Goal: Task Accomplishment & Management: Manage account settings

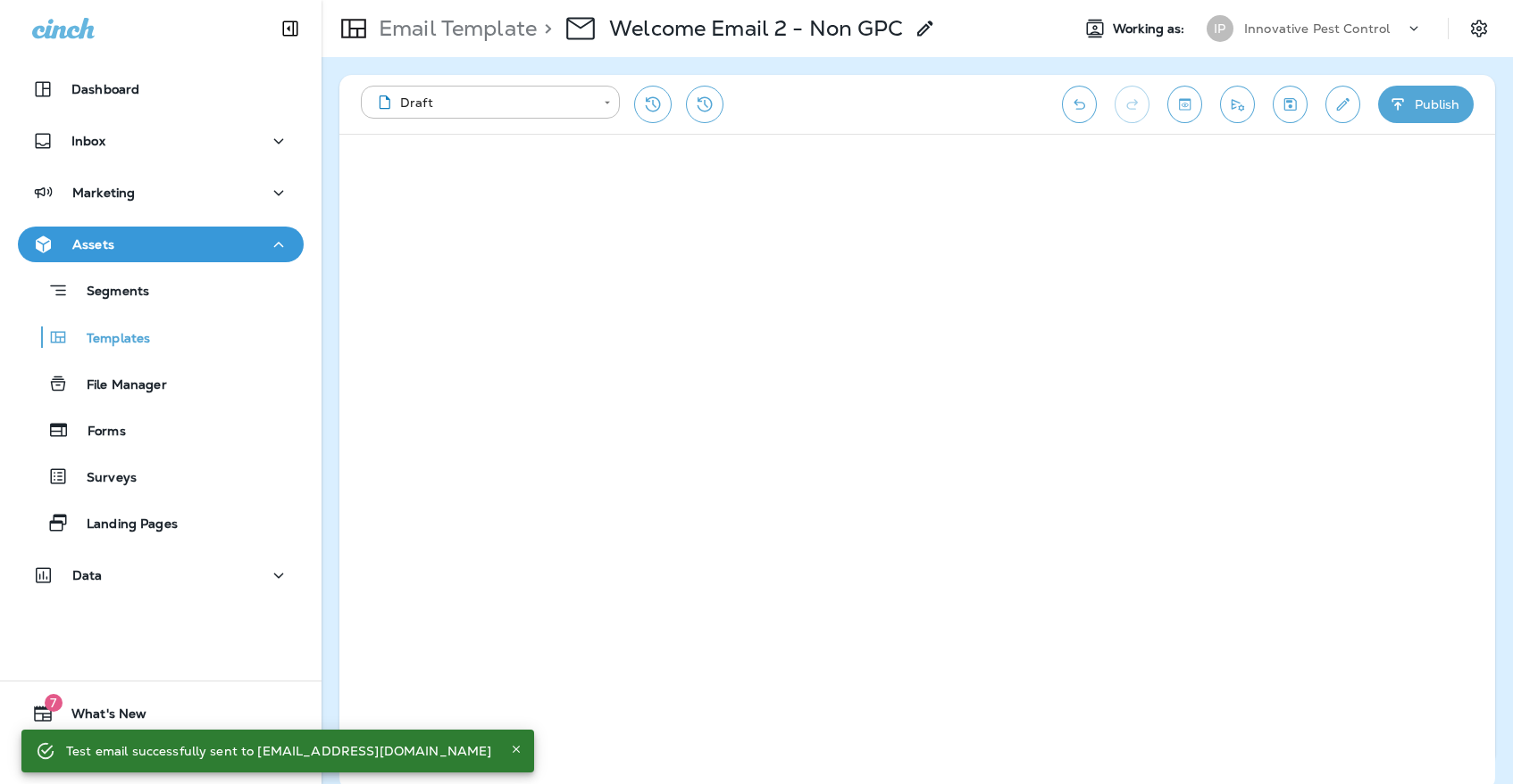
click at [1281, 95] on button "Save" at bounding box center [1289, 104] width 35 height 38
click at [1268, 38] on div "Innovative Pest Control" at bounding box center [1324, 28] width 160 height 27
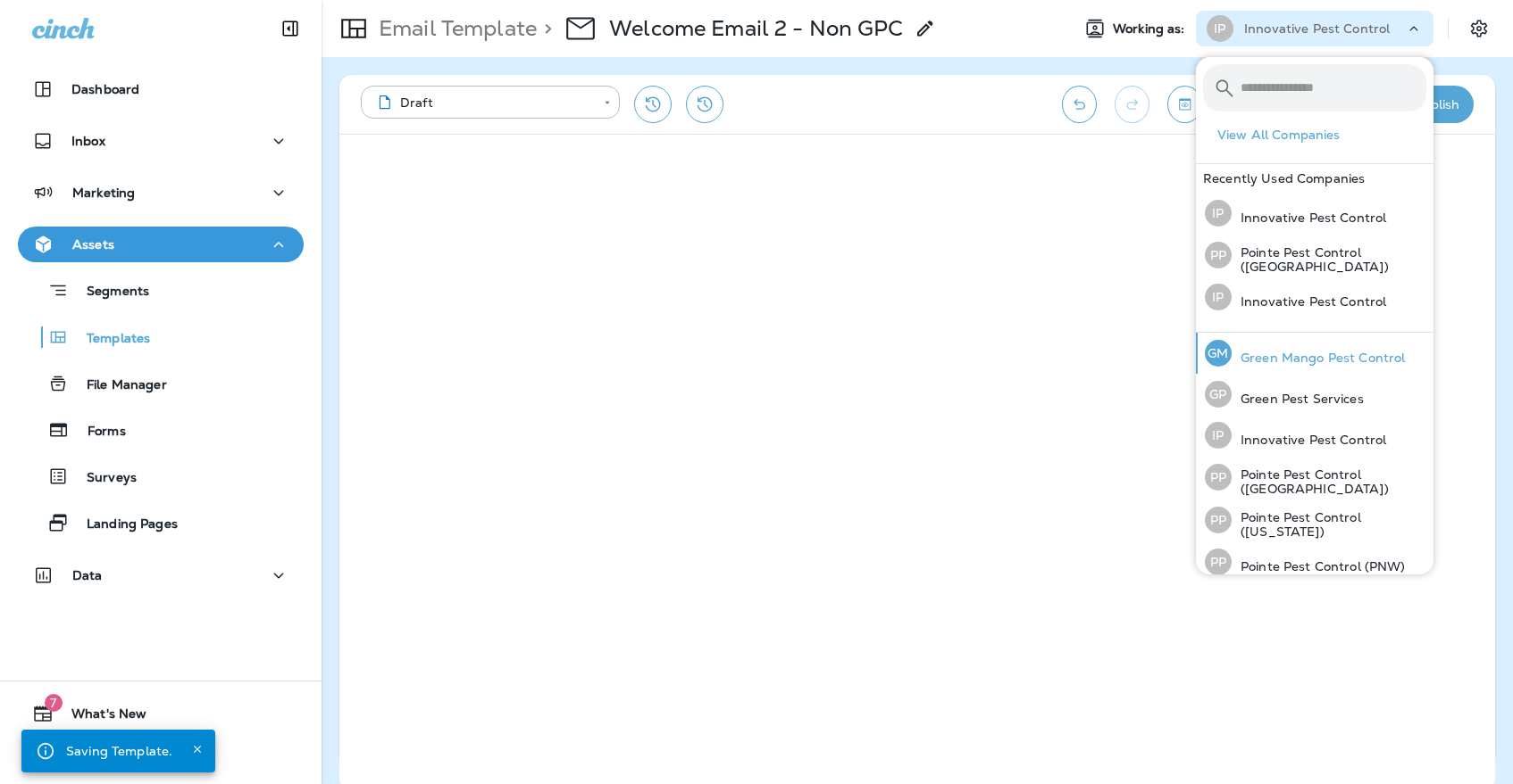
click at [1289, 347] on div "[PERSON_NAME] Mango Pest Control" at bounding box center [1304, 353] width 214 height 41
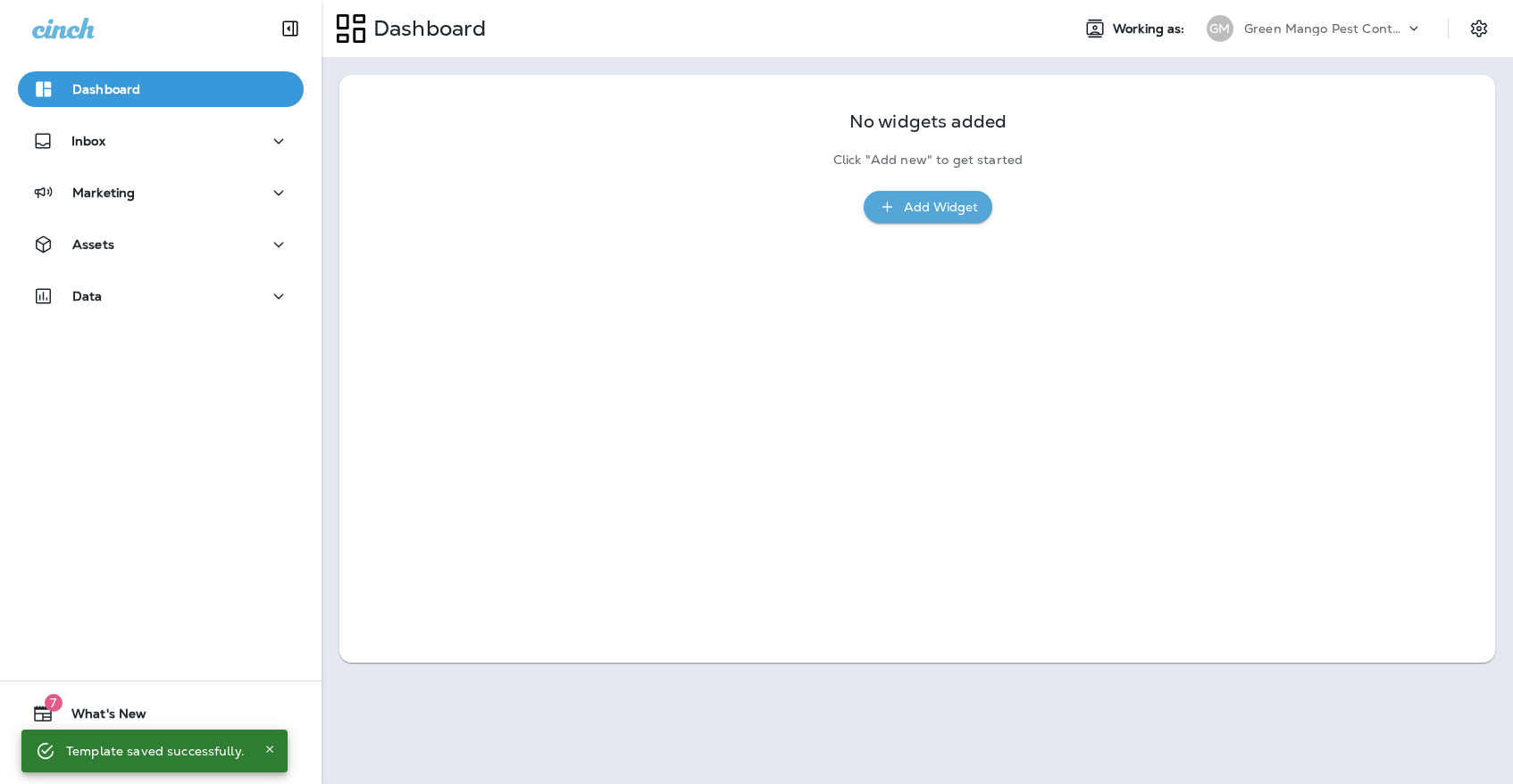
click at [134, 403] on div "Dashboard Inbox Marketing Assets Data 7 What's New Support" at bounding box center [160, 392] width 322 height 784
click at [147, 186] on div "Marketing" at bounding box center [160, 193] width 257 height 22
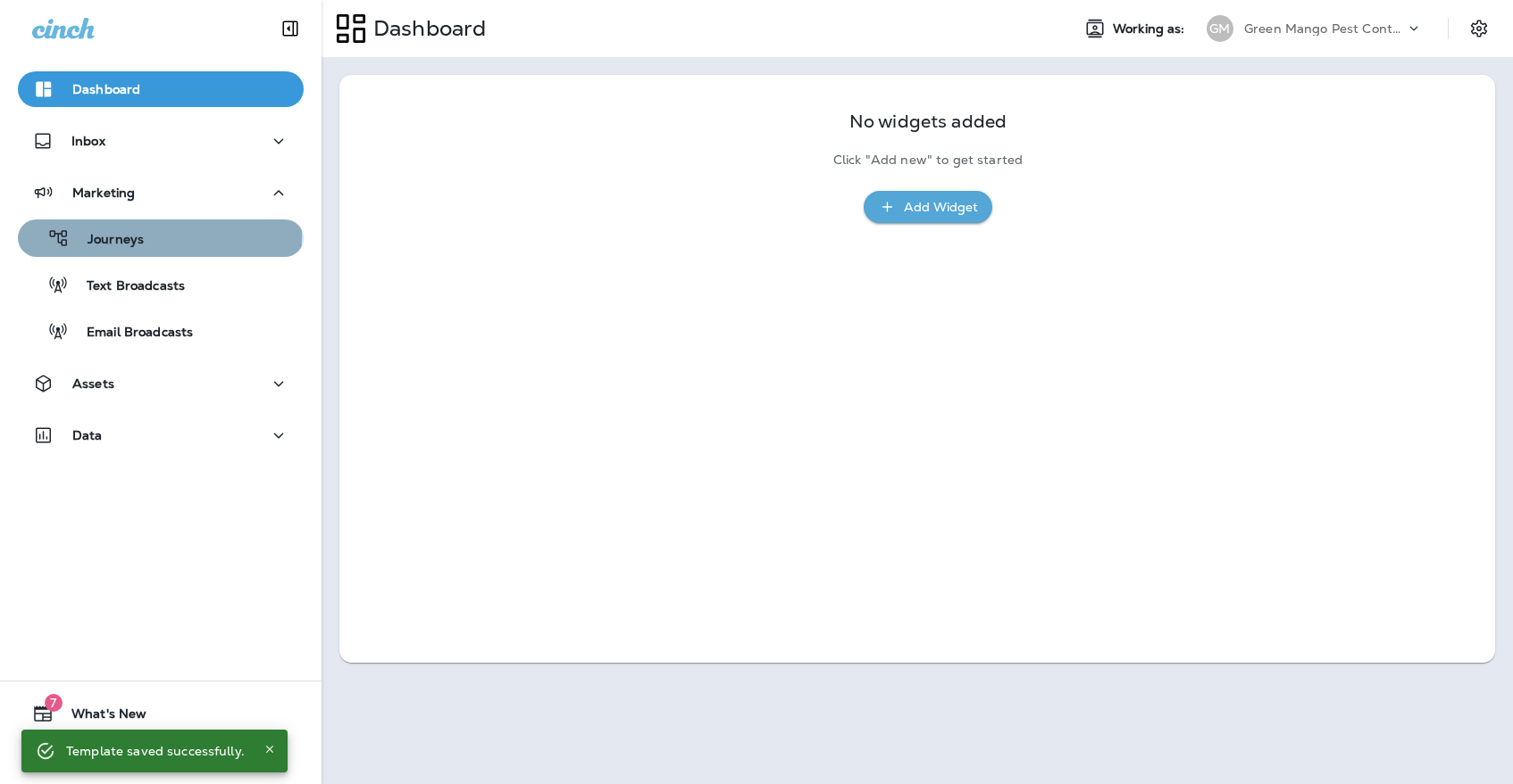
click at [133, 237] on p "Journeys" at bounding box center [107, 240] width 74 height 17
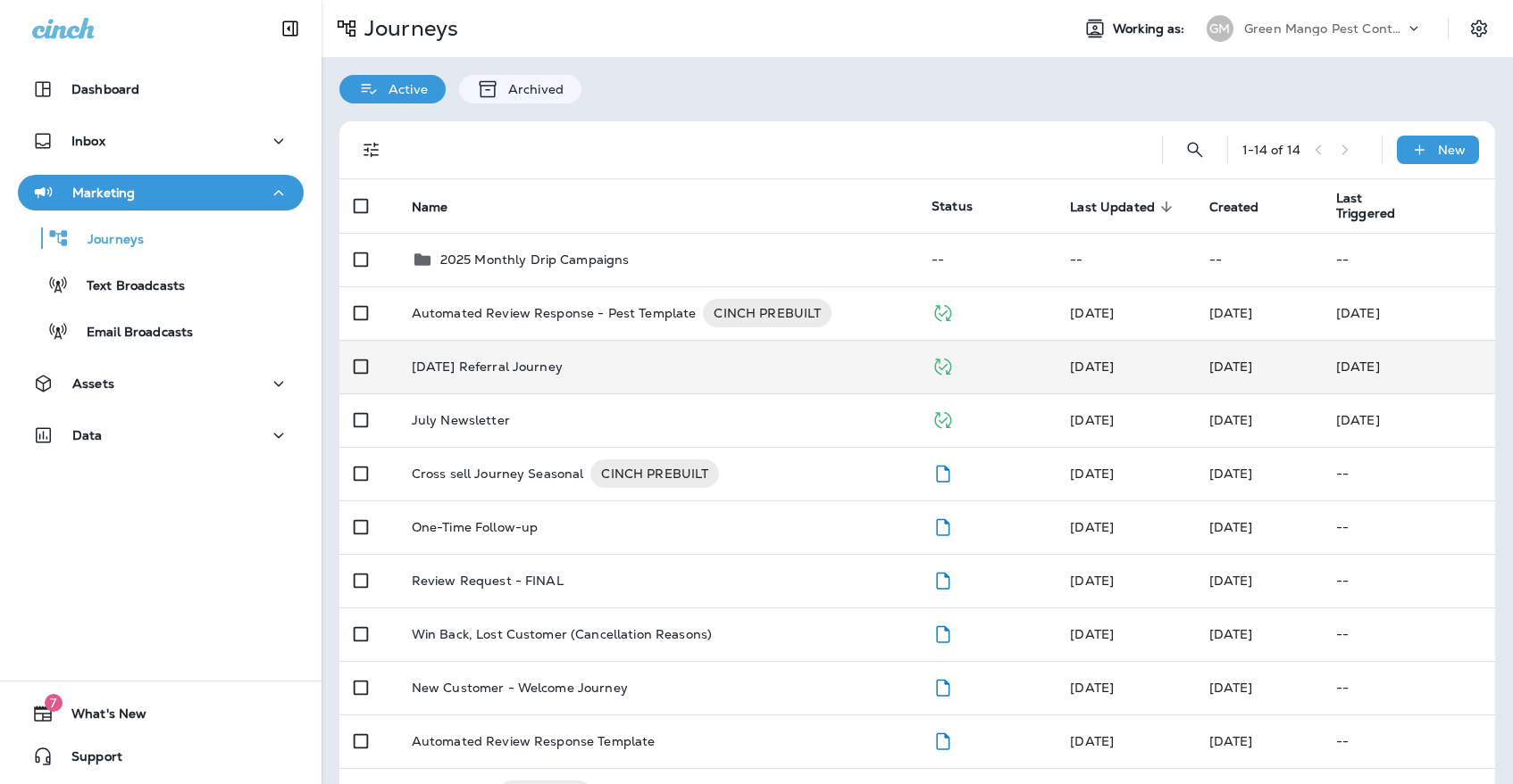
click at [519, 359] on p "[DATE] Referral Journey" at bounding box center [488, 366] width 151 height 14
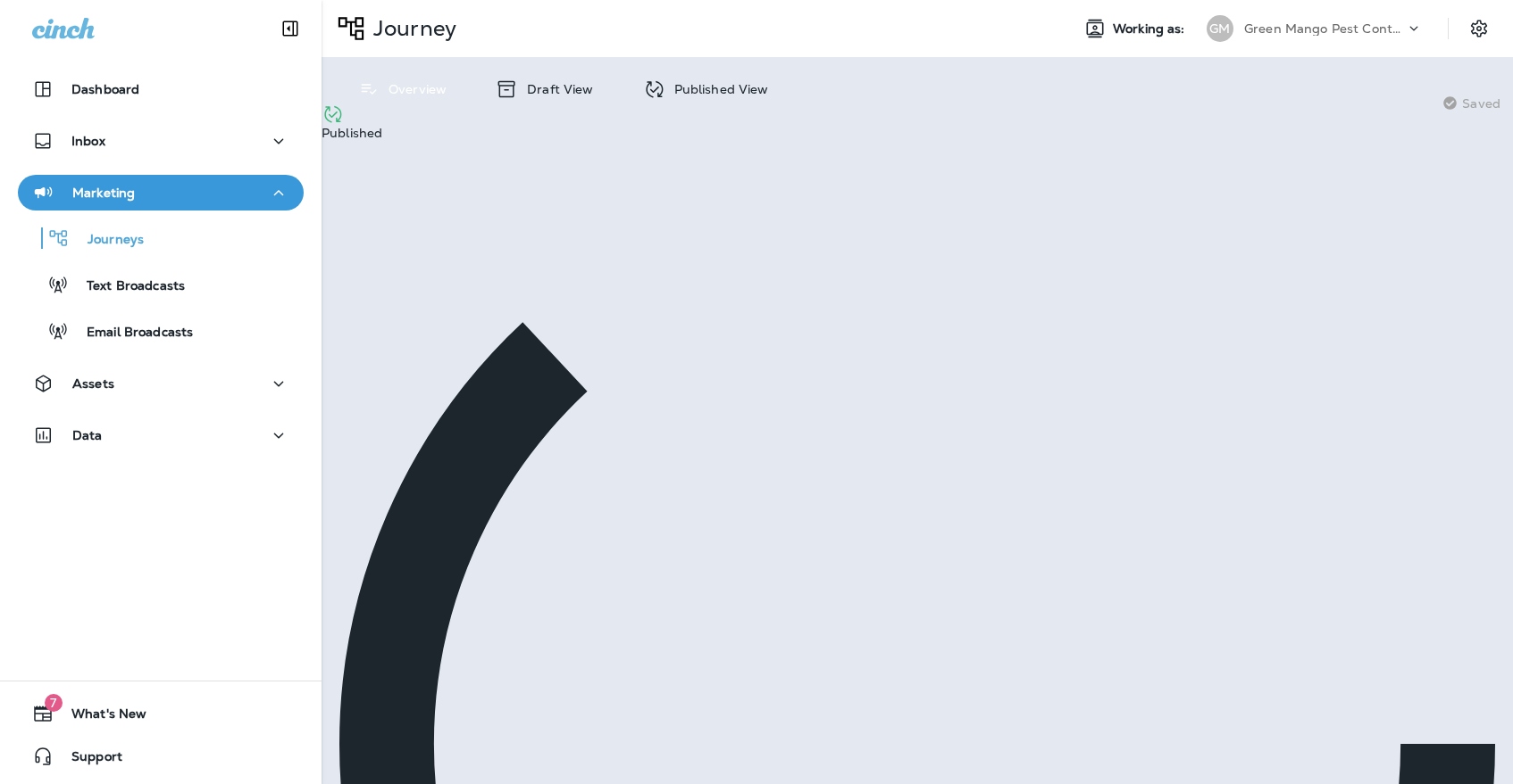
click at [706, 93] on p "Published View" at bounding box center [717, 90] width 104 height 14
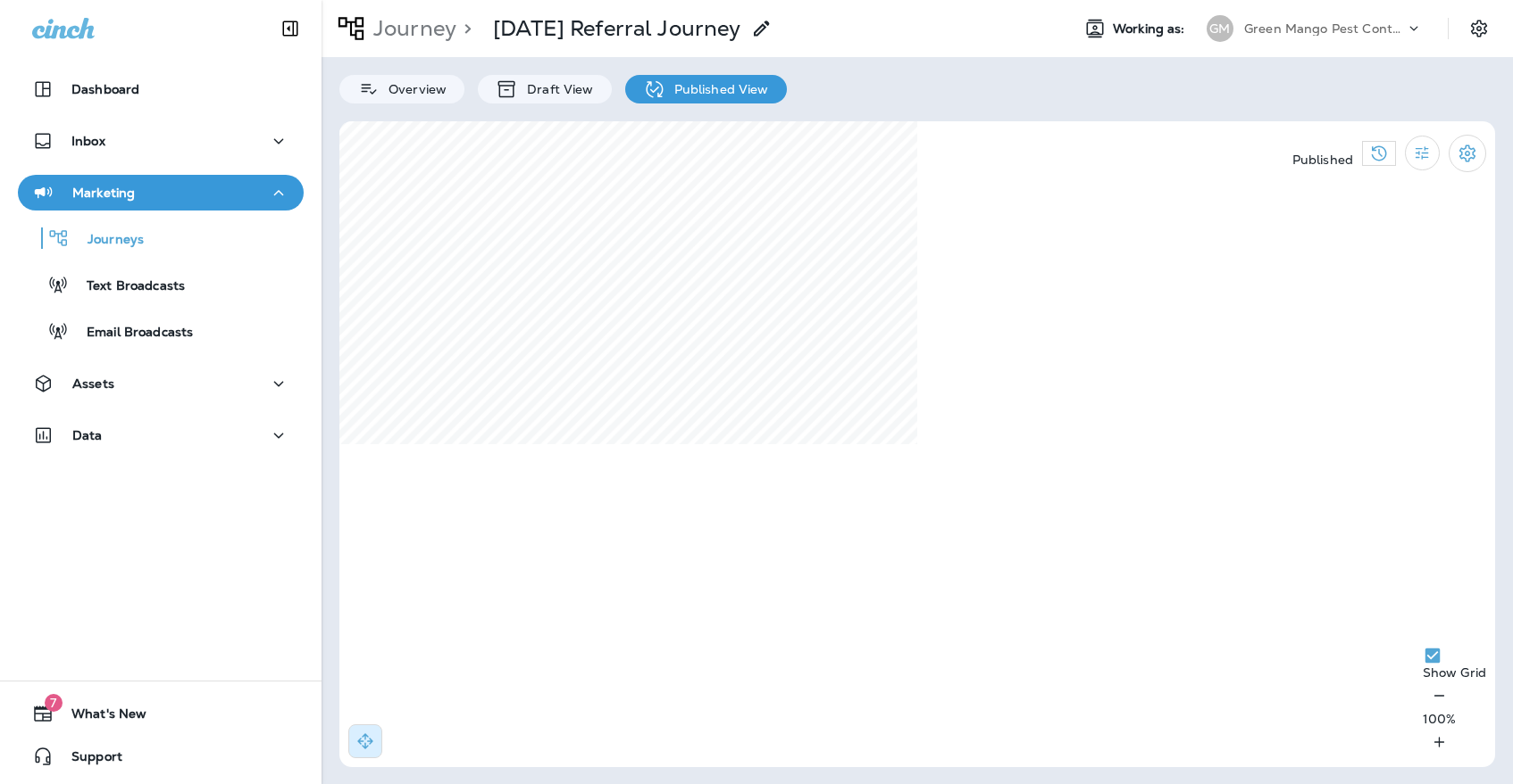
select select "*"
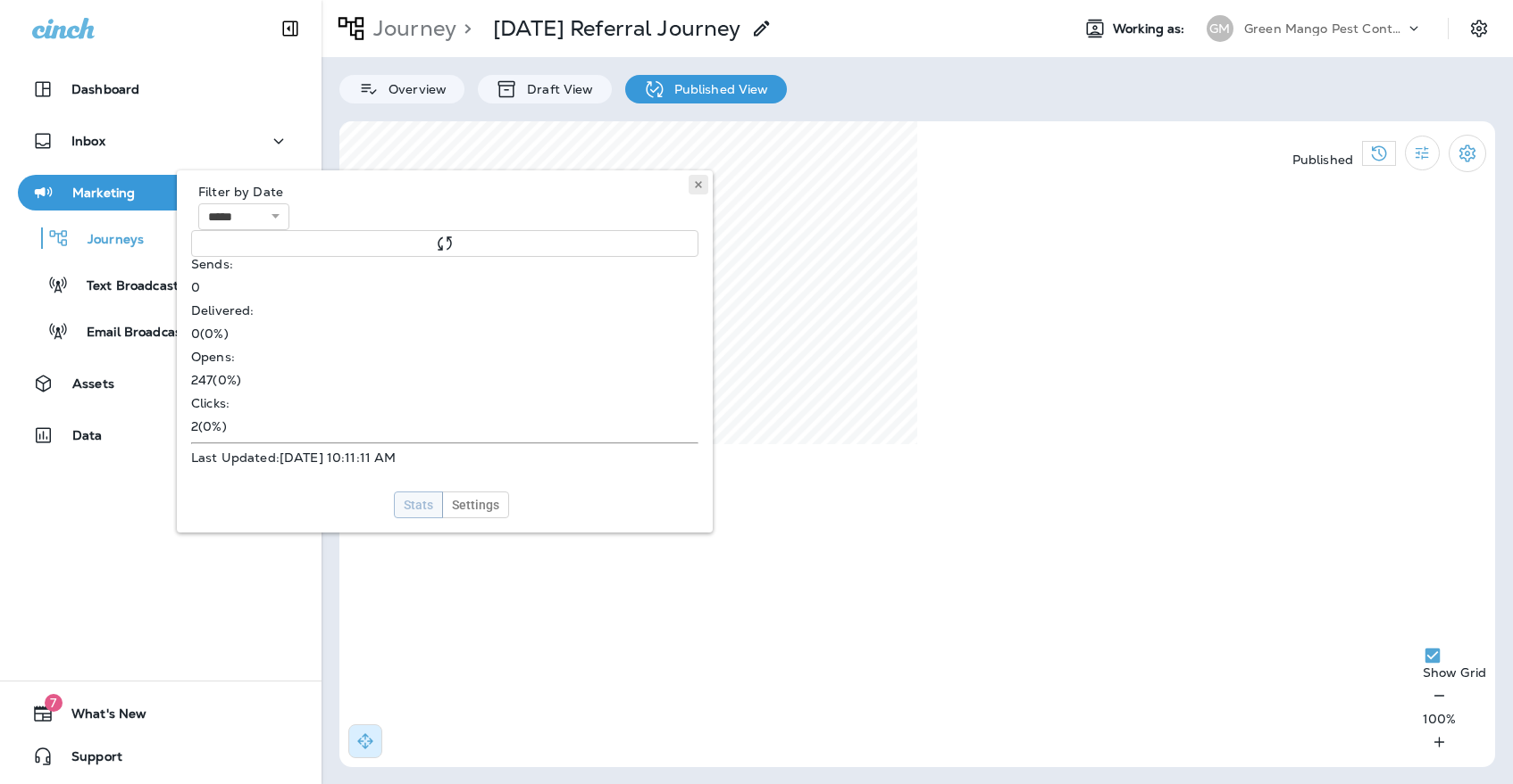
click at [695, 188] on icon at bounding box center [698, 184] width 11 height 11
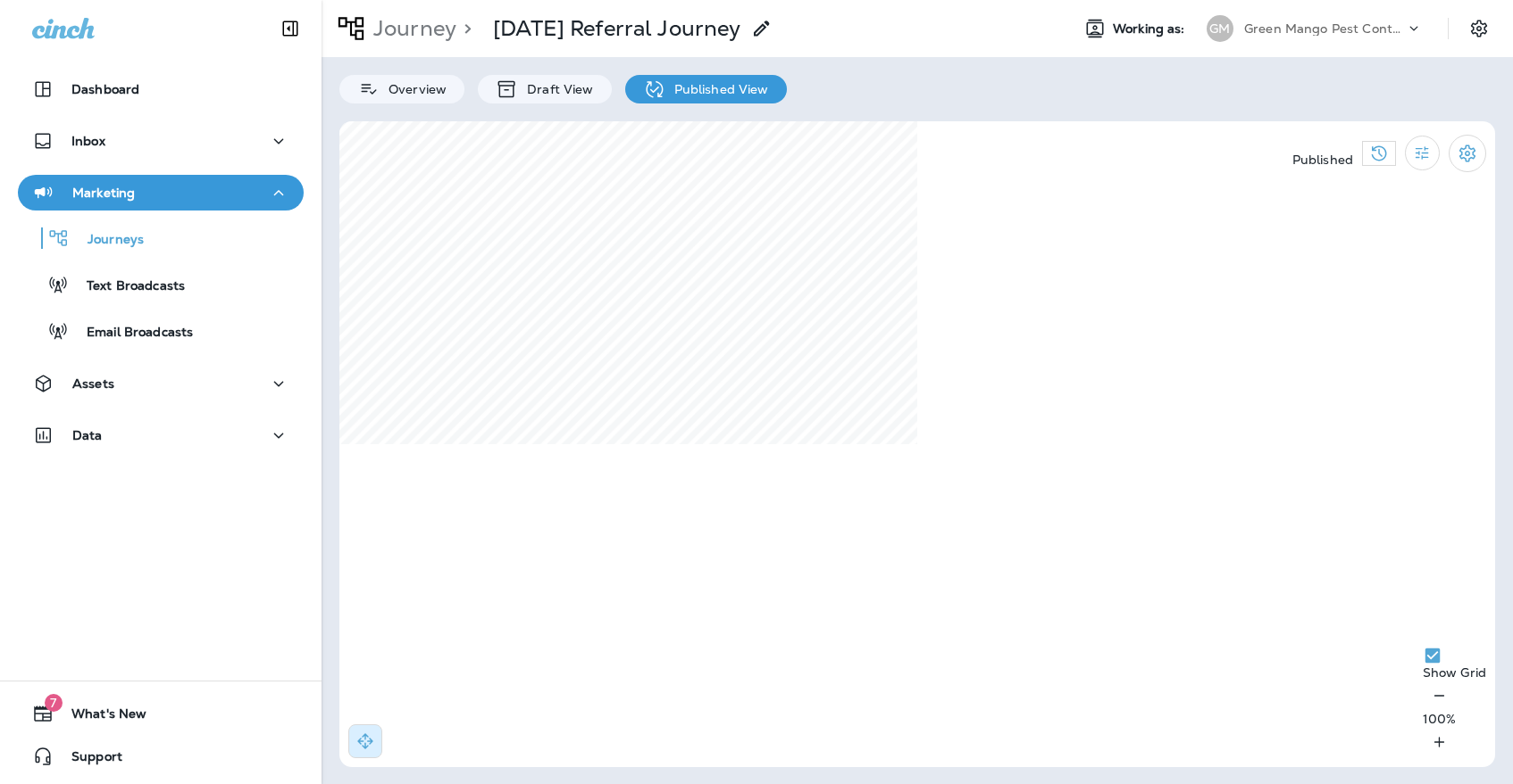
select select "*"
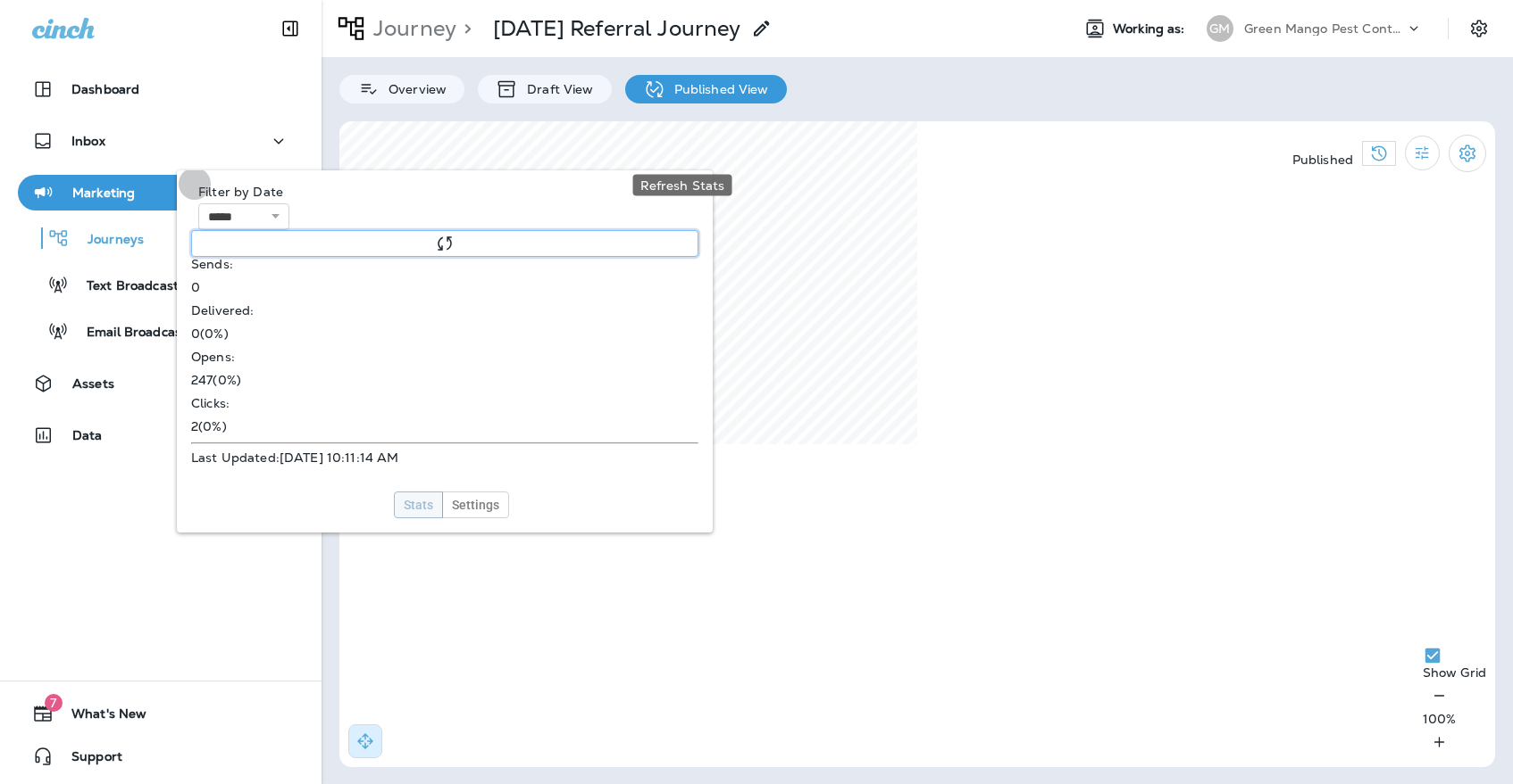
click at [679, 230] on button "Refresh Stats" at bounding box center [445, 243] width 508 height 27
click at [698, 178] on button at bounding box center [699, 185] width 20 height 20
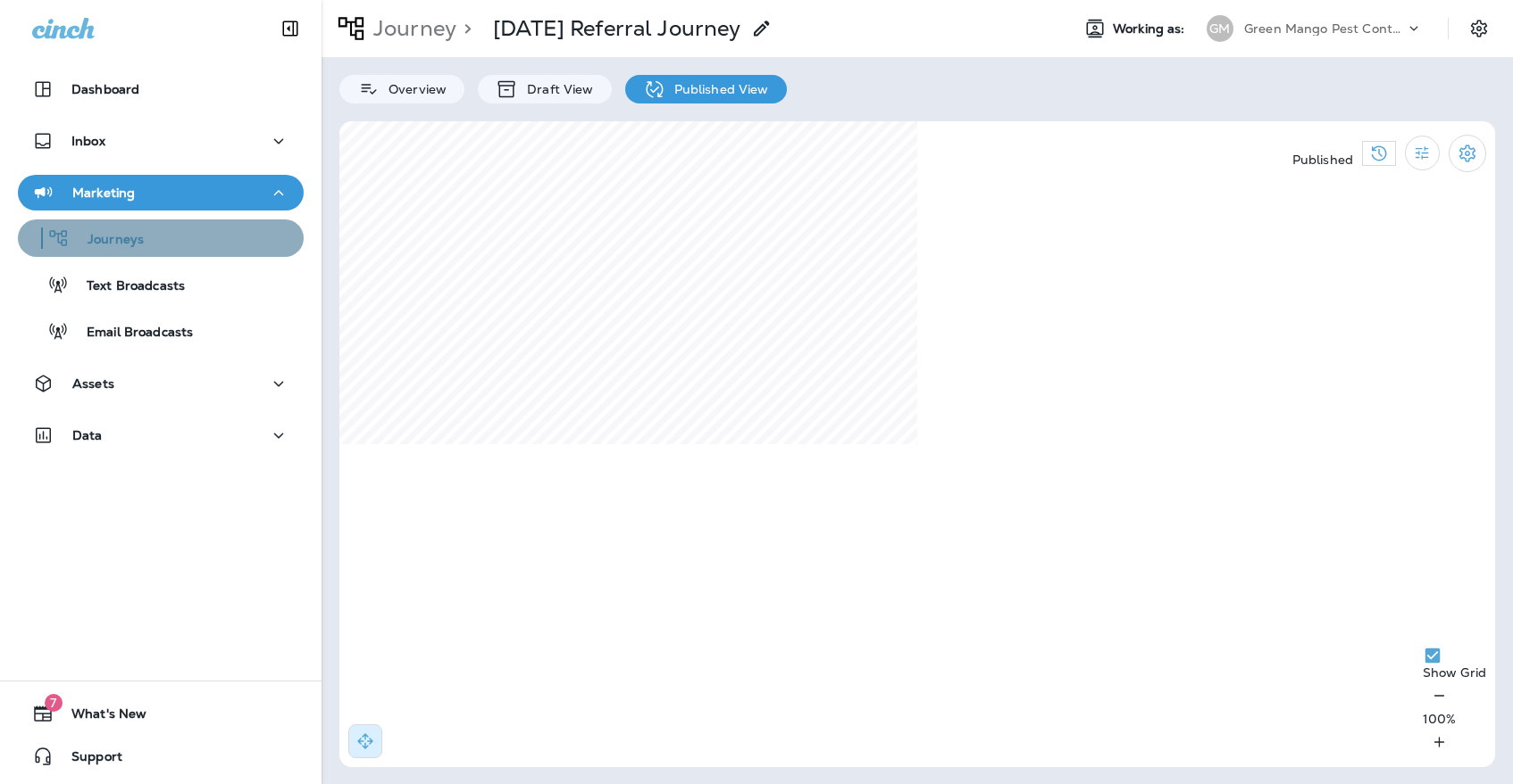
click at [228, 231] on div "Journeys" at bounding box center [160, 238] width 272 height 27
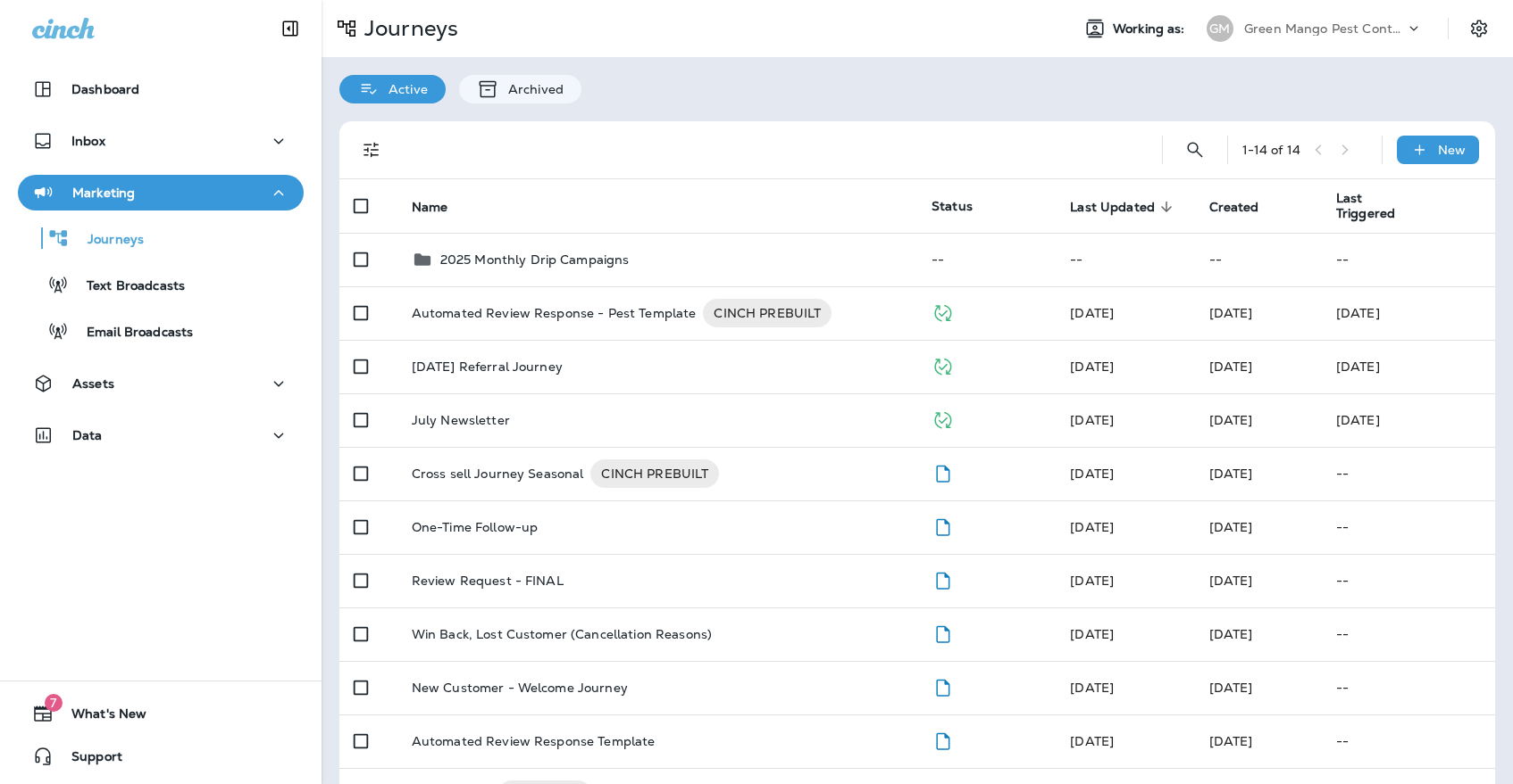
click at [1227, 24] on div "GM" at bounding box center [1219, 28] width 27 height 27
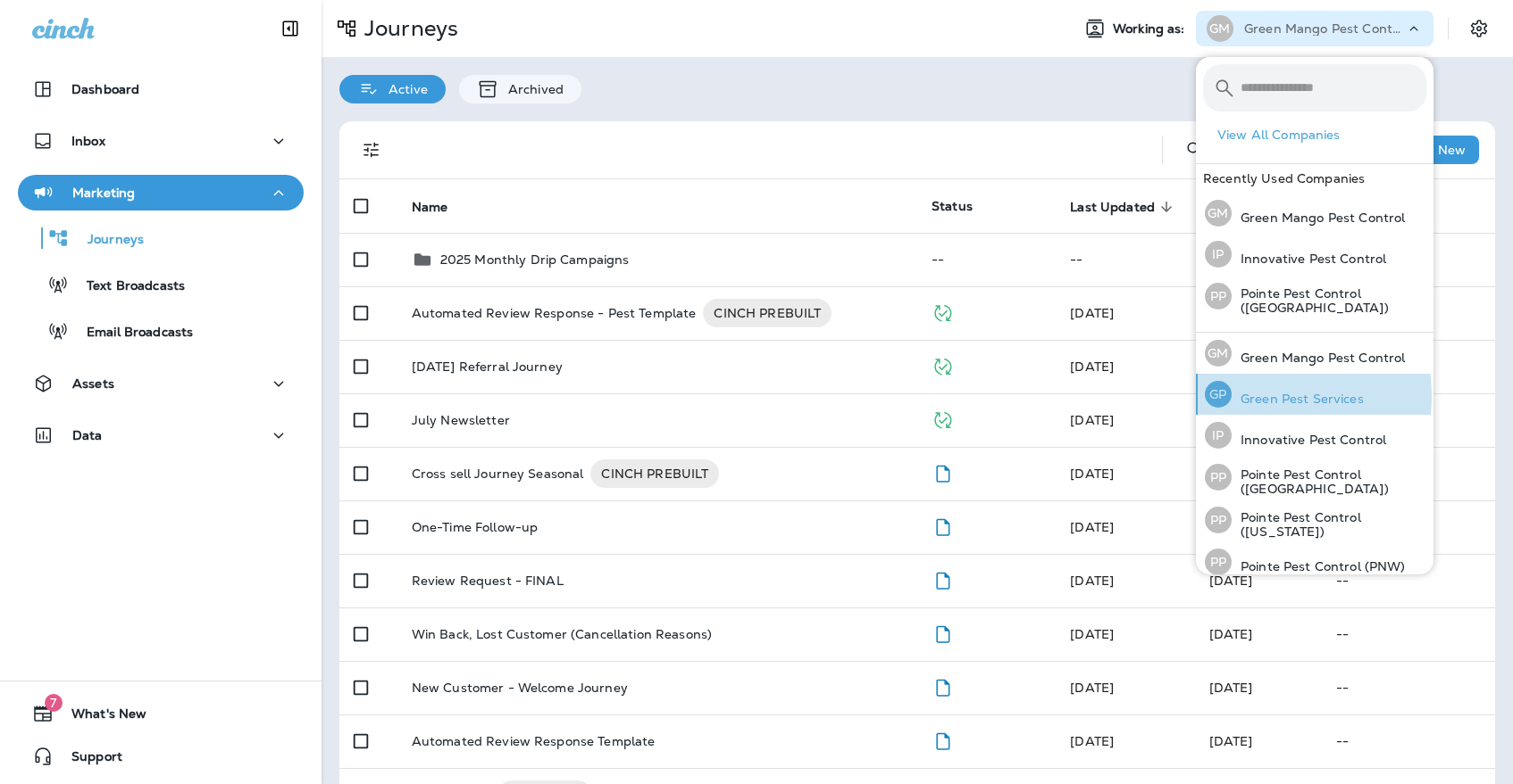
click at [1252, 394] on p "Green Pest Services" at bounding box center [1297, 399] width 132 height 14
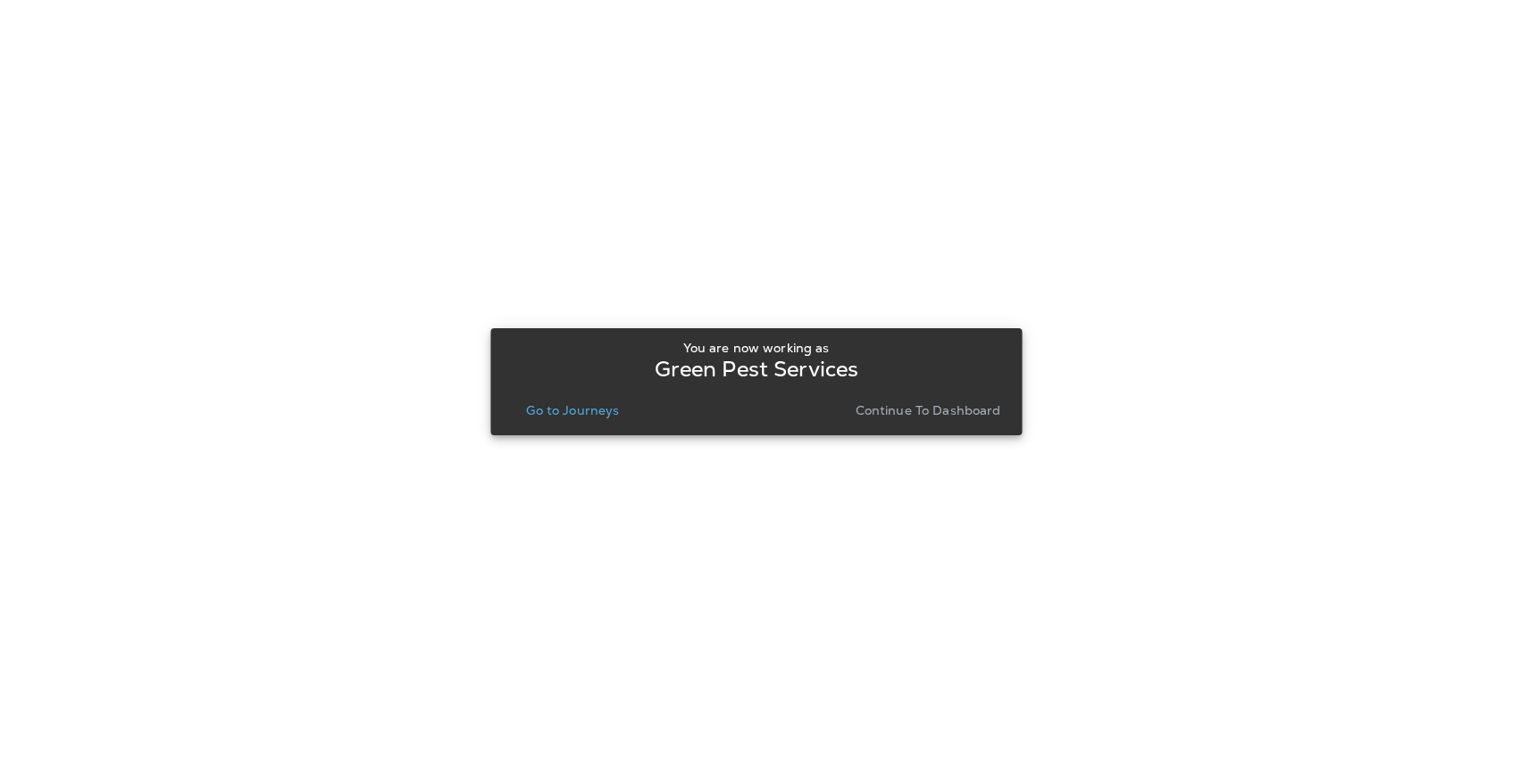
click at [601, 413] on p "Go to Journeys" at bounding box center [571, 410] width 93 height 14
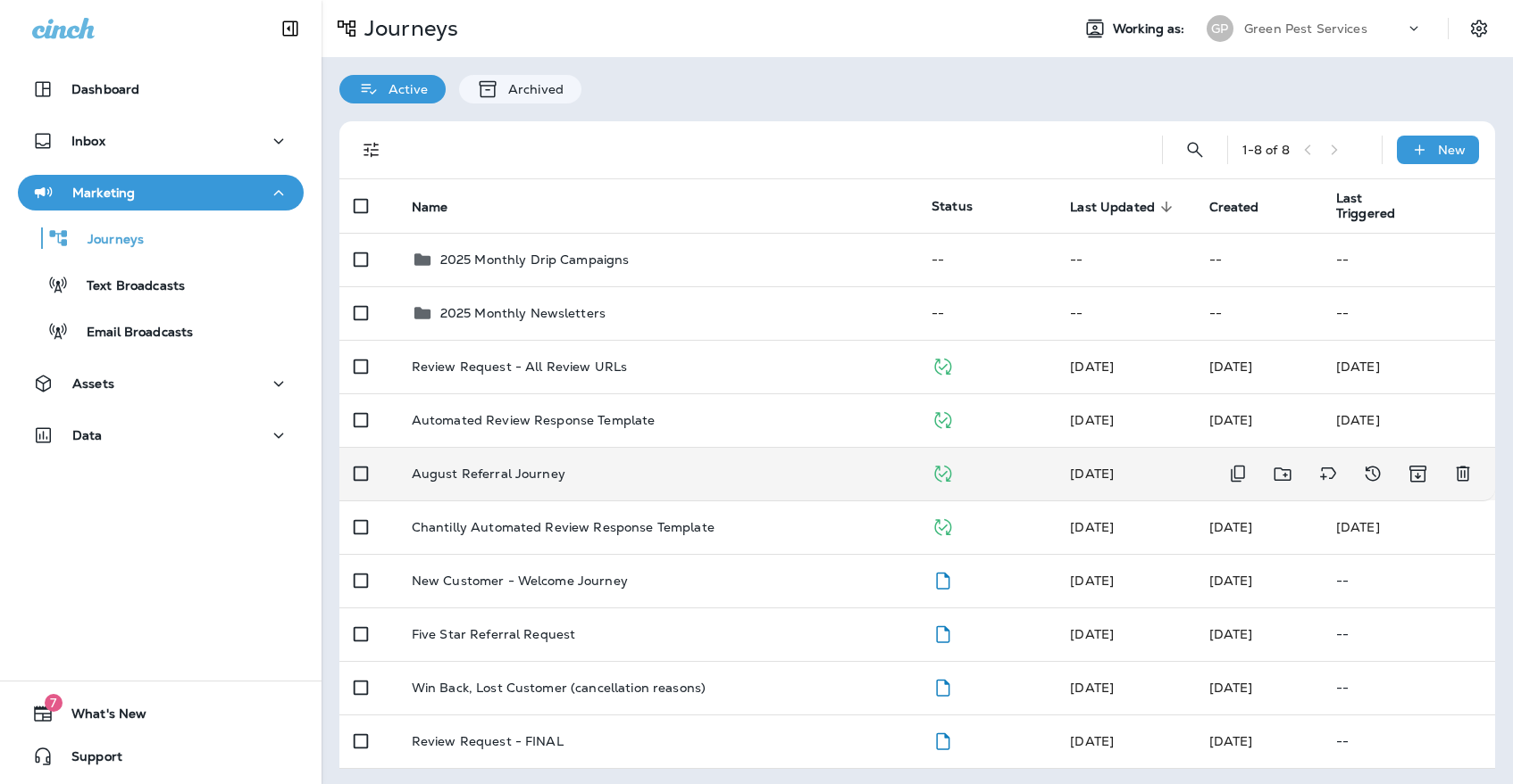
click at [550, 474] on td "August Referral Journey" at bounding box center [657, 474] width 520 height 54
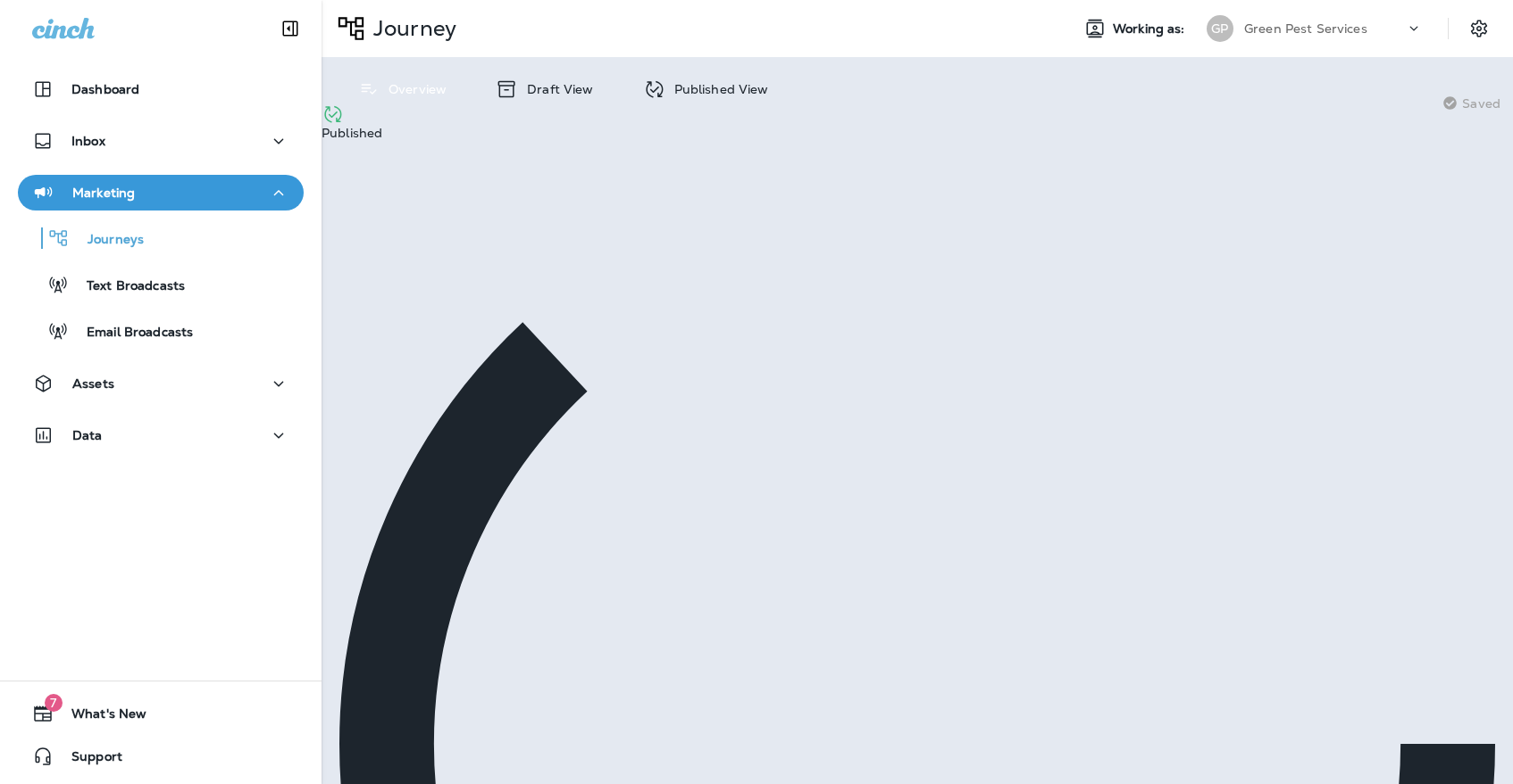
click at [737, 91] on p "Published View" at bounding box center [717, 90] width 104 height 14
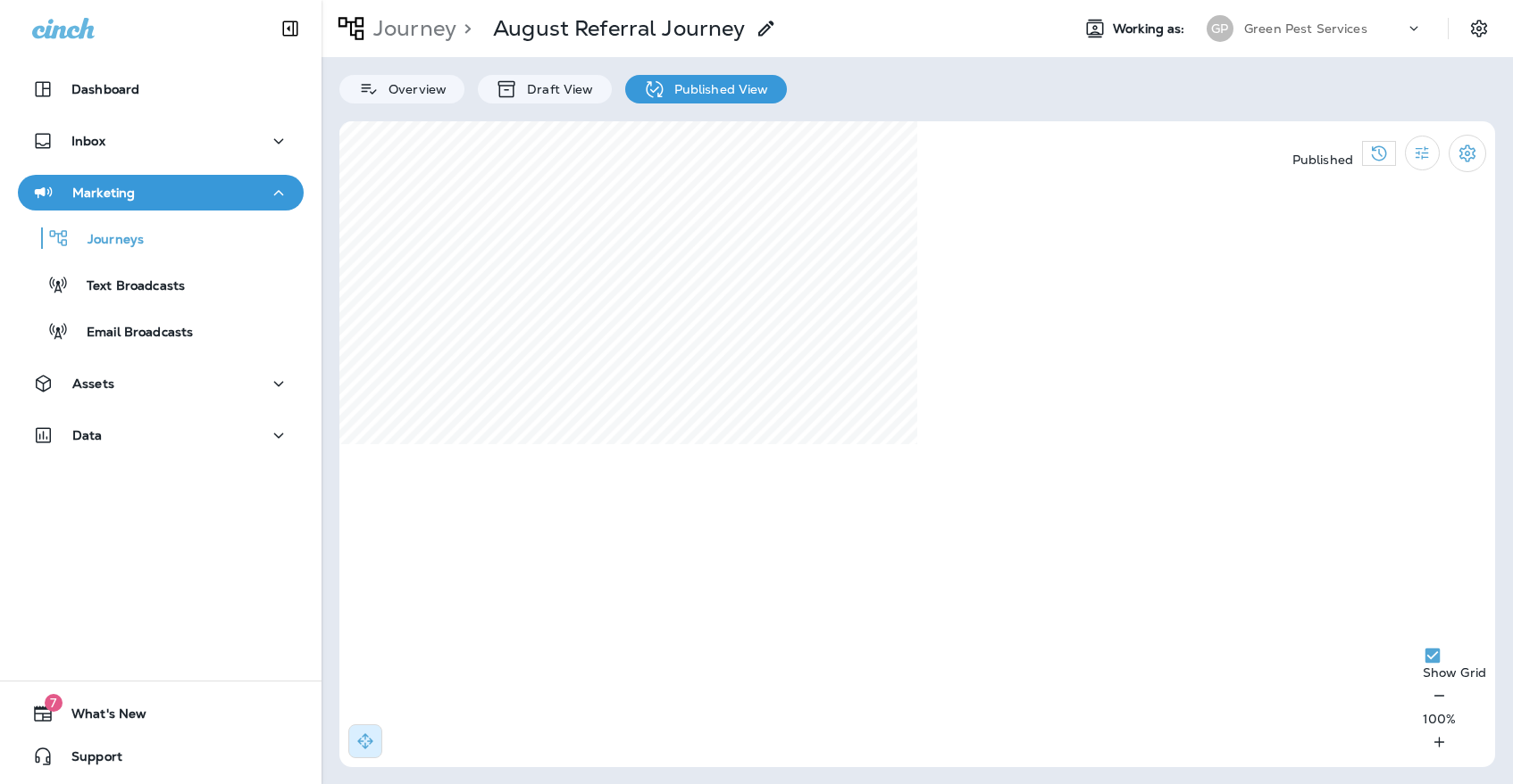
click at [1247, 48] on div "Journey > August Referral Journey Working as: [PERSON_NAME] Pest Services" at bounding box center [917, 28] width 1191 height 57
click at [1252, 28] on p "Green Pest Services" at bounding box center [1306, 29] width 123 height 14
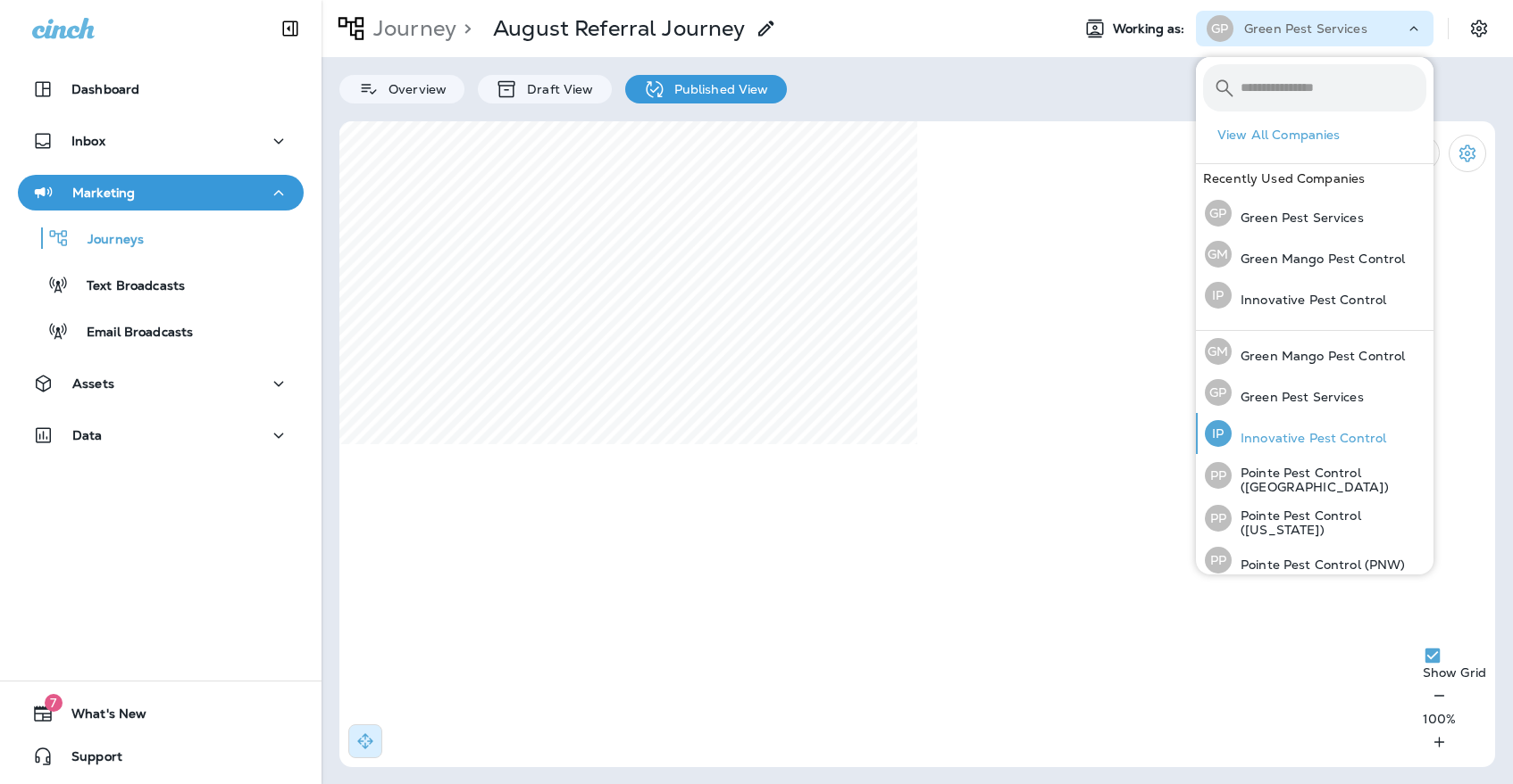
click at [1287, 433] on p "Innovative Pest Control" at bounding box center [1308, 438] width 154 height 14
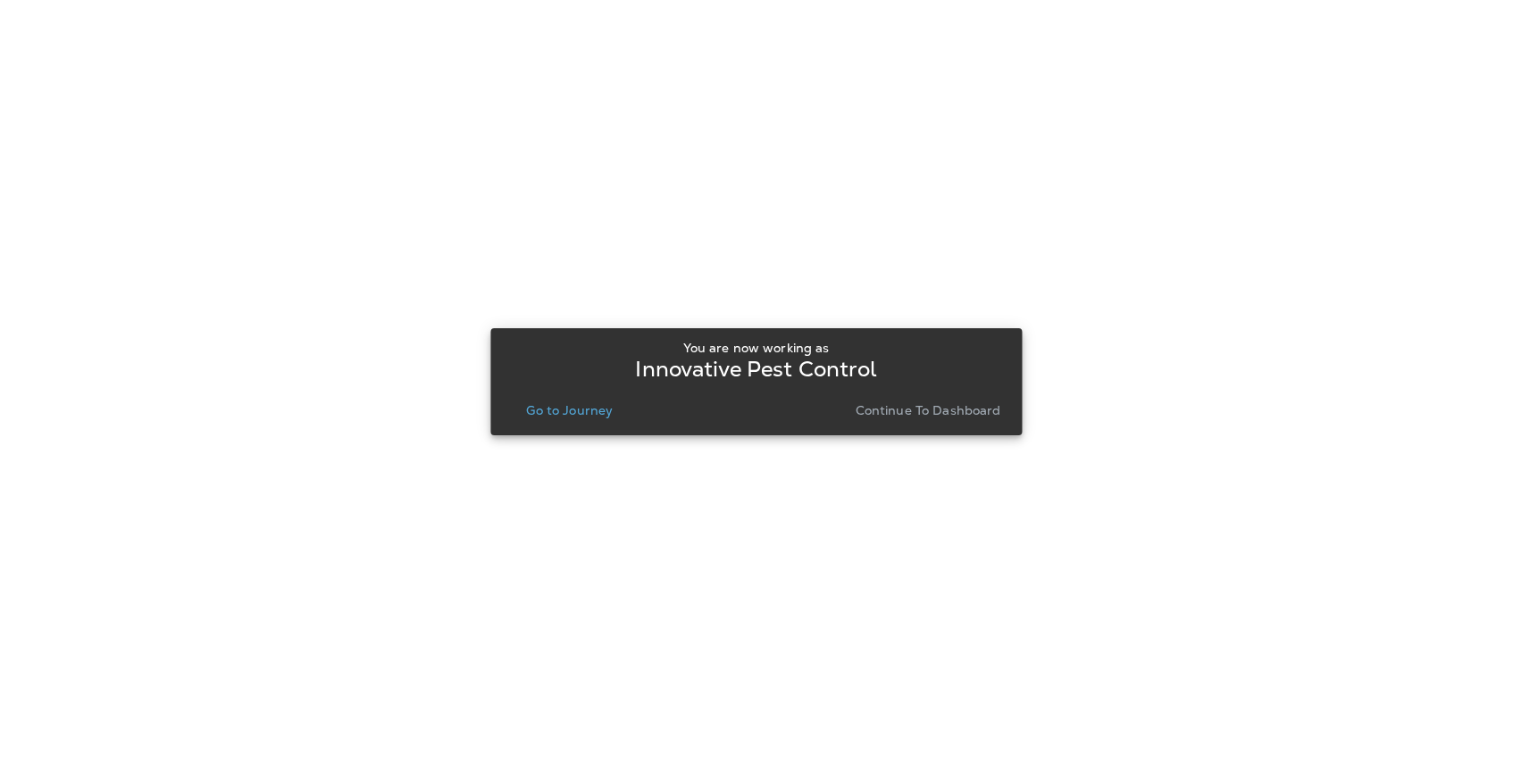
click at [598, 414] on p "Go to Journey" at bounding box center [568, 410] width 87 height 14
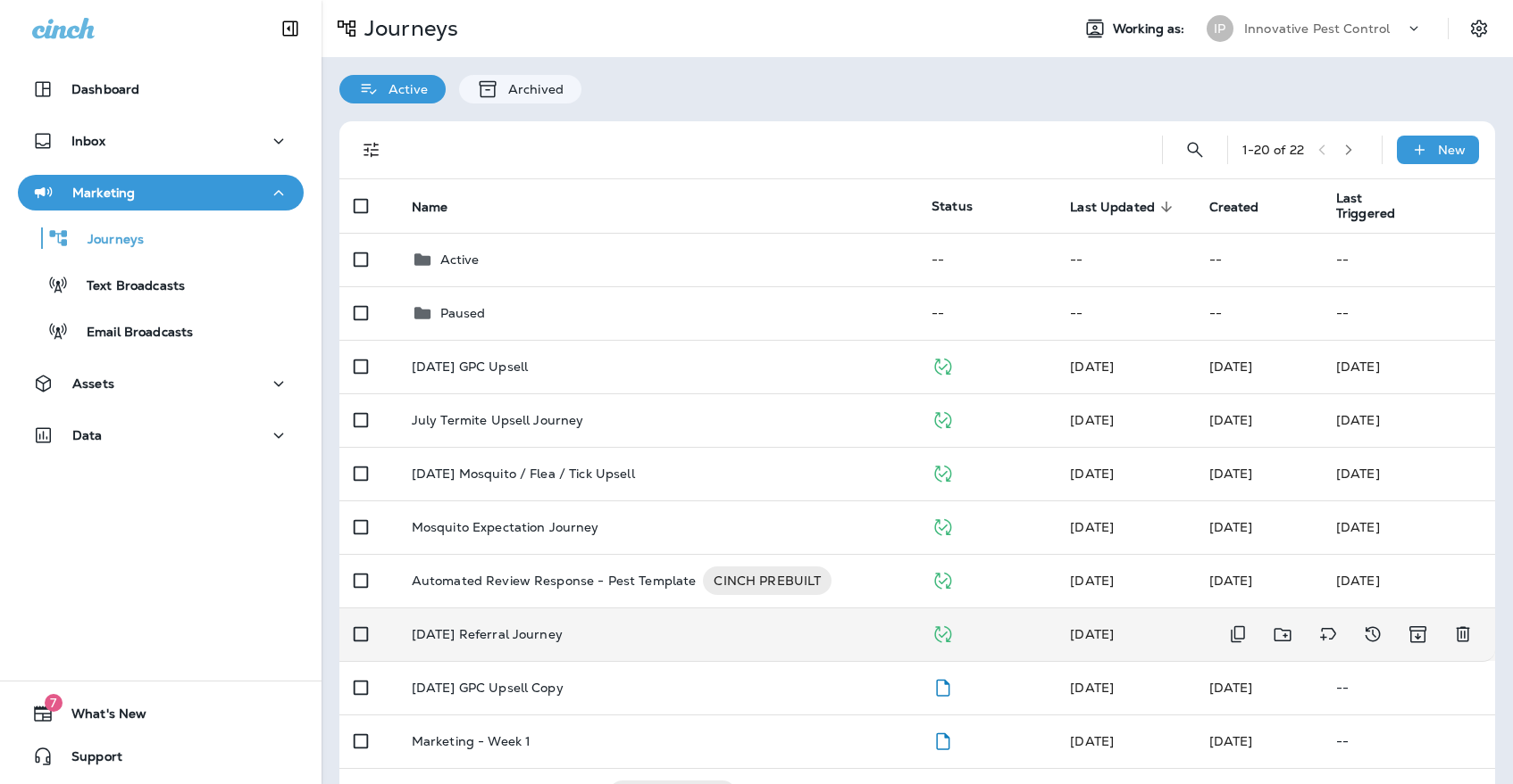
click at [564, 628] on div "[DATE] Referral Journey" at bounding box center [657, 635] width 491 height 14
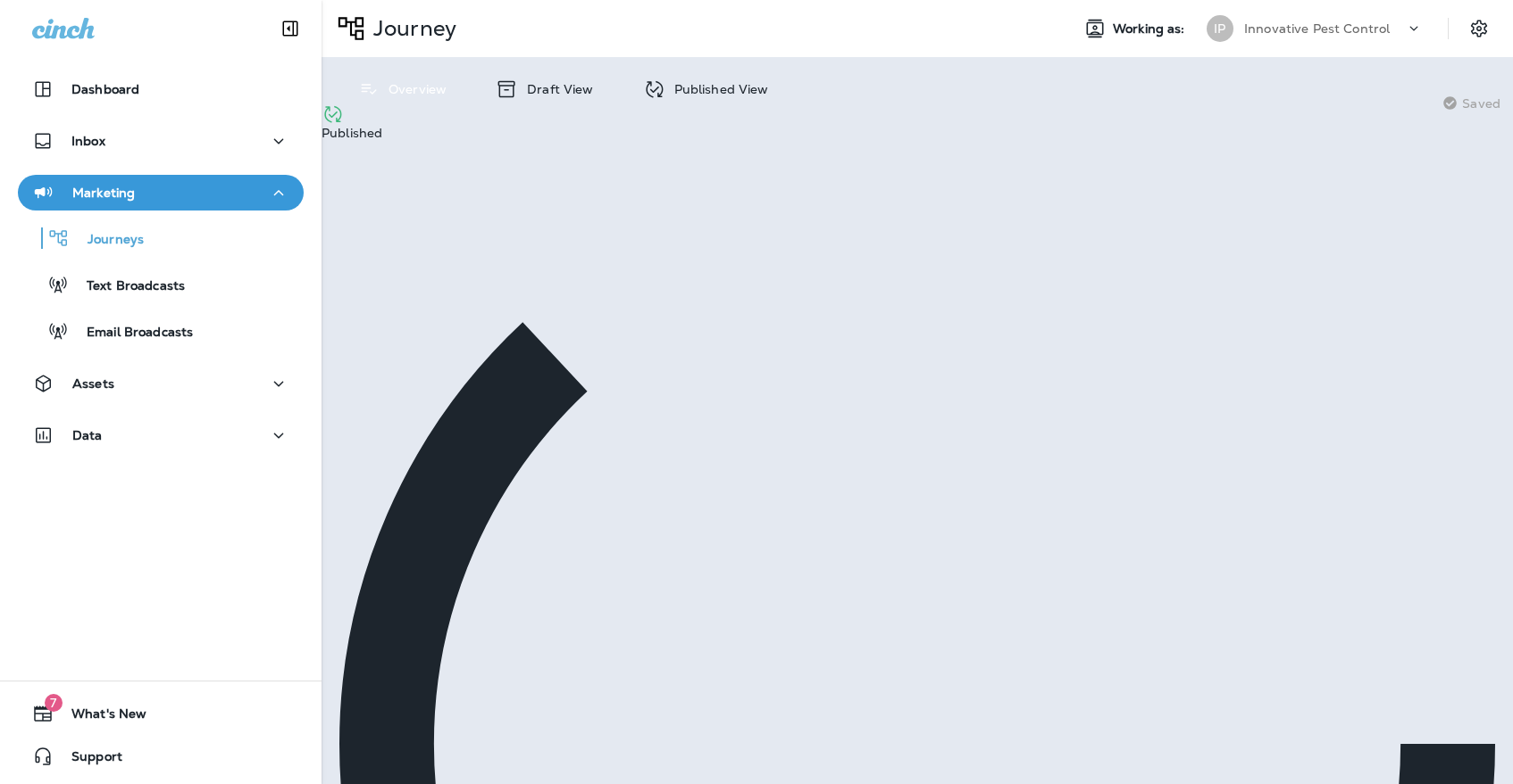
click at [680, 149] on div at bounding box center [917, 744] width 1191 height 1191
click at [680, 93] on p "Published View" at bounding box center [717, 90] width 104 height 14
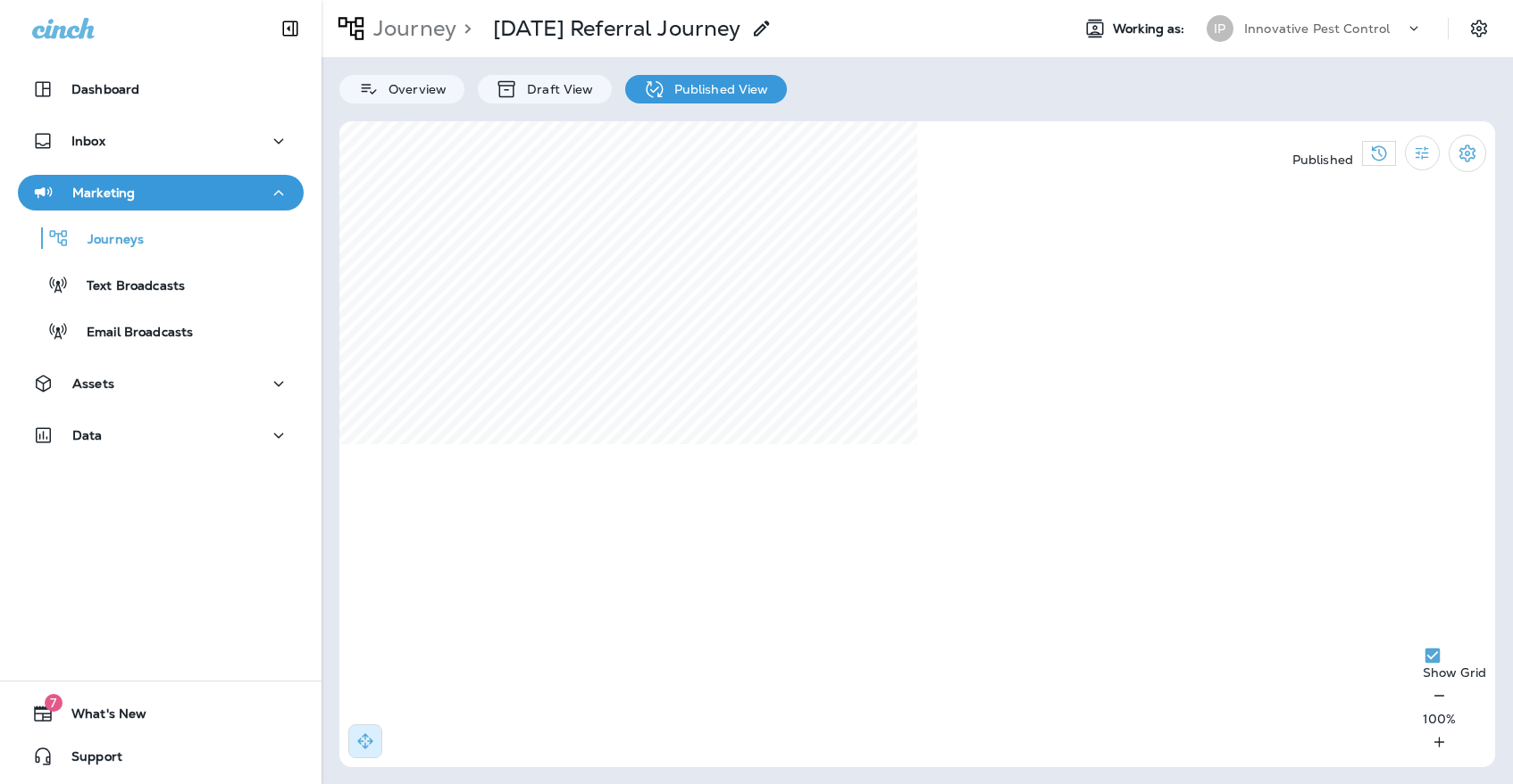
click at [1340, 24] on p "Innovative Pest Control" at bounding box center [1317, 29] width 145 height 14
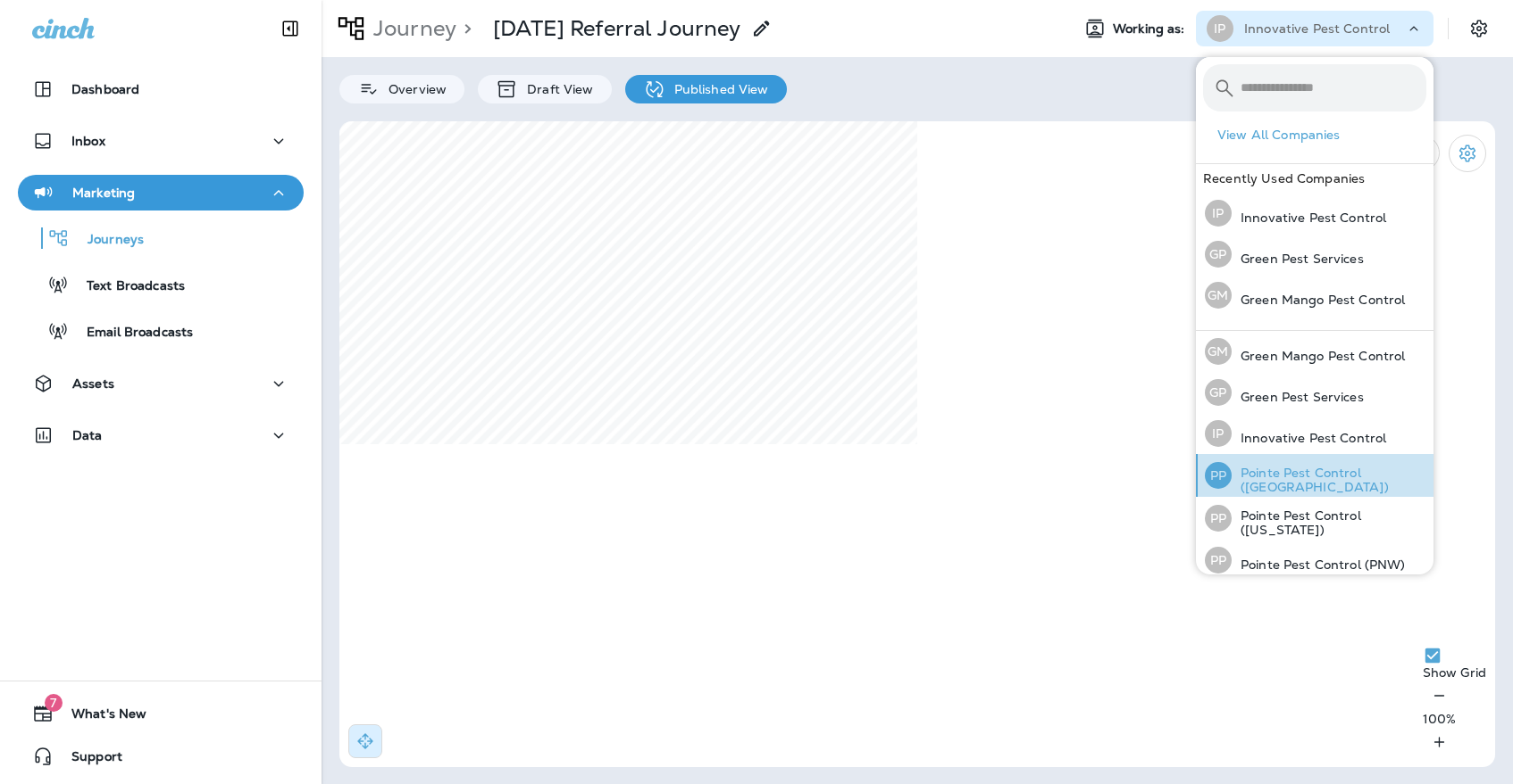
click at [1353, 468] on div "PP Pointe Pest Control ([GEOGRAPHIC_DATA])" at bounding box center [1315, 476] width 236 height 43
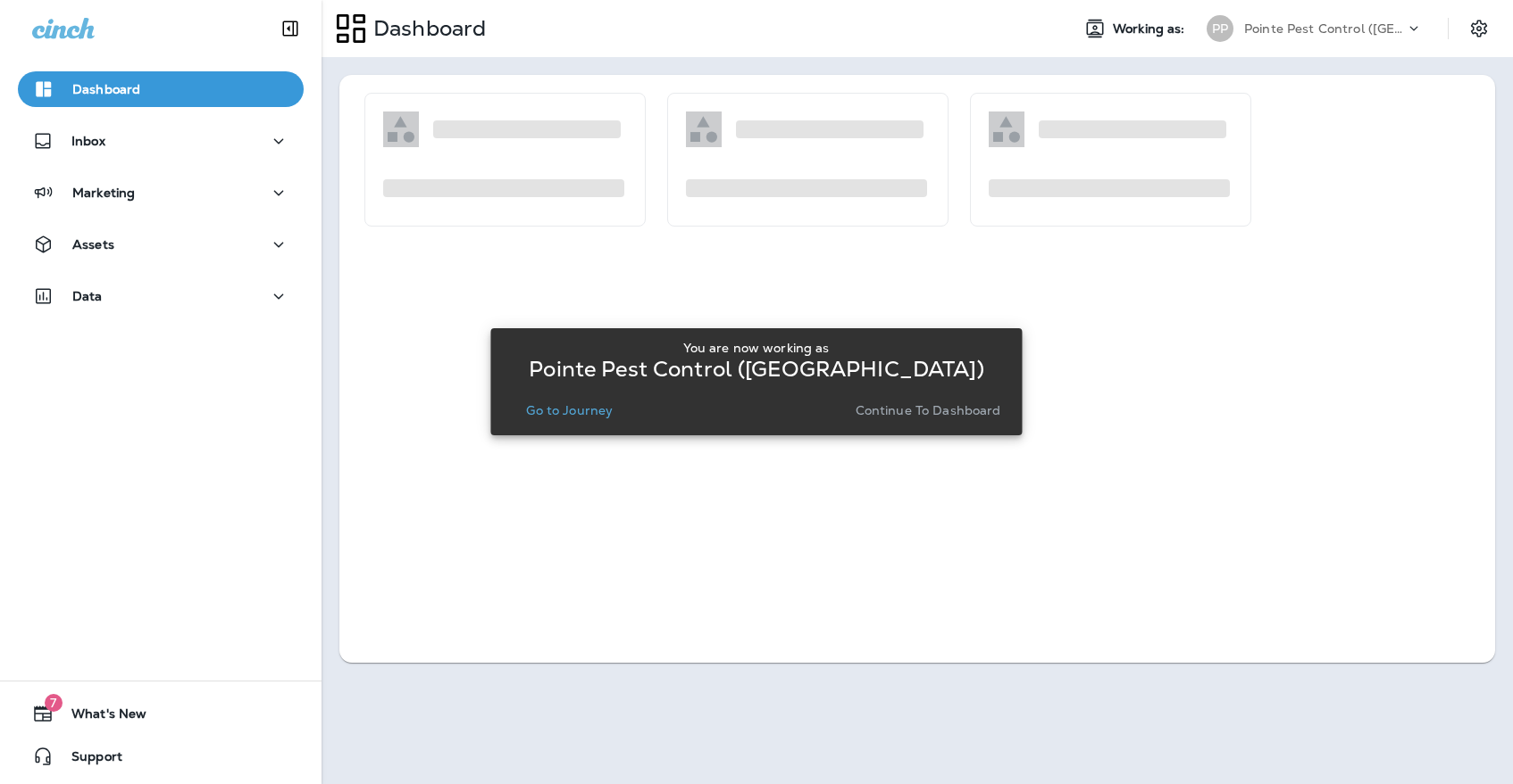
click at [571, 401] on button "Go to Journey" at bounding box center [568, 410] width 101 height 25
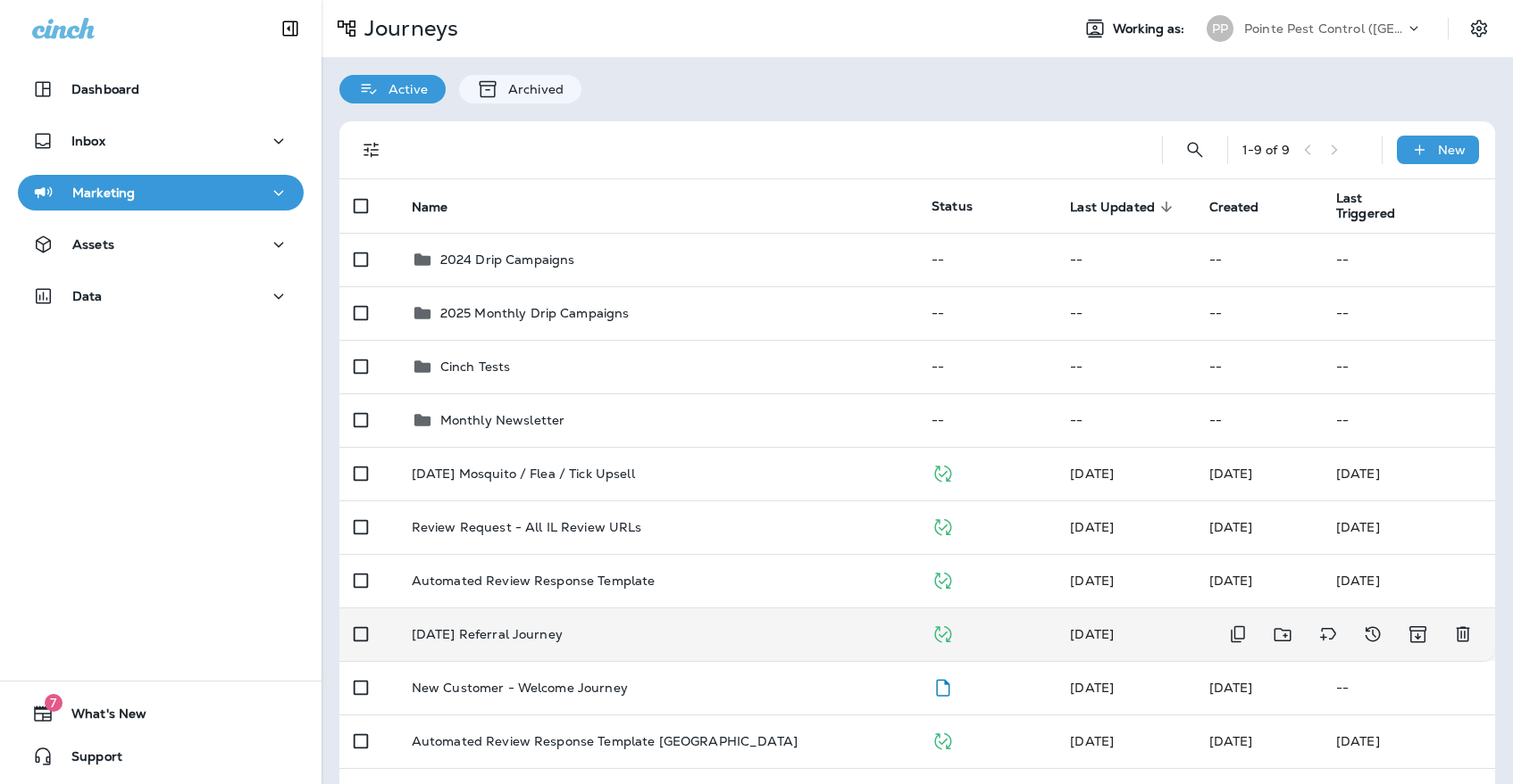
click at [559, 628] on p "[DATE] Referral Journey" at bounding box center [488, 635] width 151 height 14
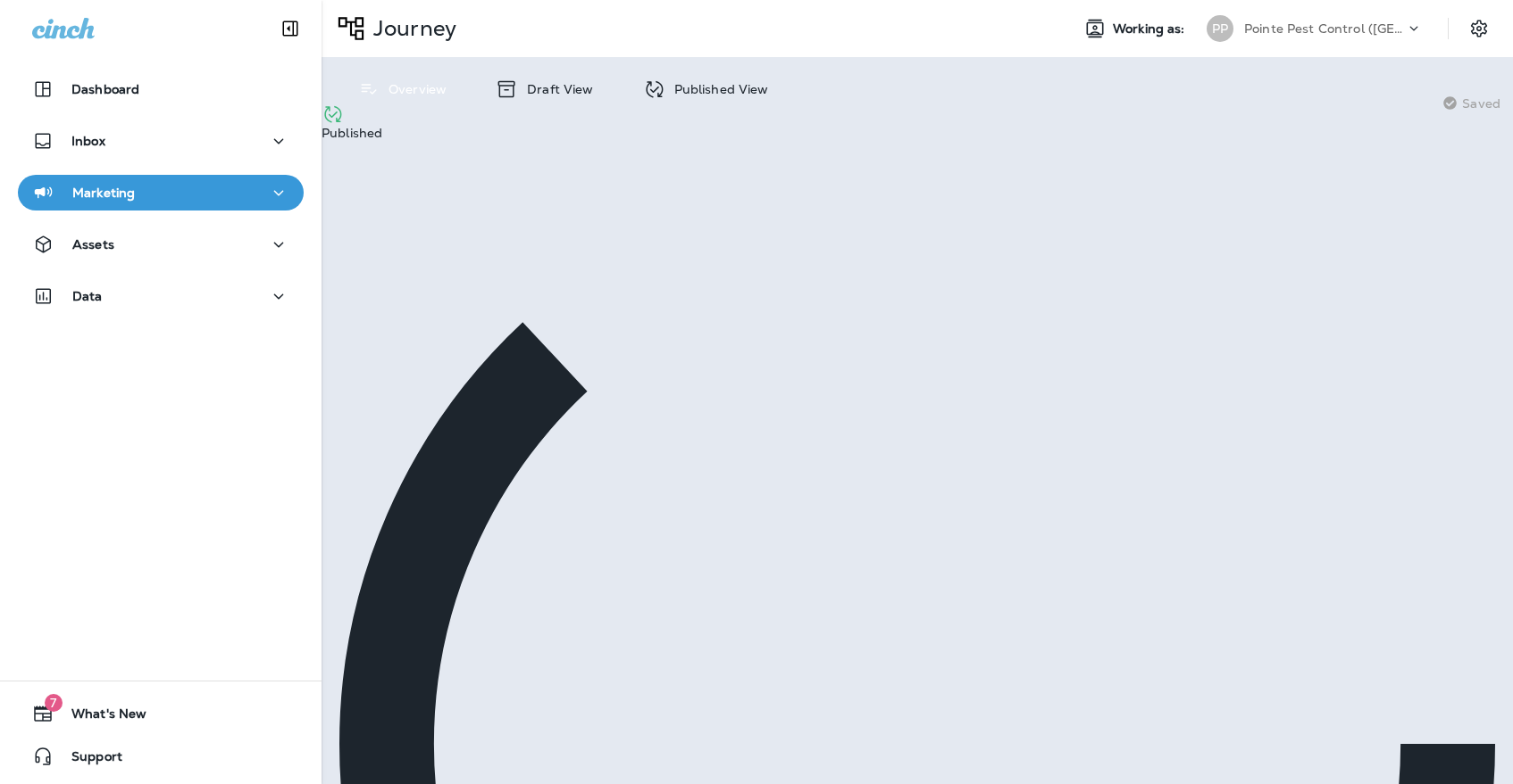
click at [685, 72] on div "Overview Draft View Published View" at bounding box center [917, 80] width 1191 height 47
click at [685, 76] on div "Published View" at bounding box center [706, 89] width 161 height 29
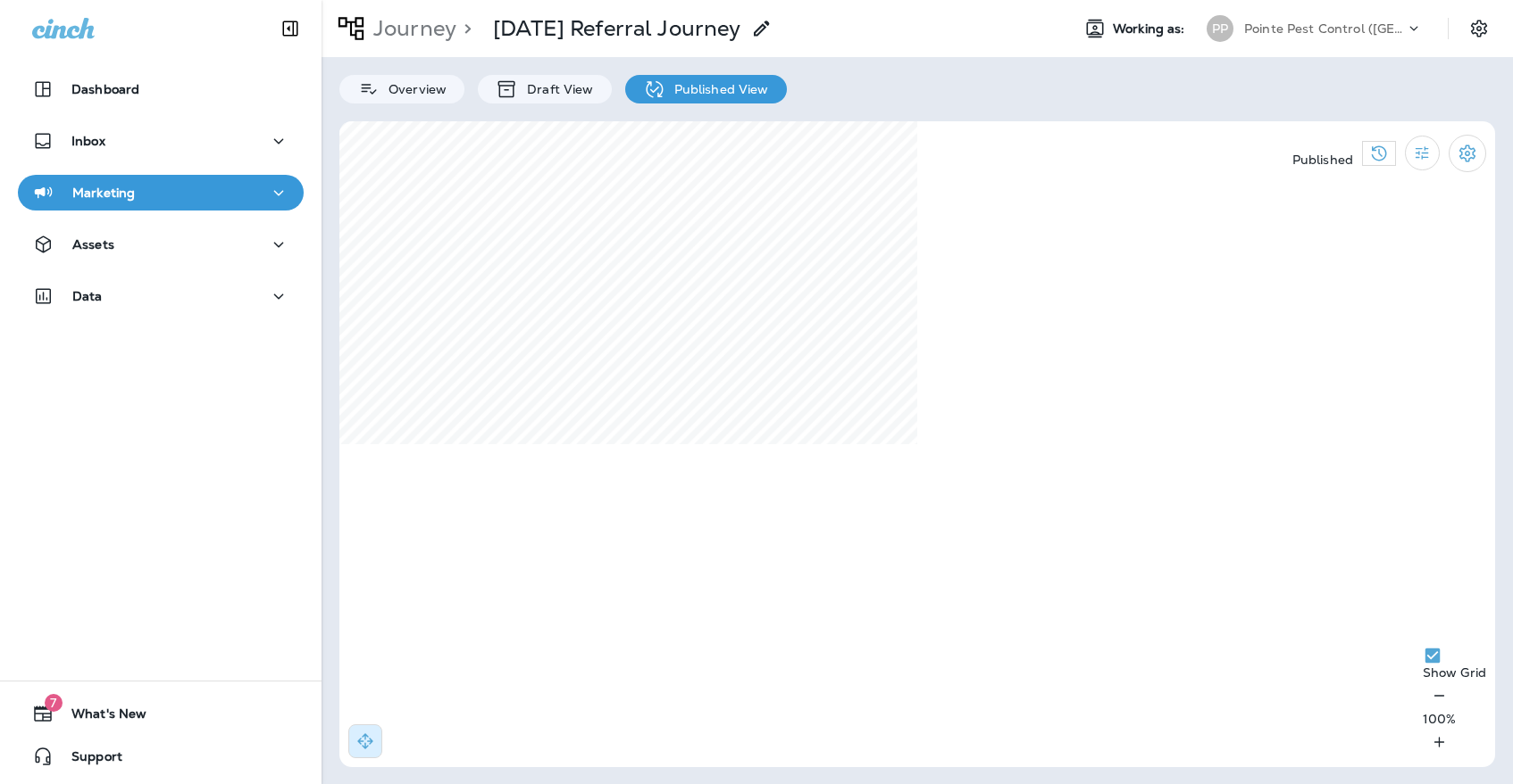
click at [1251, 38] on div "Pointe Pest Control ([GEOGRAPHIC_DATA])" at bounding box center [1324, 28] width 160 height 27
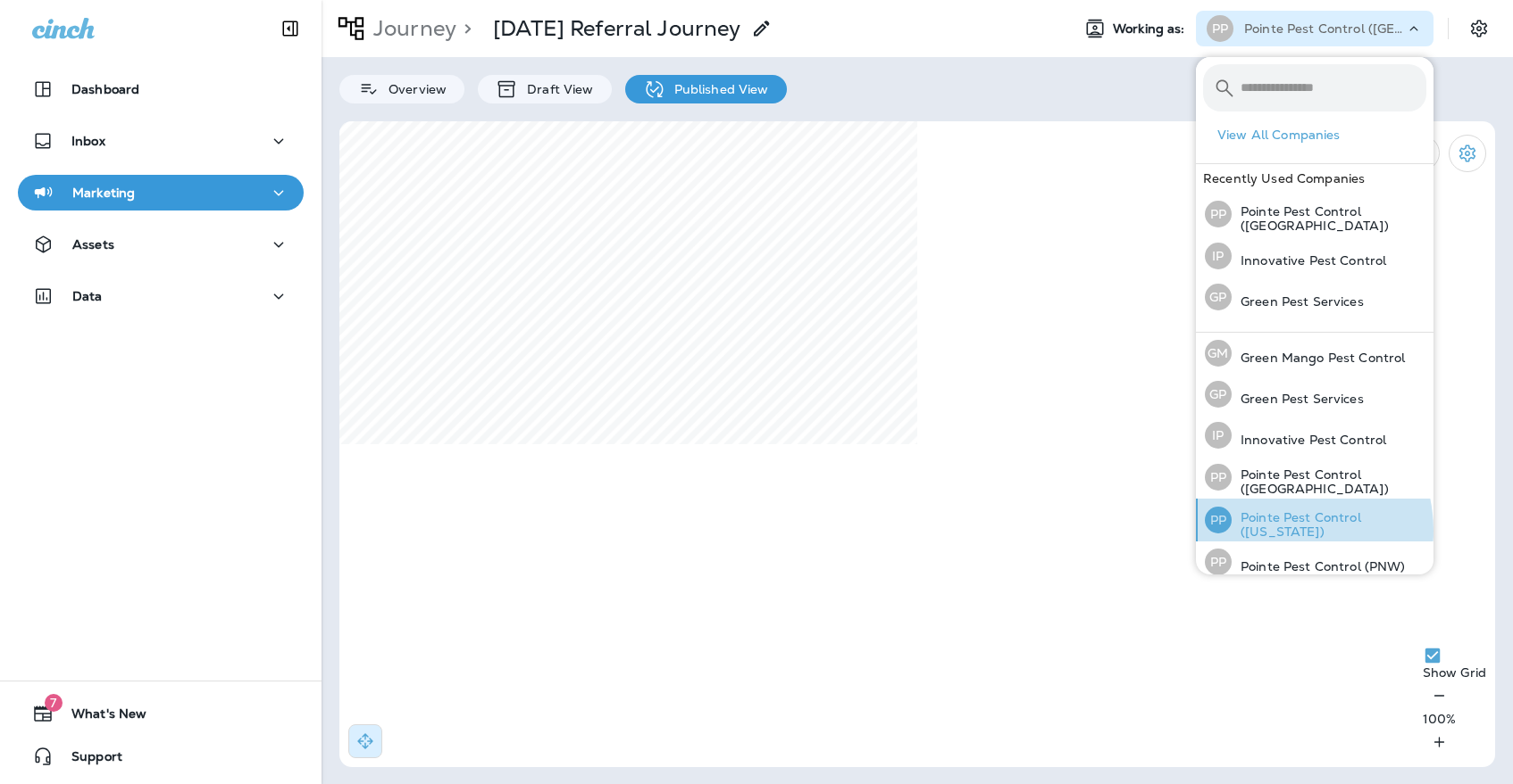
click at [1274, 527] on p "Pointe Pest Control ([US_STATE])" at bounding box center [1329, 524] width 195 height 29
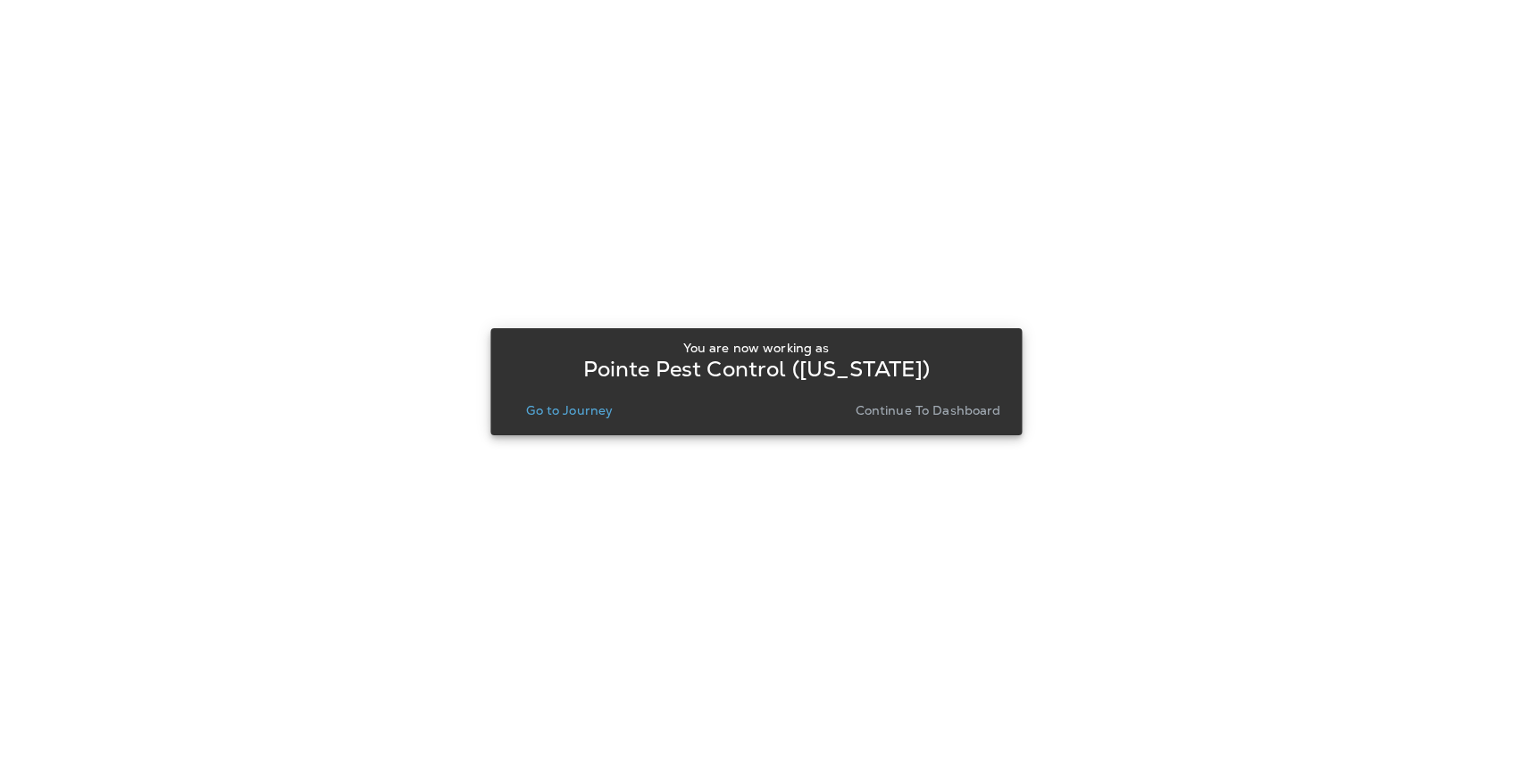
click at [596, 414] on p "Go to Journey" at bounding box center [568, 410] width 87 height 14
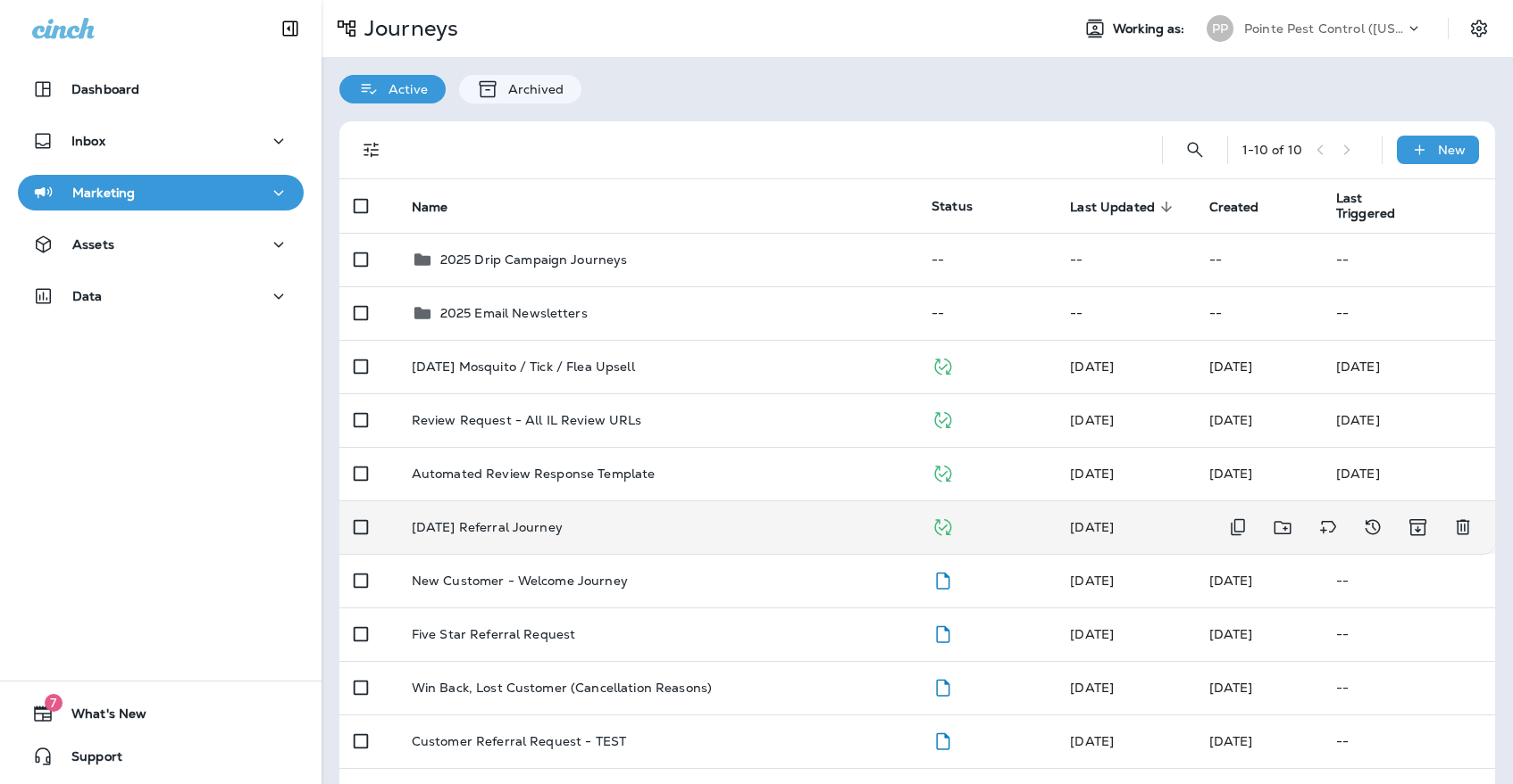
click at [543, 520] on p "[DATE] Referral Journey" at bounding box center [488, 527] width 151 height 14
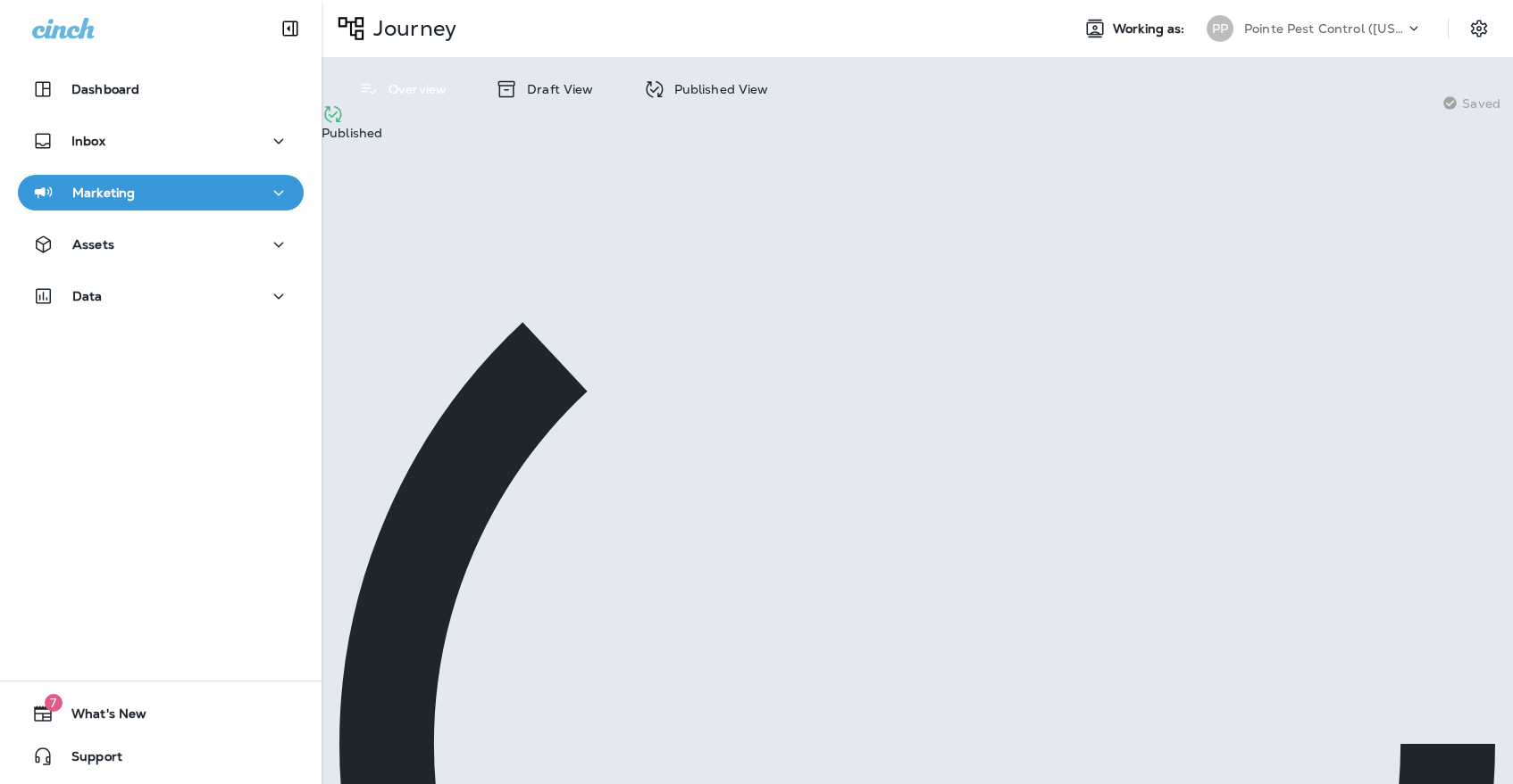
click at [711, 98] on div "Published View" at bounding box center [706, 89] width 161 height 29
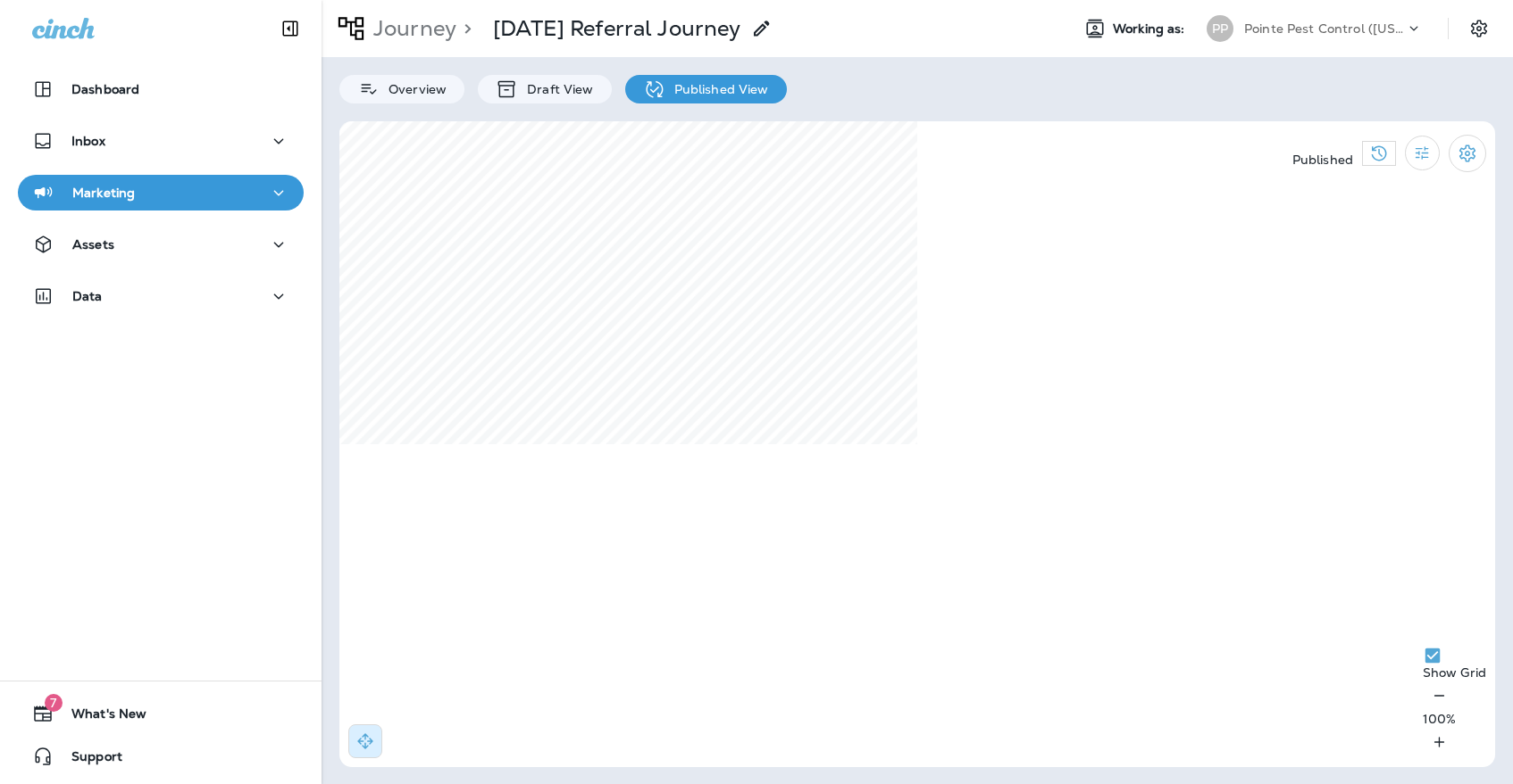
click at [1305, 33] on p "Pointe Pest Control ([US_STATE])" at bounding box center [1324, 29] width 160 height 14
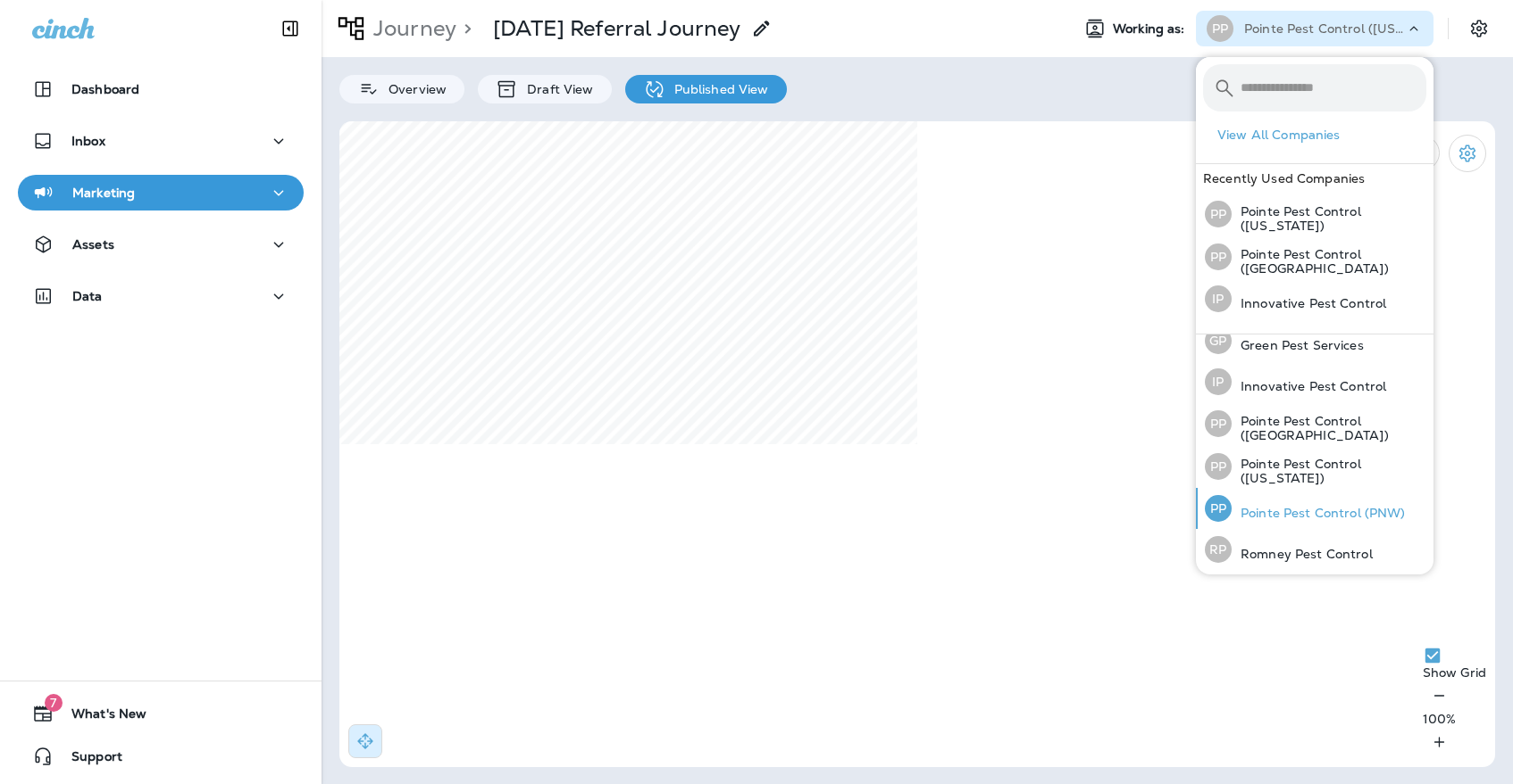
scroll to position [55, 0]
click at [1332, 520] on div "PP Pointe Pest Control (PNW)" at bounding box center [1305, 509] width 215 height 41
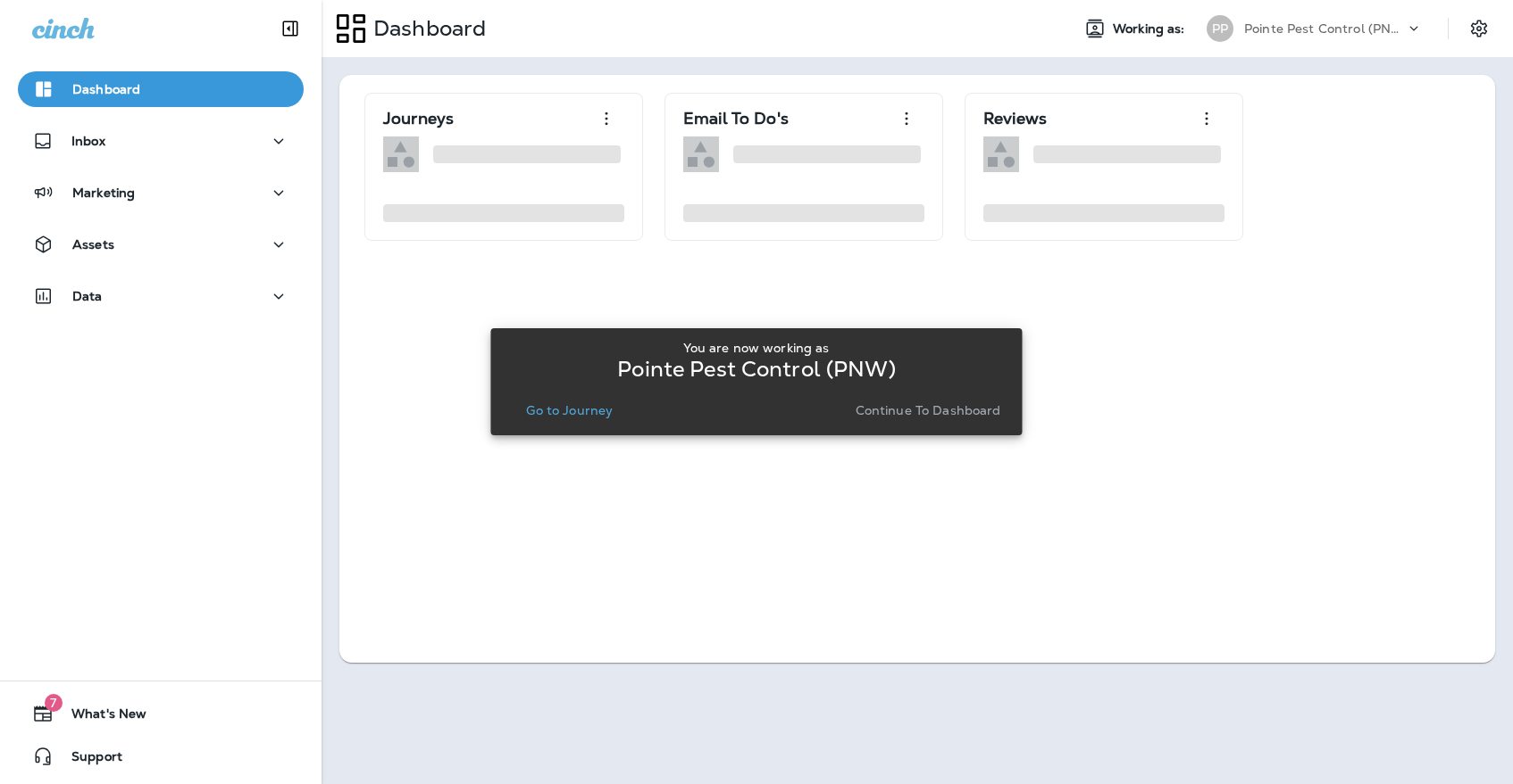
click at [549, 426] on div "You are now working as Pointe Pest Control (PNW) Go to Journey Continue to Dash…" at bounding box center [756, 381] width 503 height 97
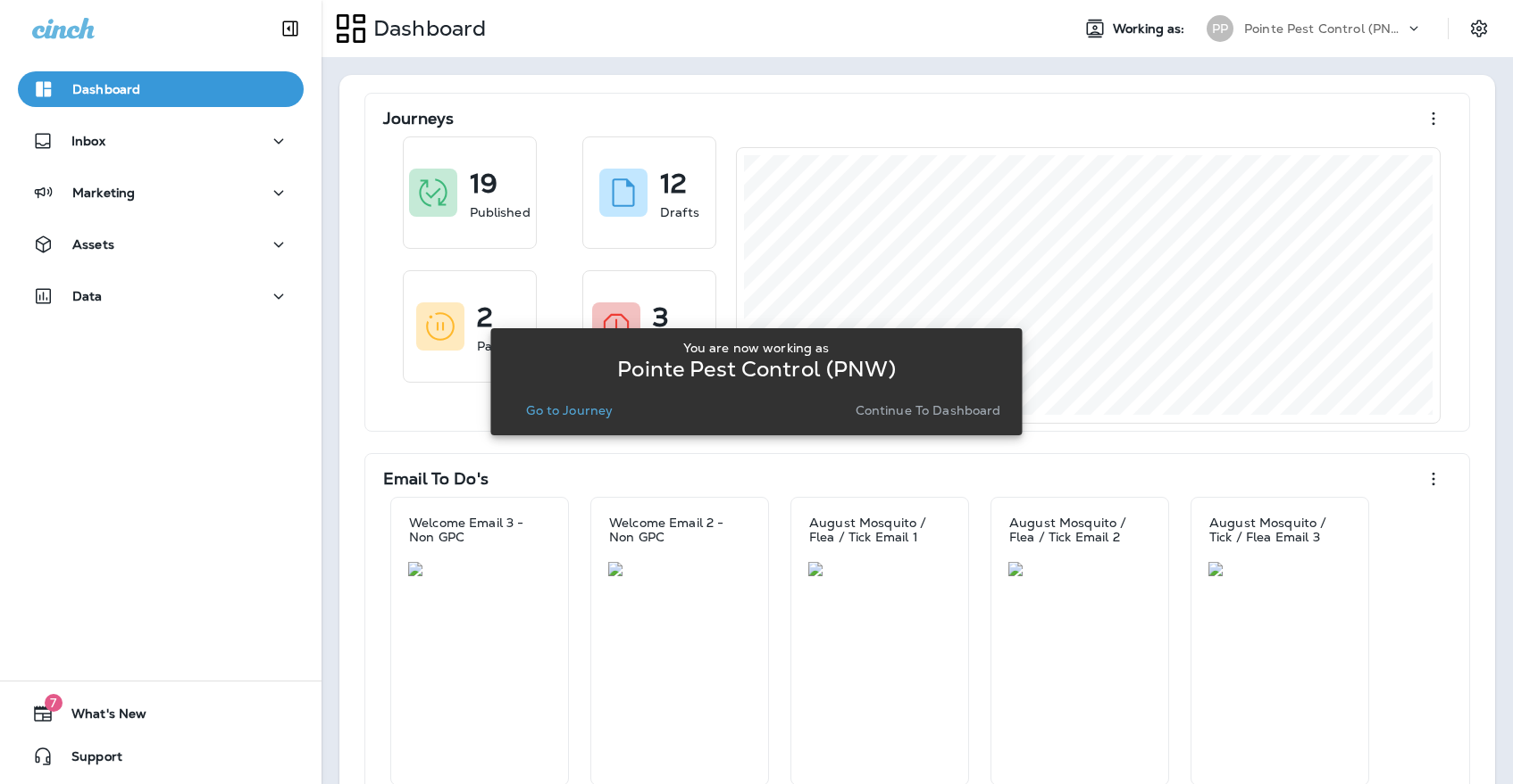
click at [552, 419] on button "Go to Journey" at bounding box center [568, 410] width 101 height 25
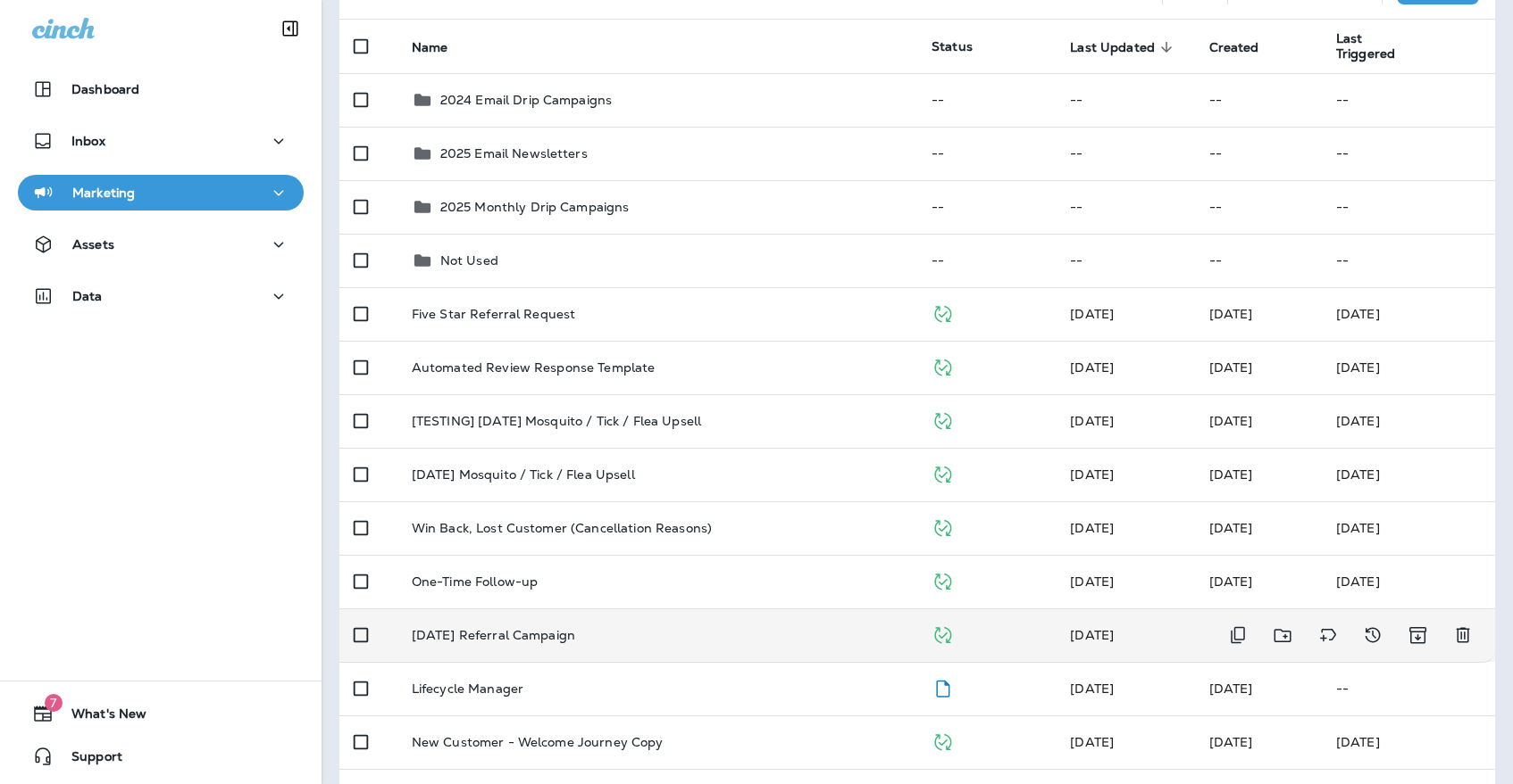
scroll to position [188, 0]
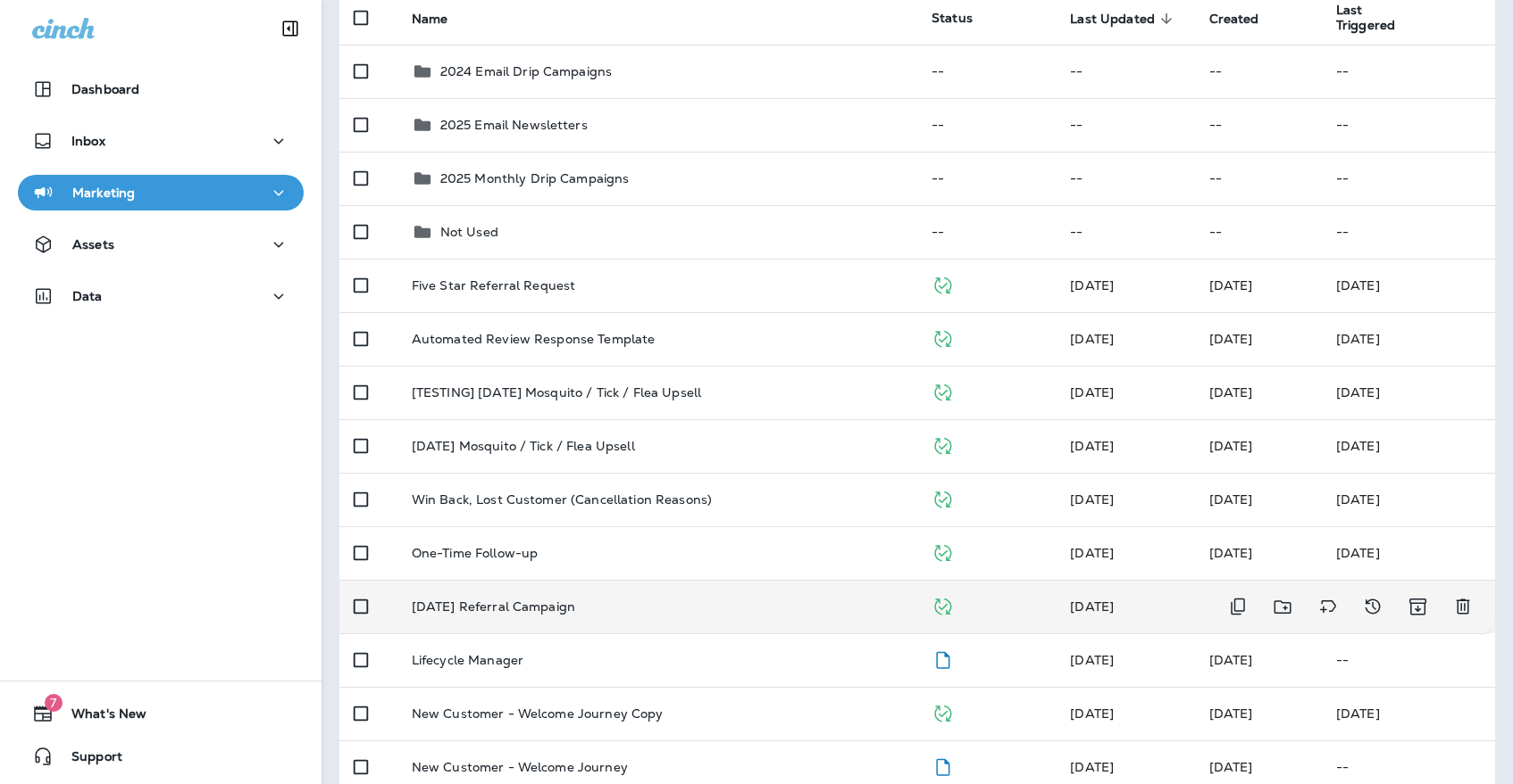
click at [536, 609] on td "[DATE] Referral Campaign" at bounding box center [657, 607] width 520 height 54
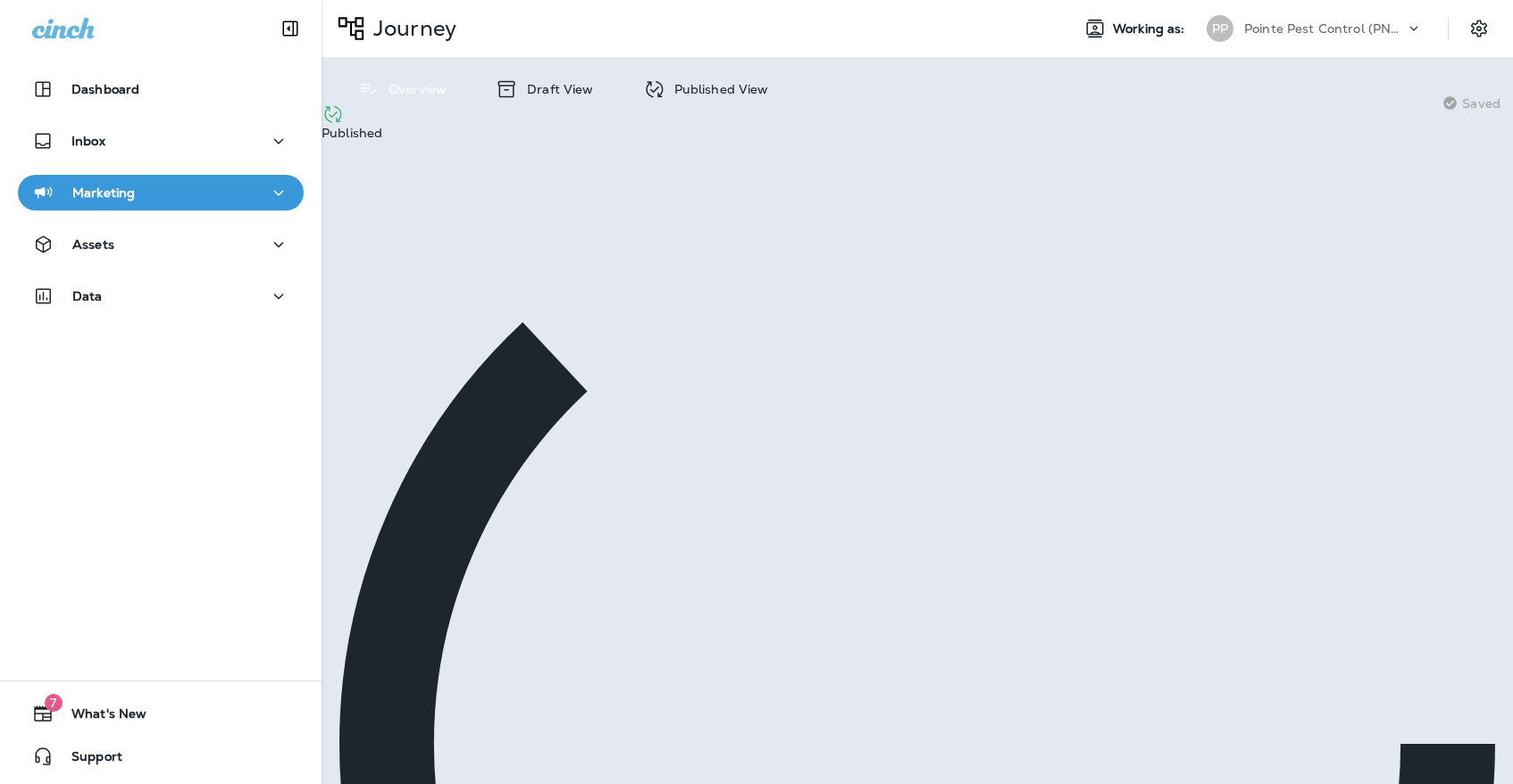
click at [655, 83] on icon at bounding box center [654, 89] width 17 height 17
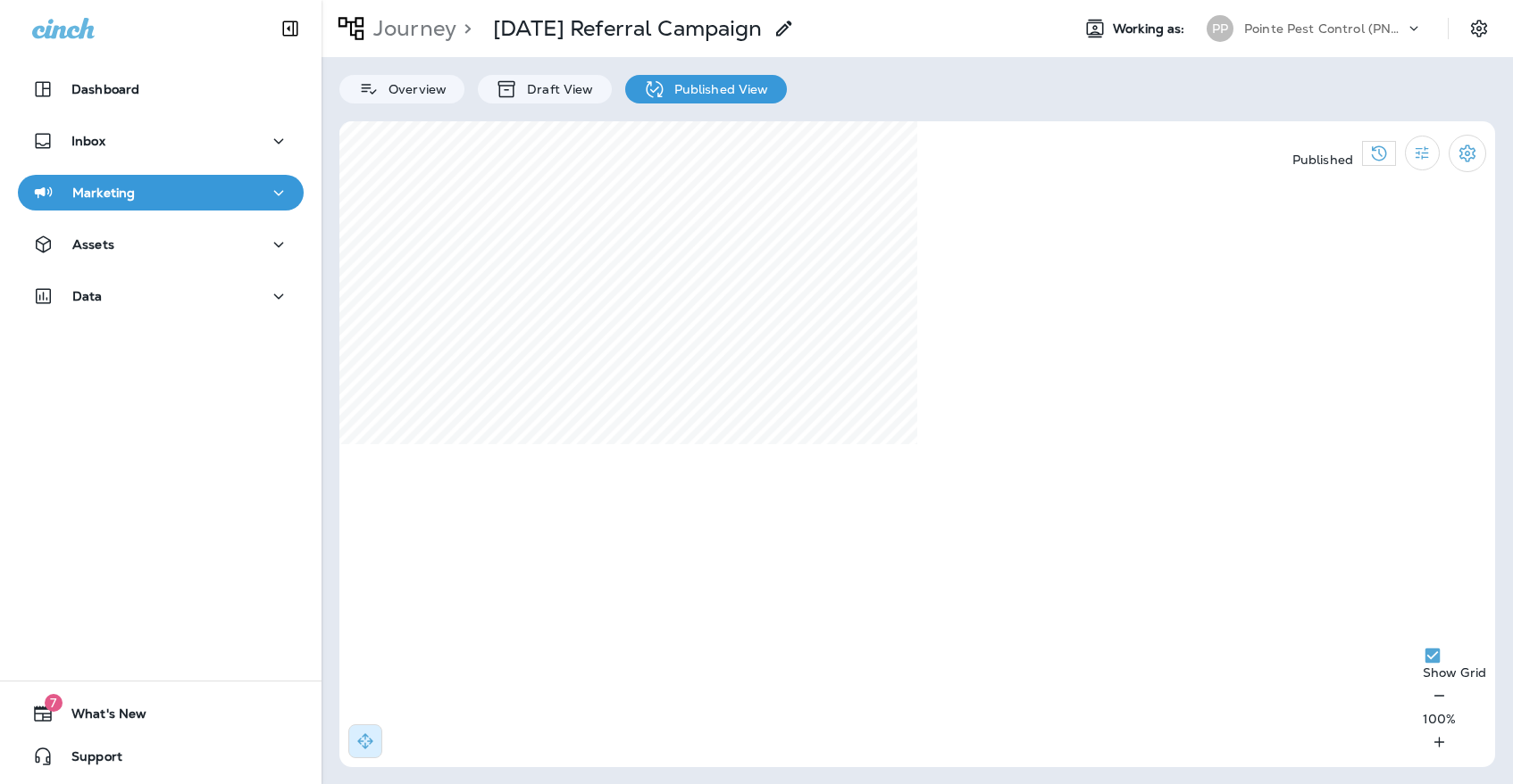
click at [1355, 31] on p "Pointe Pest Control (PNW)" at bounding box center [1324, 29] width 160 height 14
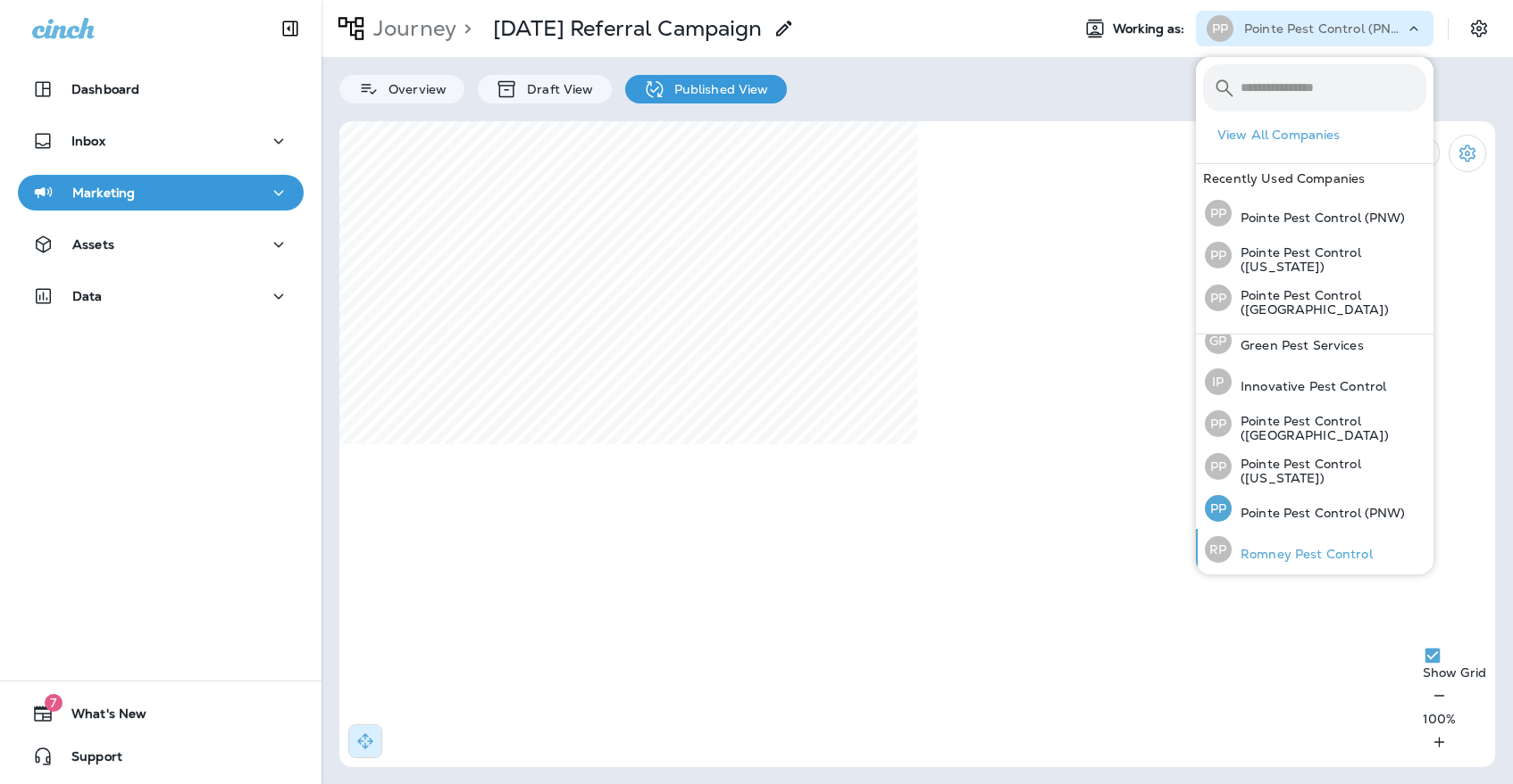
scroll to position [55, 0]
click at [1284, 539] on div "[PERSON_NAME] Pest Control" at bounding box center [1288, 550] width 182 height 41
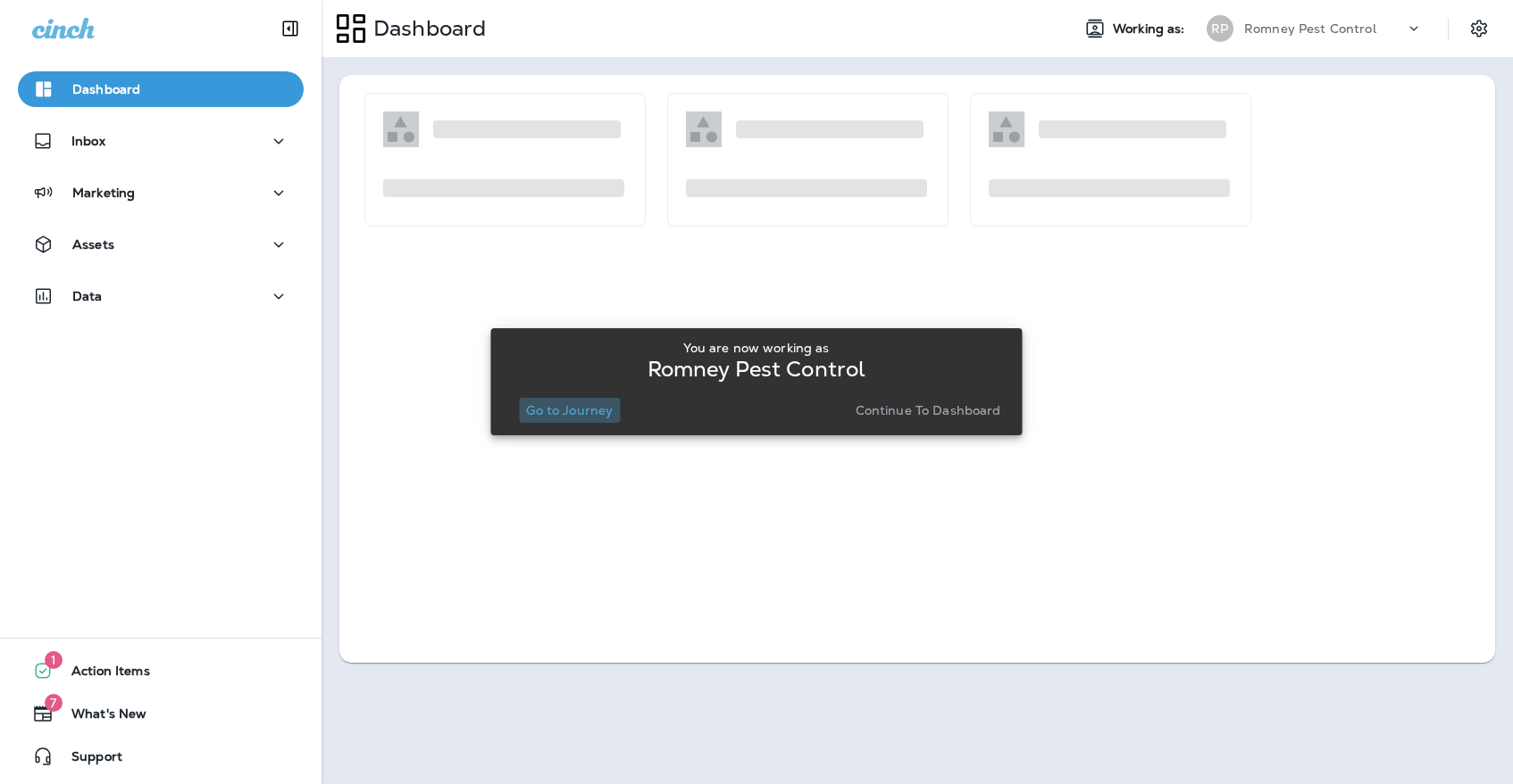
click at [582, 398] on button "Go to Journey" at bounding box center [568, 410] width 101 height 25
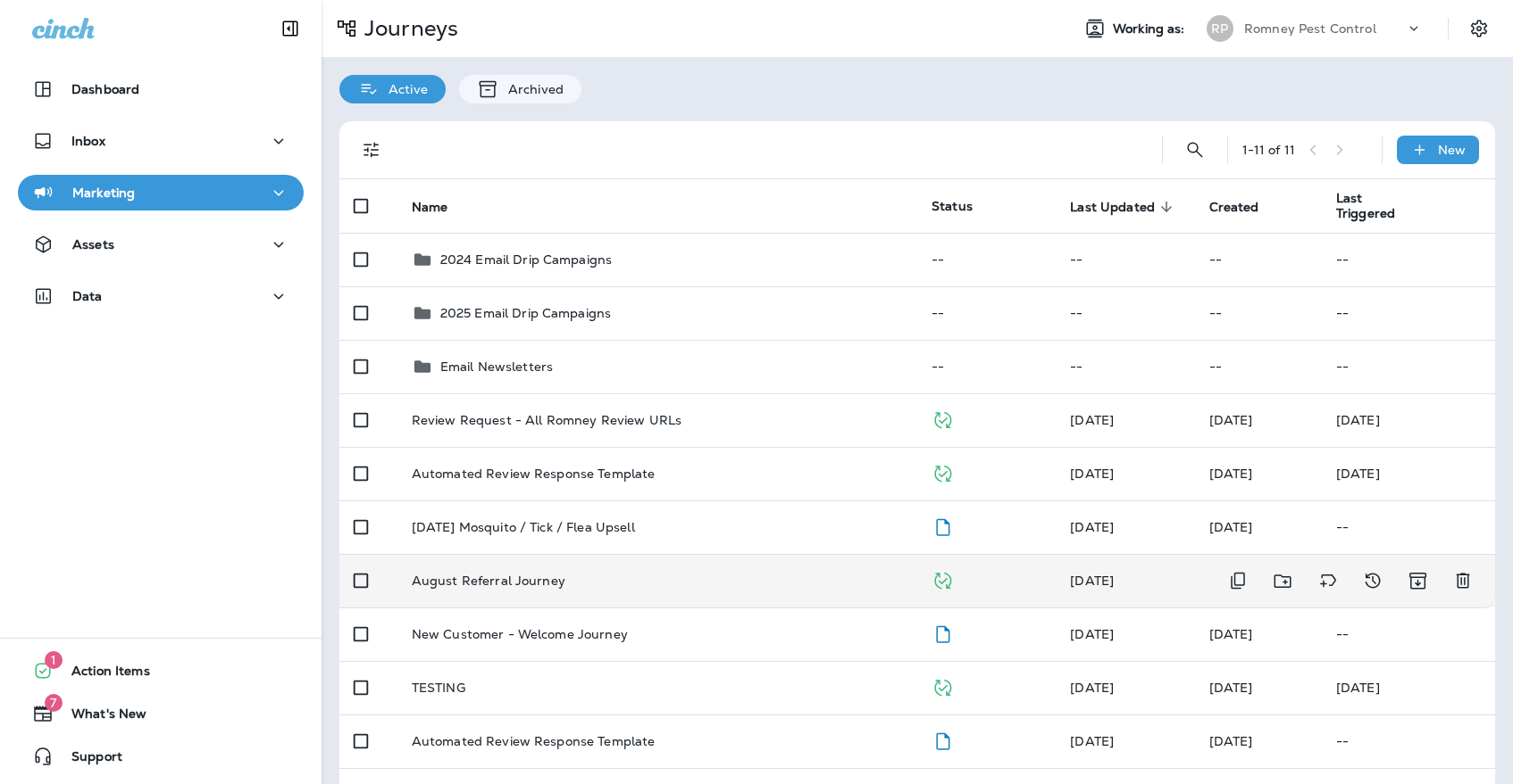
click at [570, 562] on td "August Referral Journey" at bounding box center [657, 581] width 520 height 54
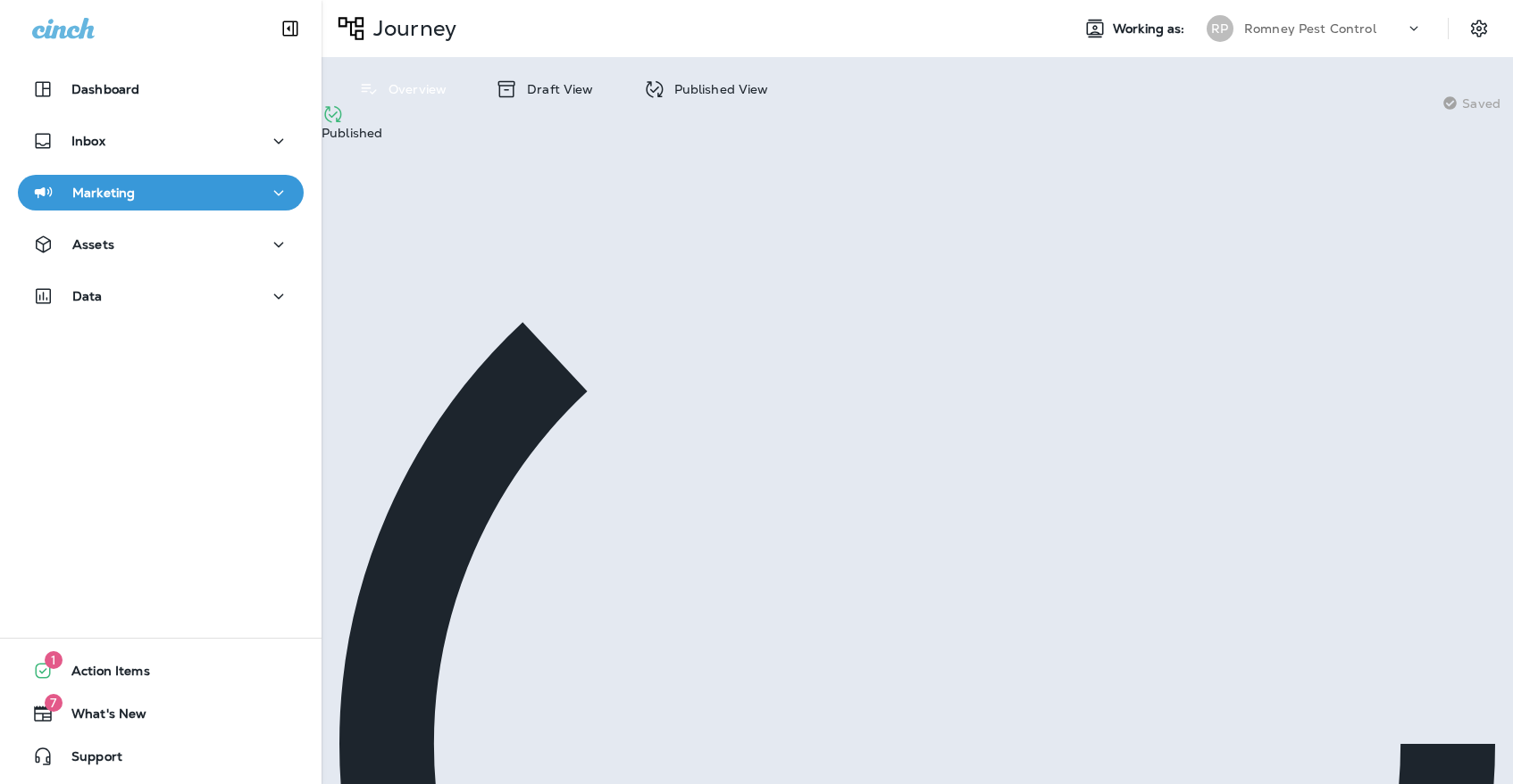
click at [701, 99] on div "Published View" at bounding box center [706, 89] width 161 height 29
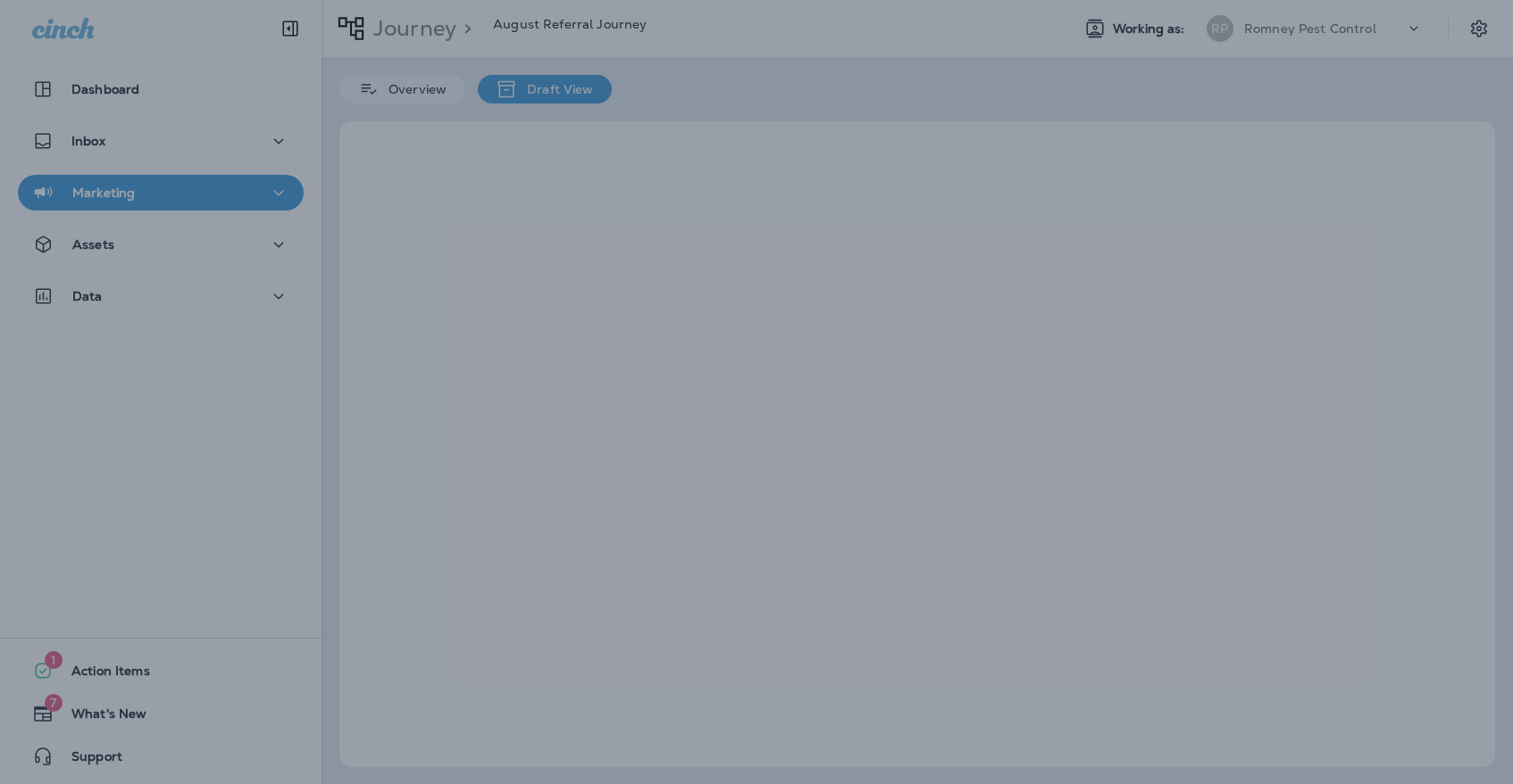
click at [882, 777] on div at bounding box center [756, 392] width 1513 height 784
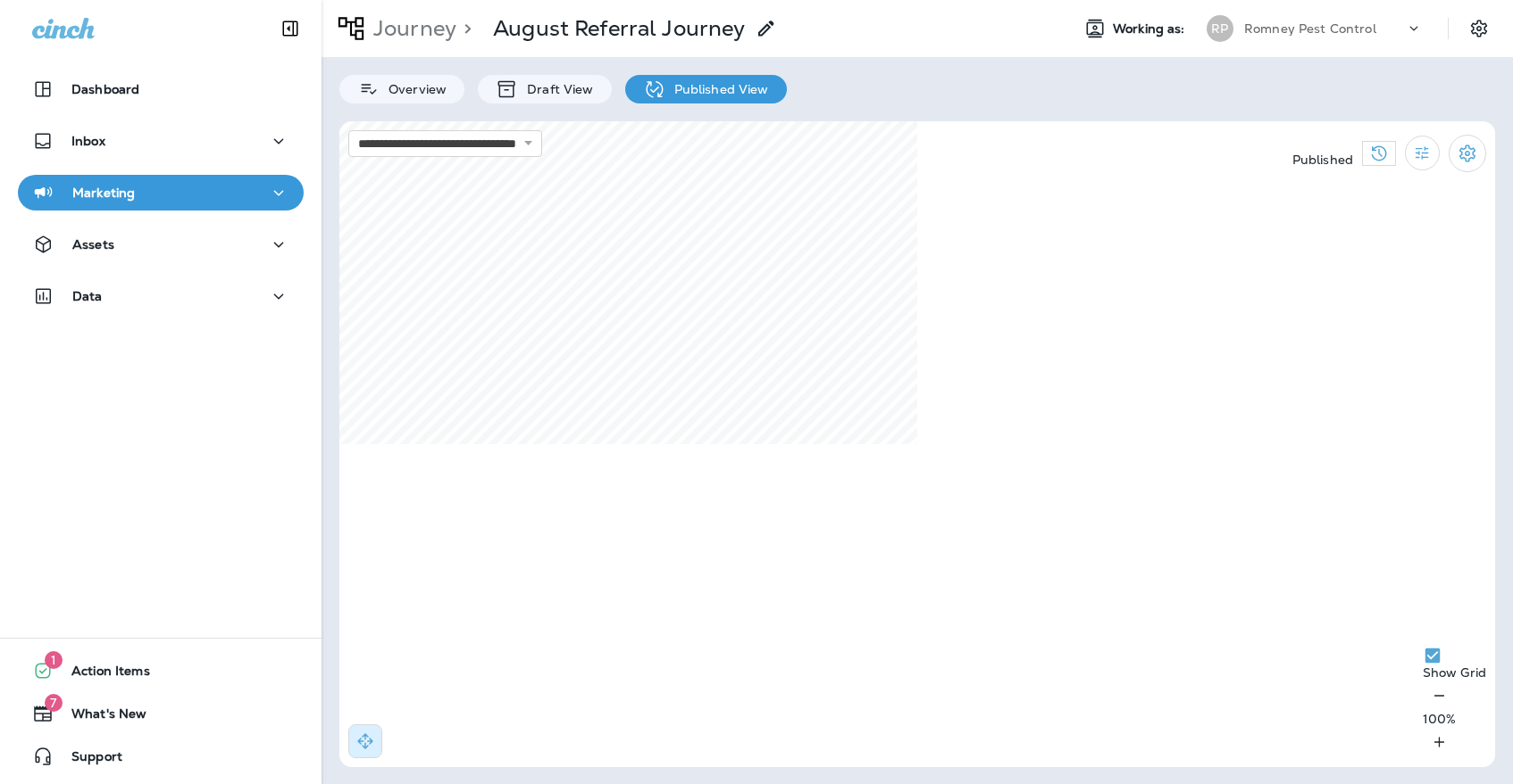
click at [194, 211] on div "Marketing" at bounding box center [160, 197] width 322 height 45
click at [194, 200] on div "Marketing" at bounding box center [160, 193] width 257 height 22
click at [1302, 25] on p "Romney Pest Control" at bounding box center [1310, 29] width 132 height 14
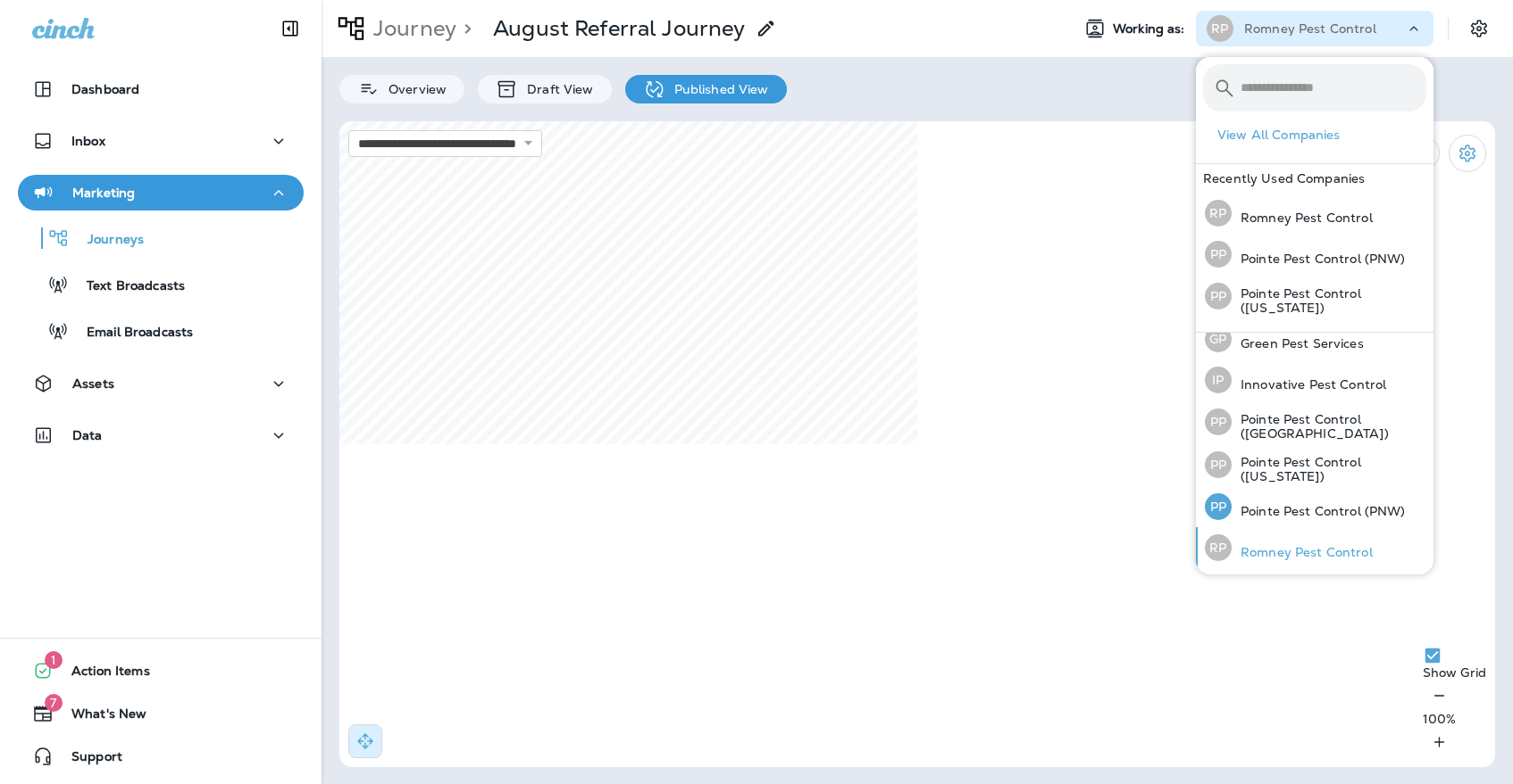
scroll to position [55, 0]
click at [1244, 509] on p "Pointe Pest Control (PNW)" at bounding box center [1318, 512] width 174 height 14
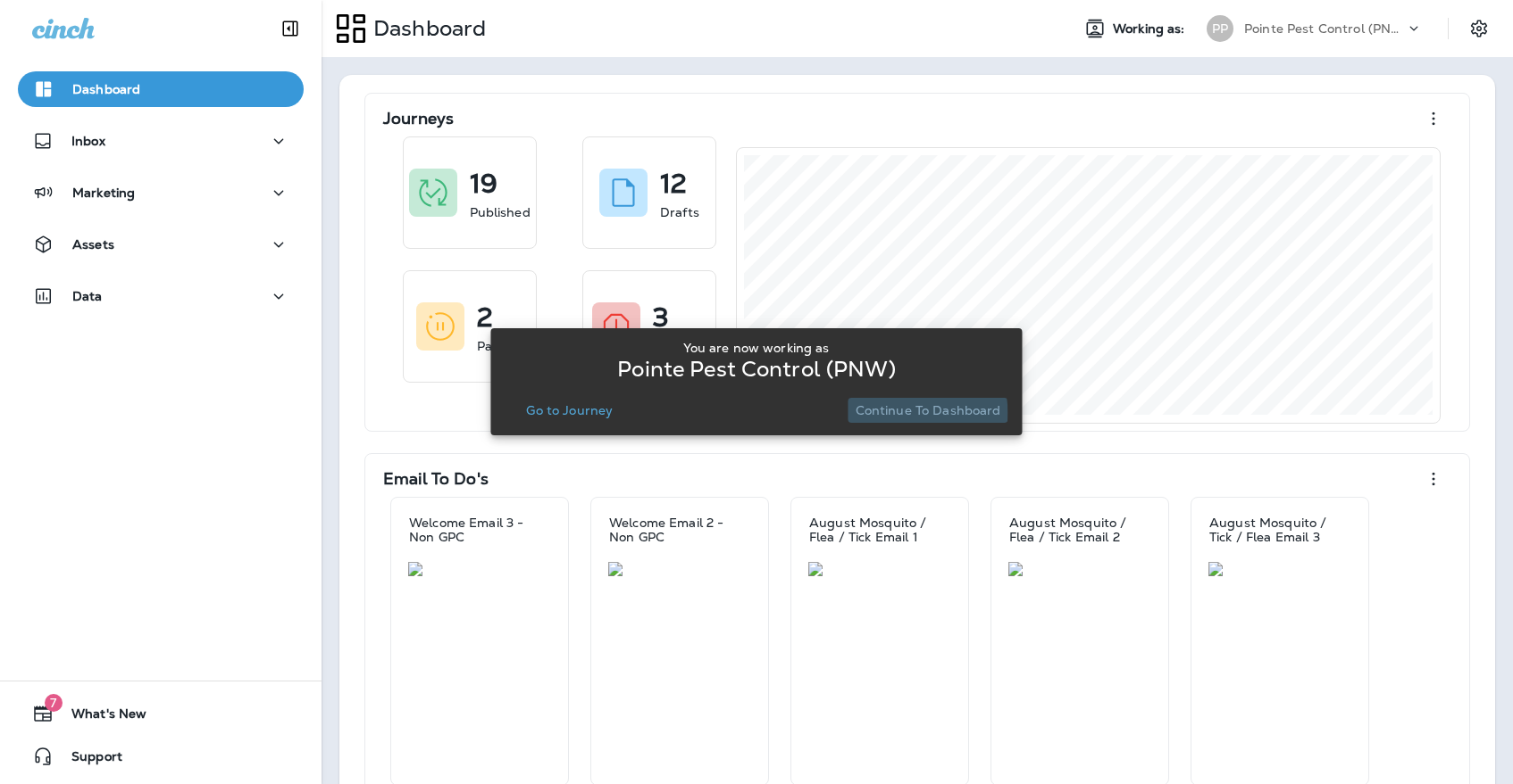
click at [910, 412] on p "Continue to Dashboard" at bounding box center [928, 410] width 145 height 14
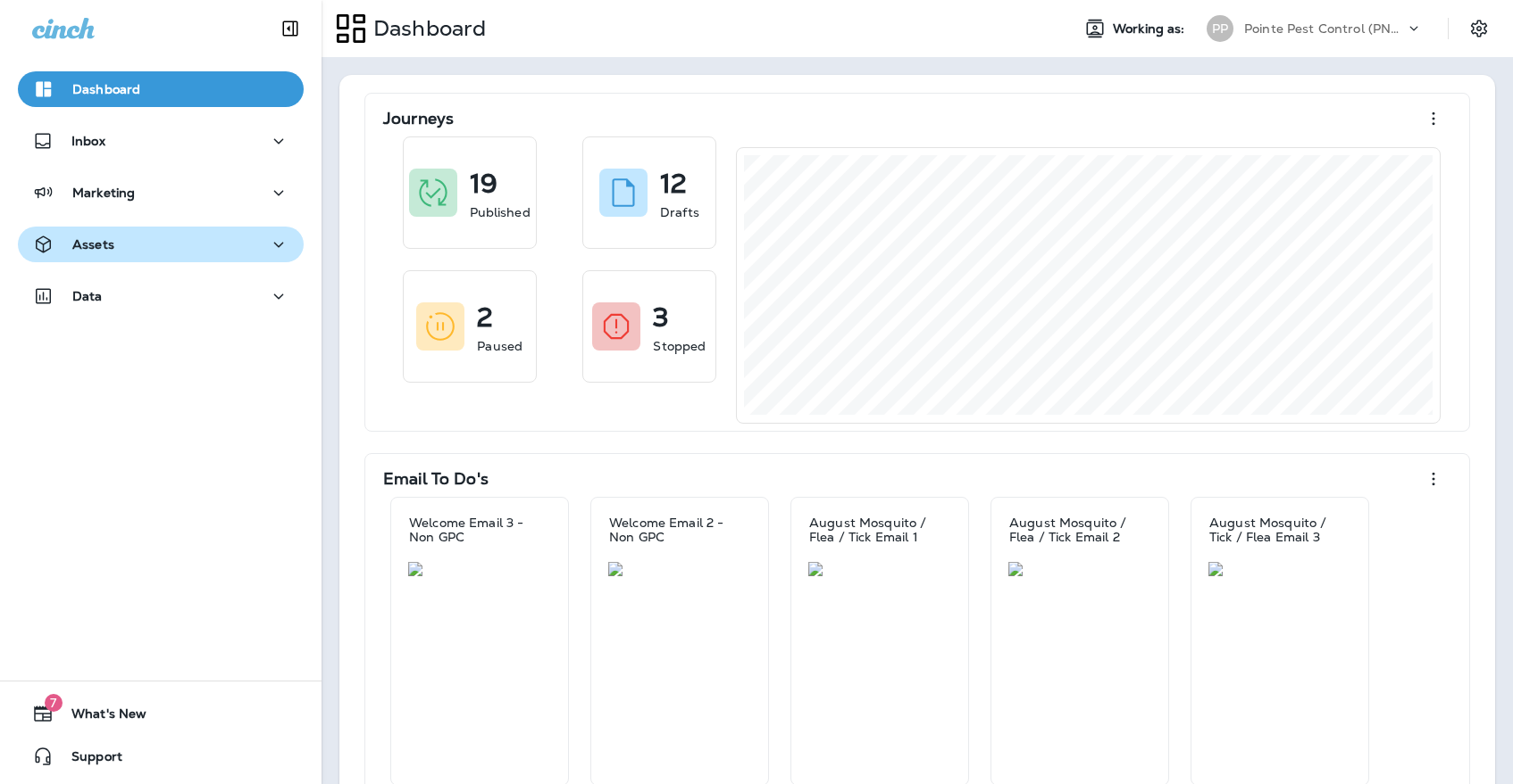
click at [172, 241] on div "Assets" at bounding box center [160, 245] width 257 height 22
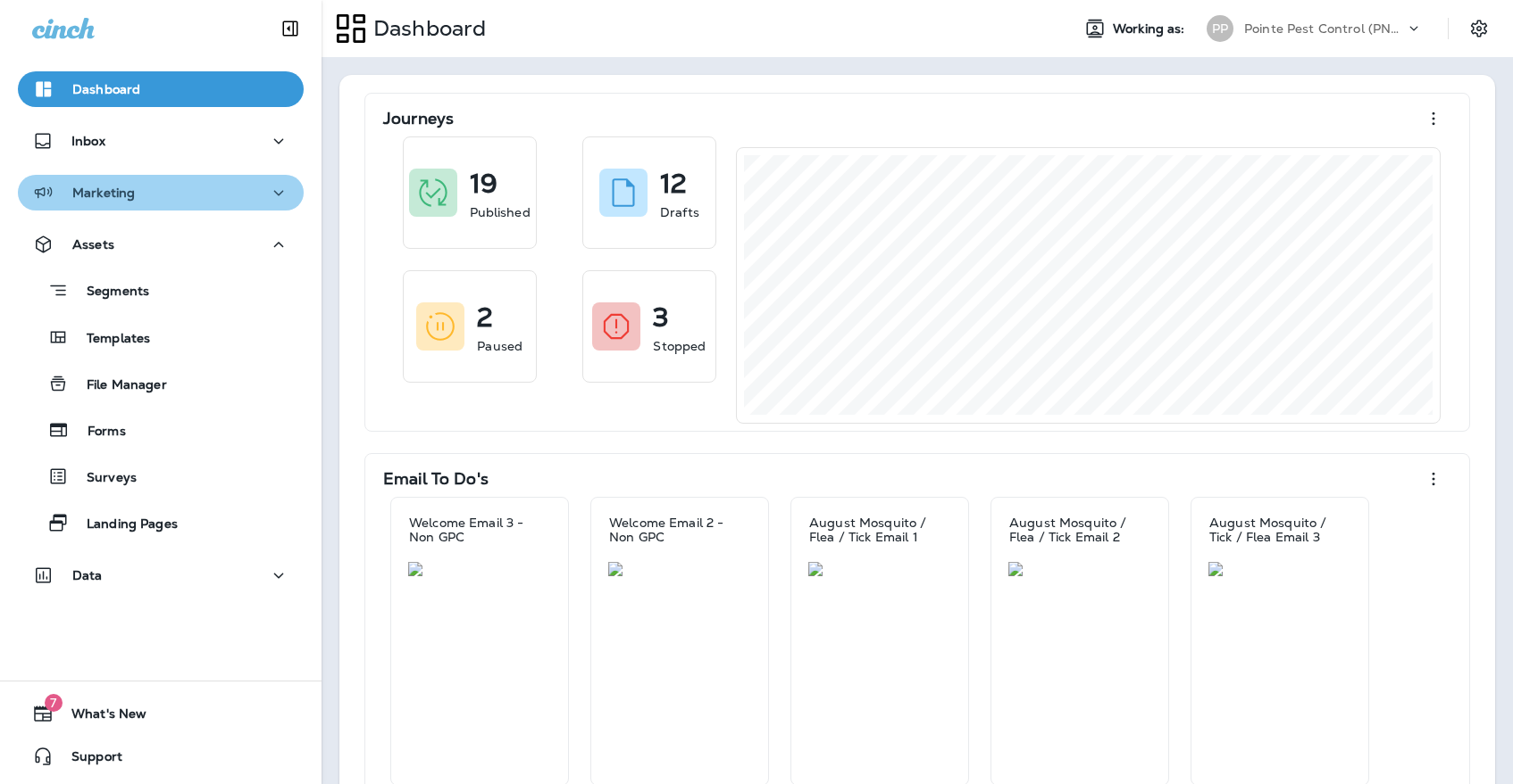
click at [168, 192] on div "Marketing" at bounding box center [160, 193] width 257 height 22
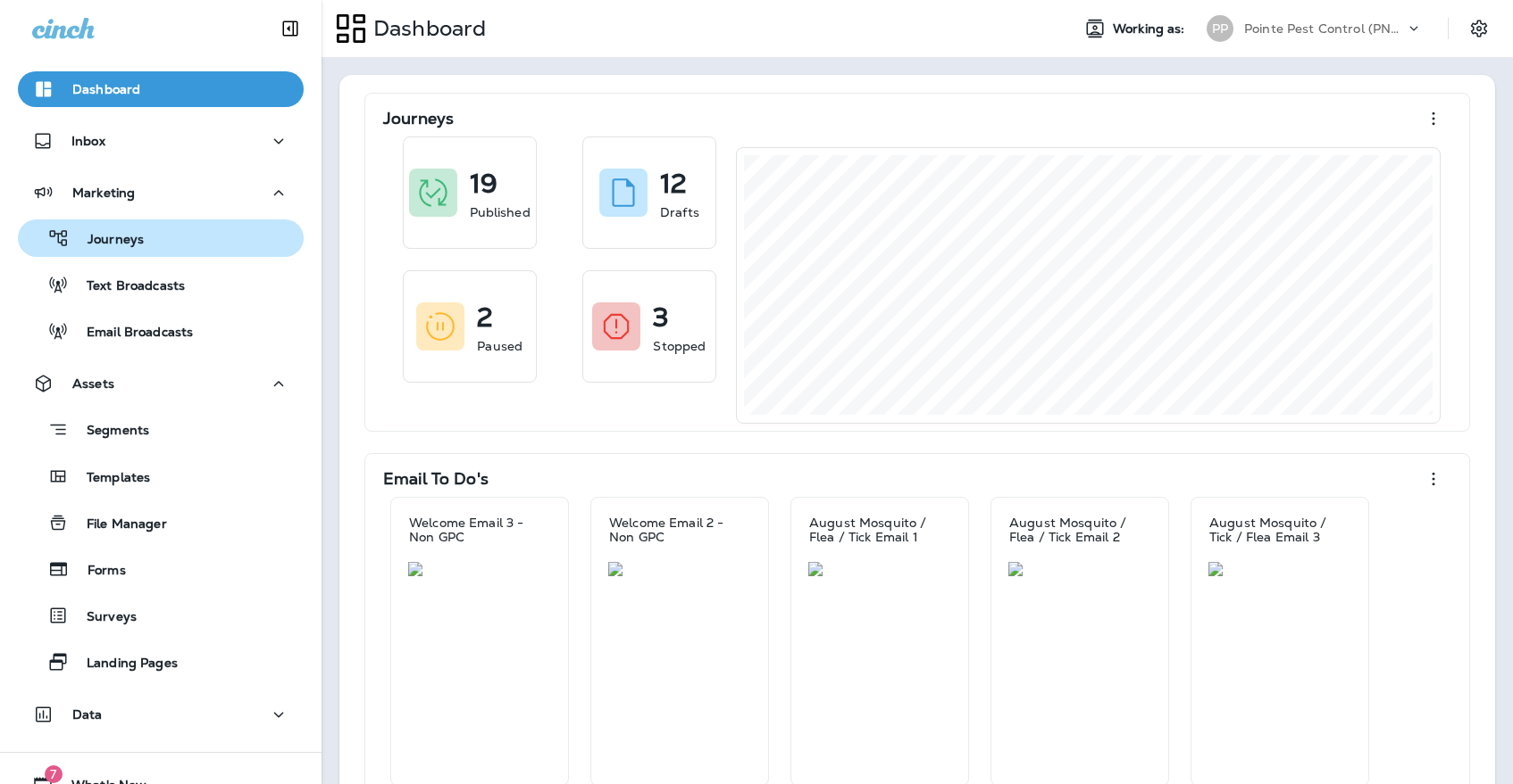
click at [167, 256] on button "Journeys" at bounding box center [160, 239] width 286 height 38
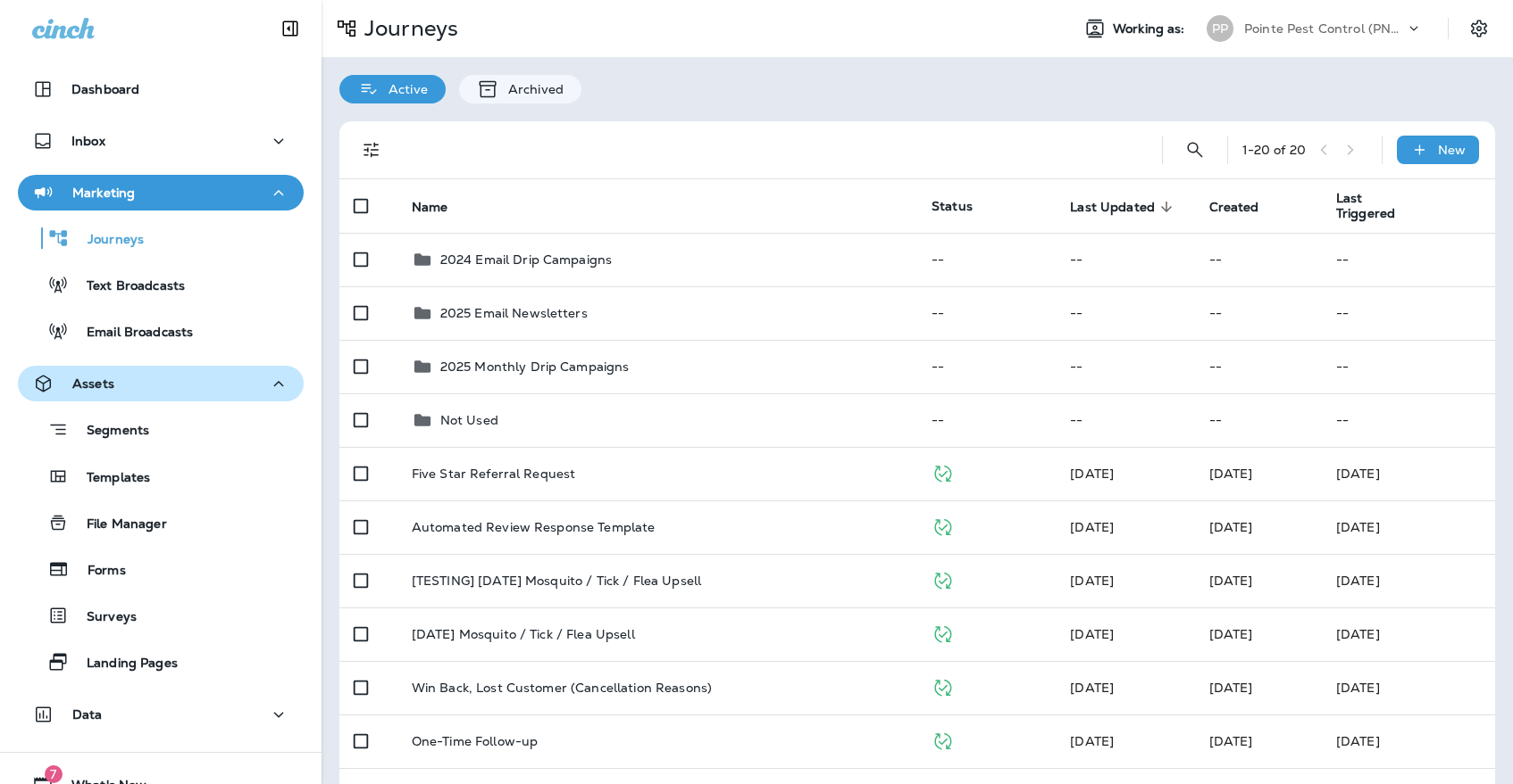
click at [140, 370] on button "Assets" at bounding box center [160, 384] width 286 height 36
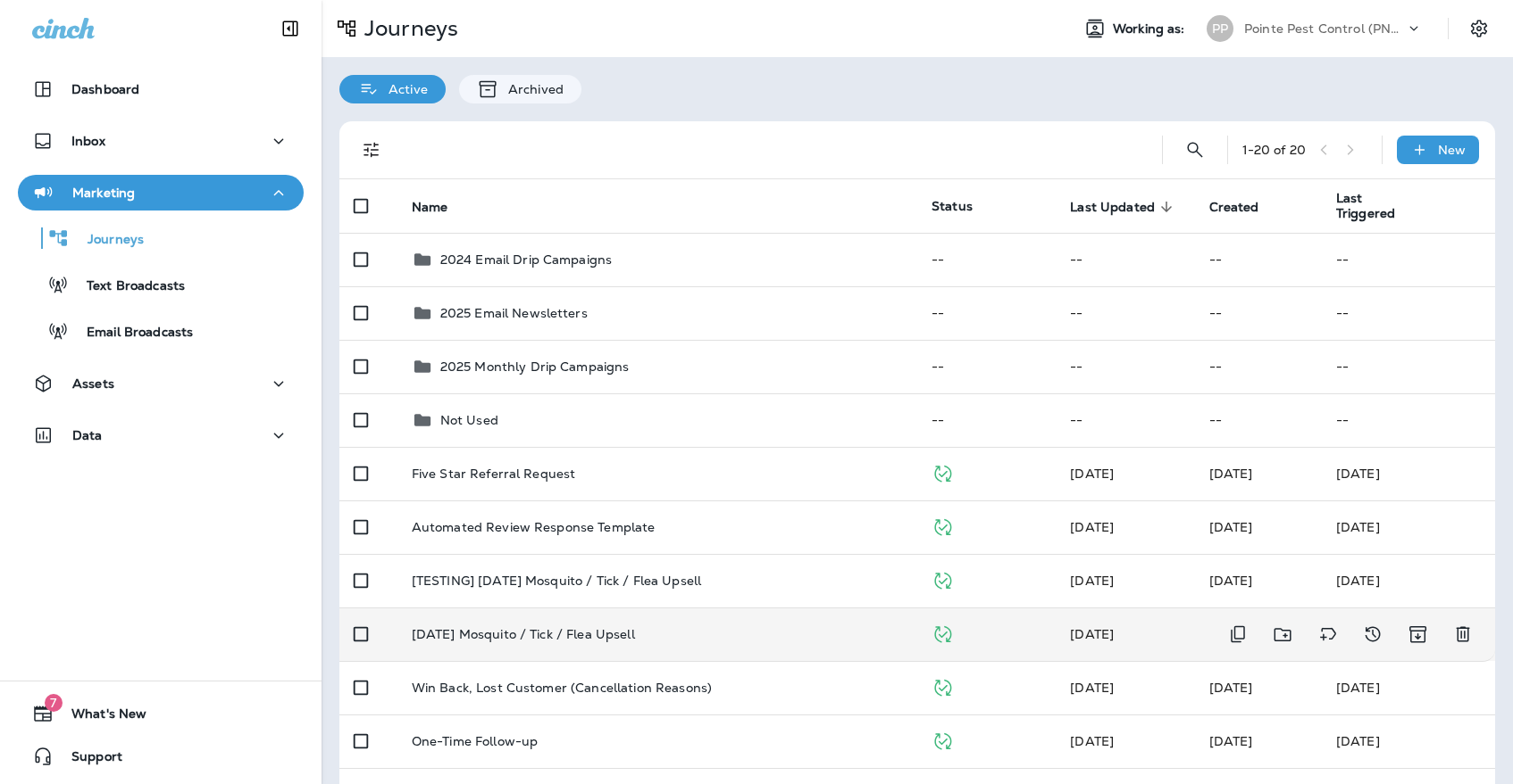
click at [525, 646] on td "[DATE] Mosquito / Tick / Flea Upsell" at bounding box center [657, 635] width 520 height 54
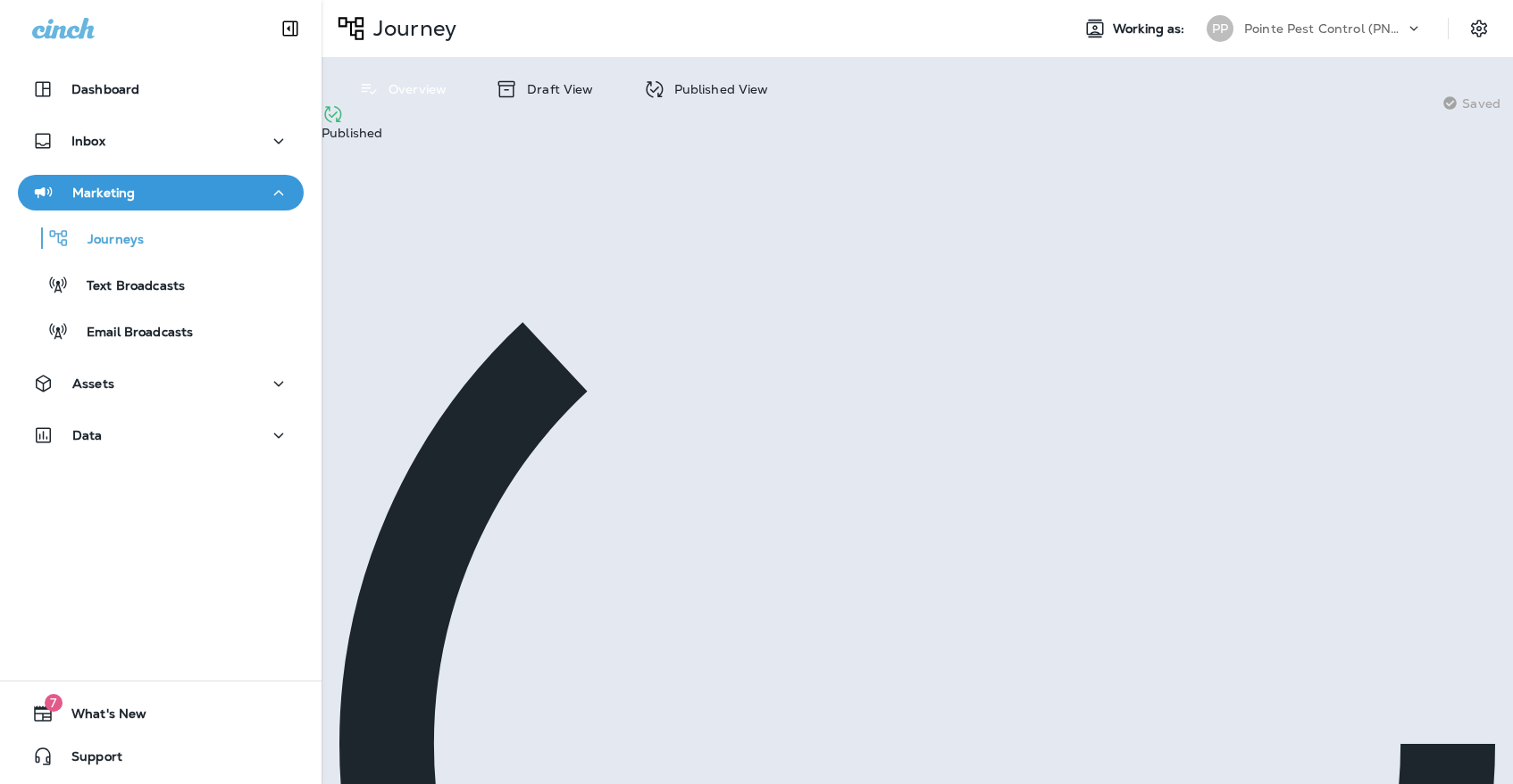
click at [698, 81] on div "Published View" at bounding box center [706, 89] width 161 height 29
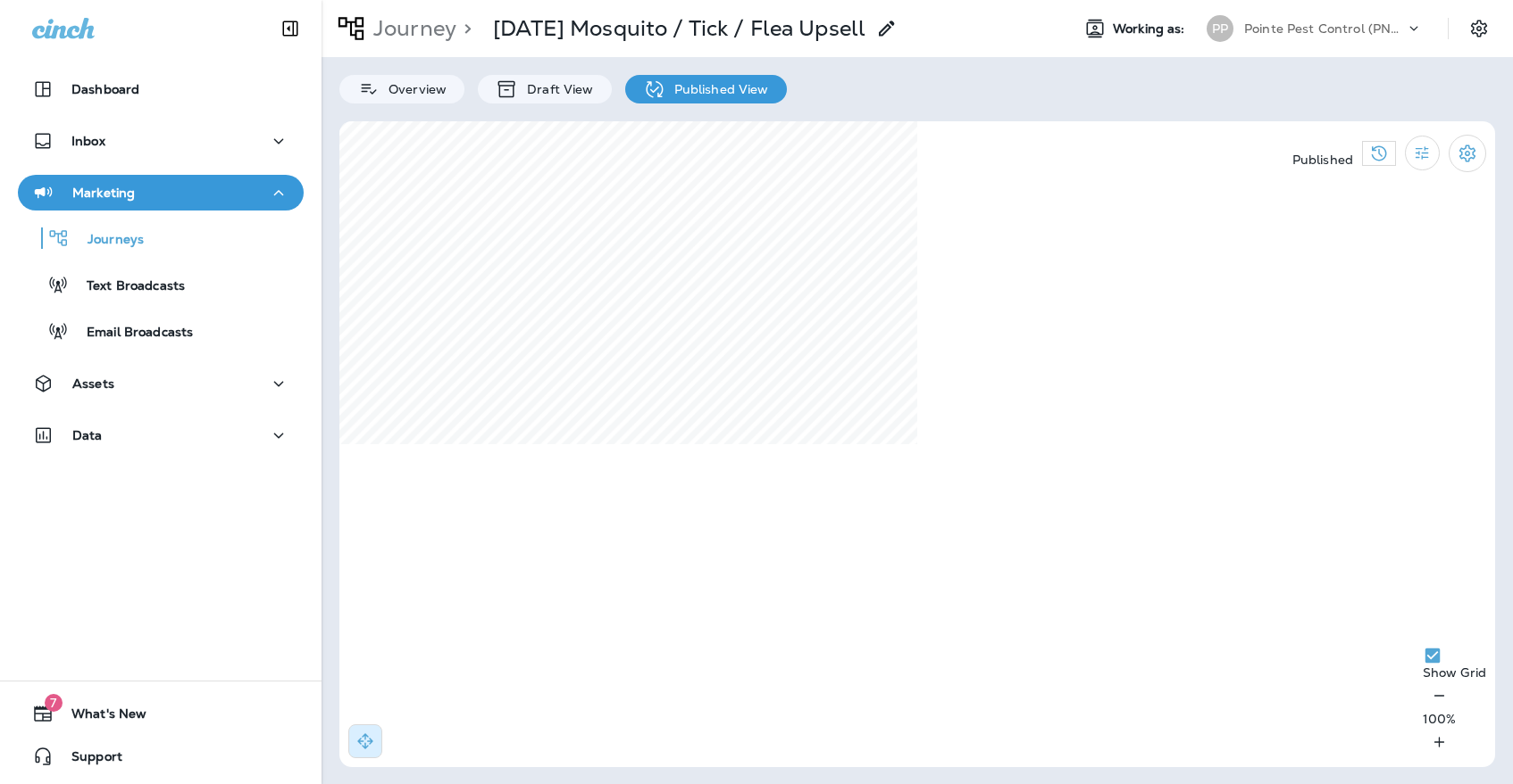
click at [1248, 35] on p "Pointe Pest Control (PNW)" at bounding box center [1324, 29] width 160 height 14
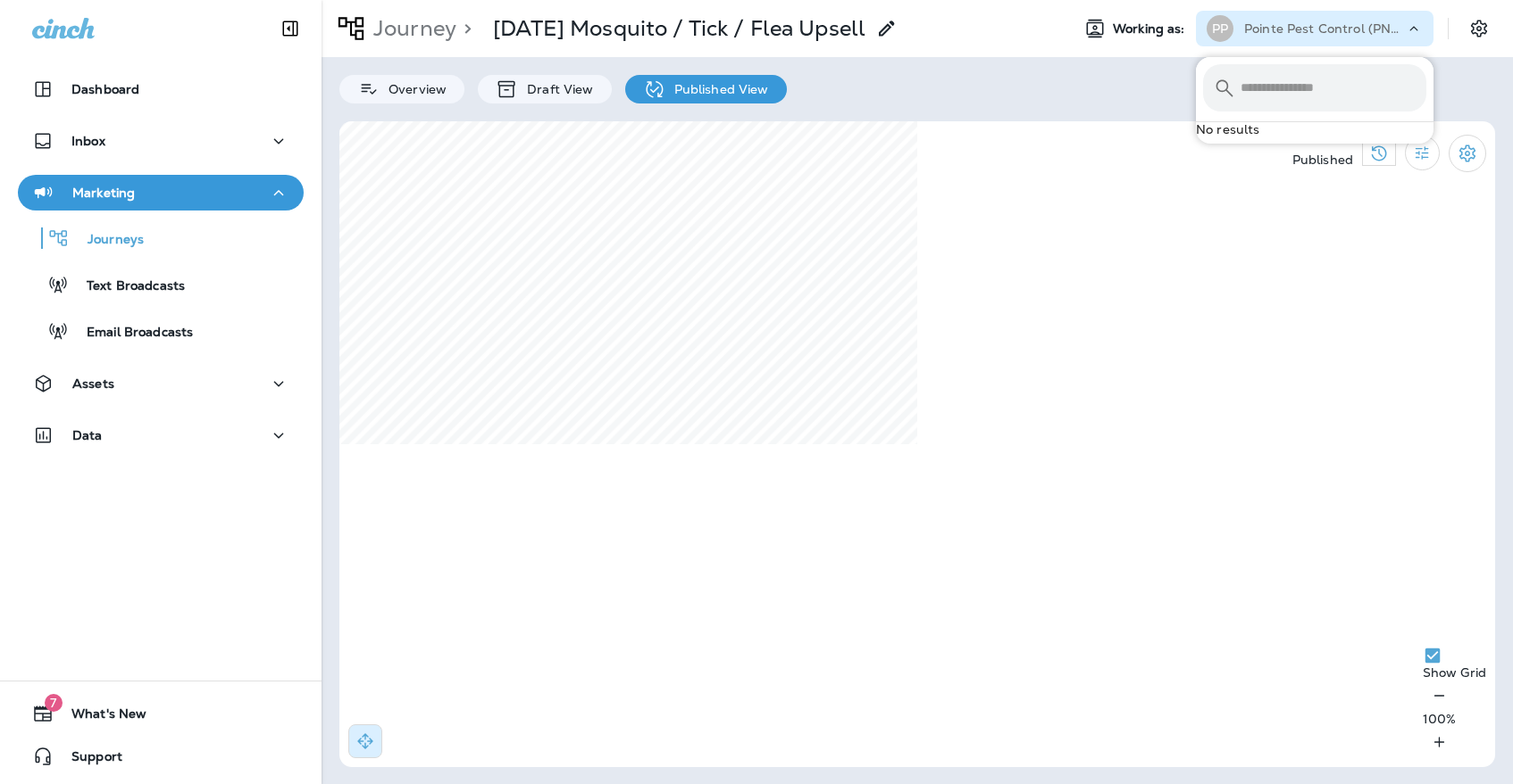
click at [1253, 15] on div "Pointe Pest Control (PNW)" at bounding box center [1324, 28] width 160 height 27
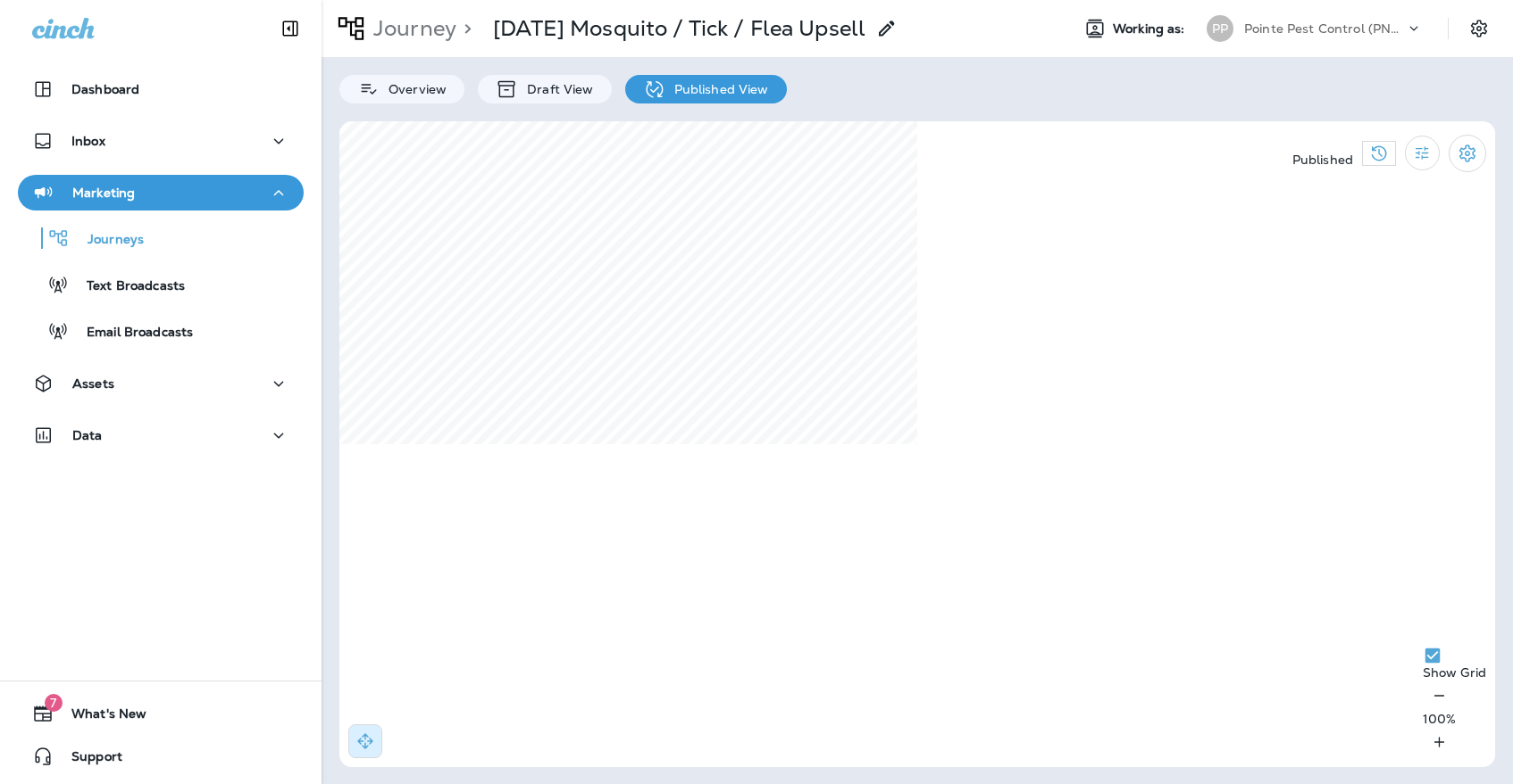
click at [1312, 33] on p "Pointe Pest Control (PNW)" at bounding box center [1324, 29] width 160 height 14
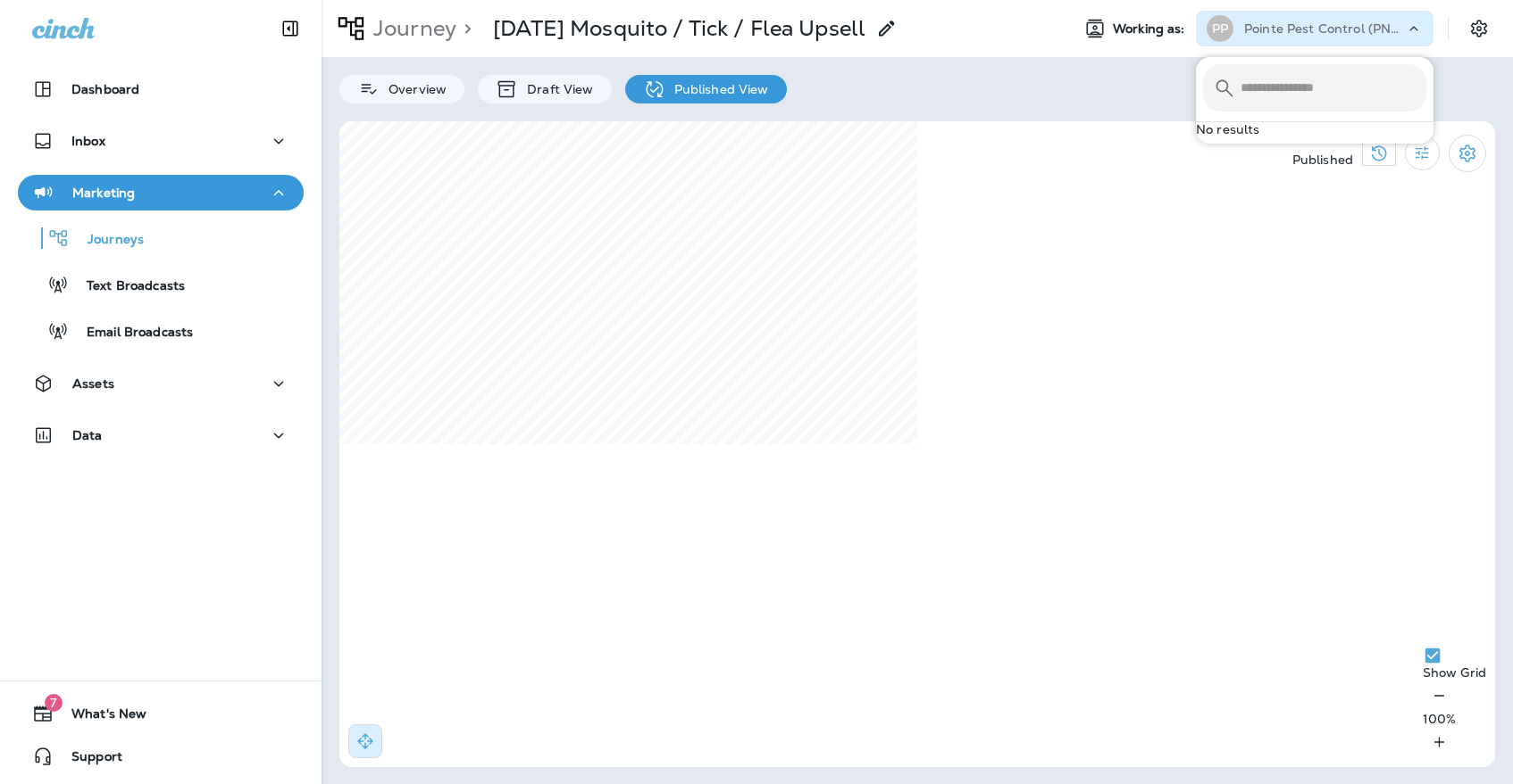
click at [1312, 33] on p "Pointe Pest Control (PNW)" at bounding box center [1324, 29] width 160 height 14
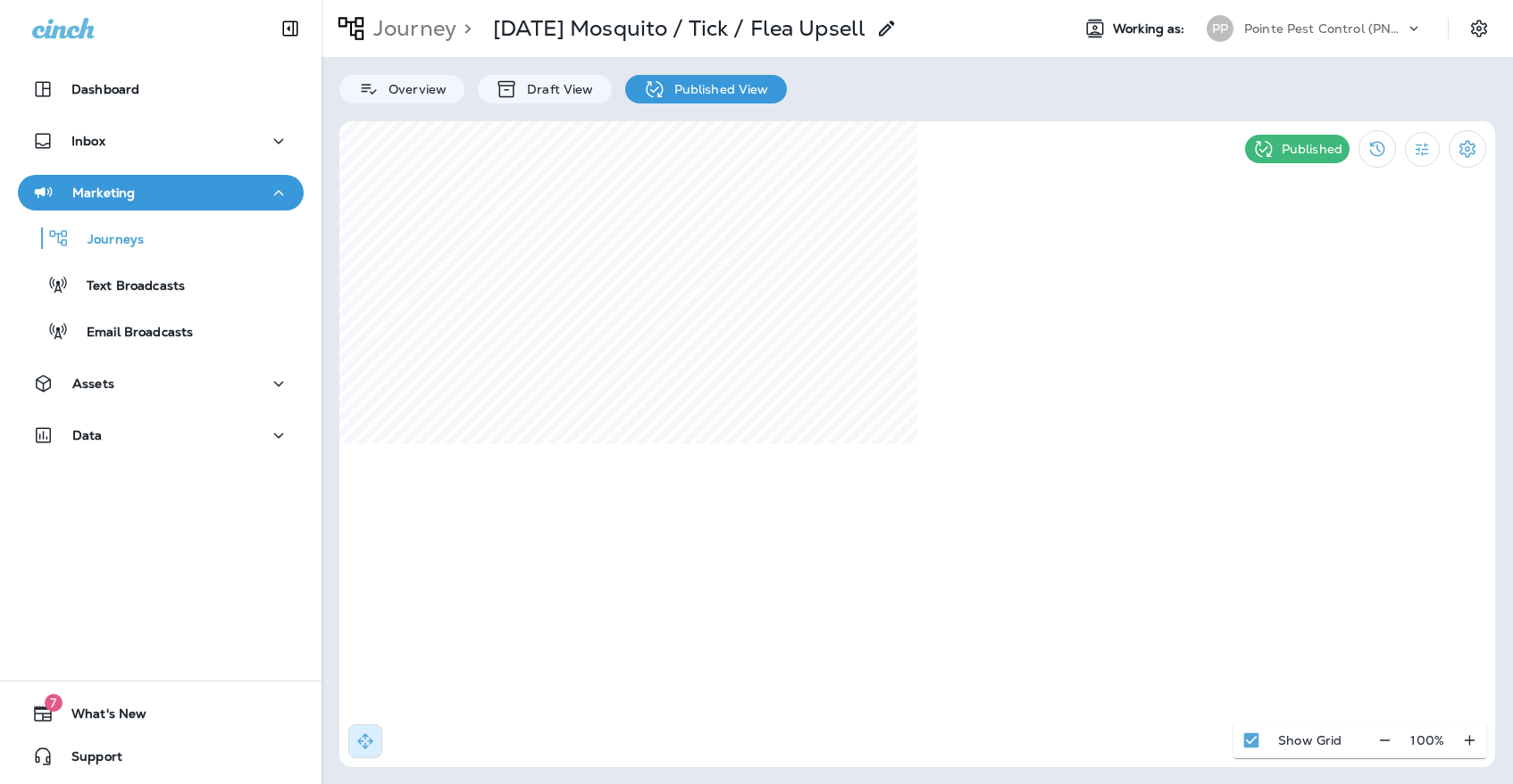
click at [1288, 36] on div "Pointe Pest Control (PNW)" at bounding box center [1324, 28] width 160 height 27
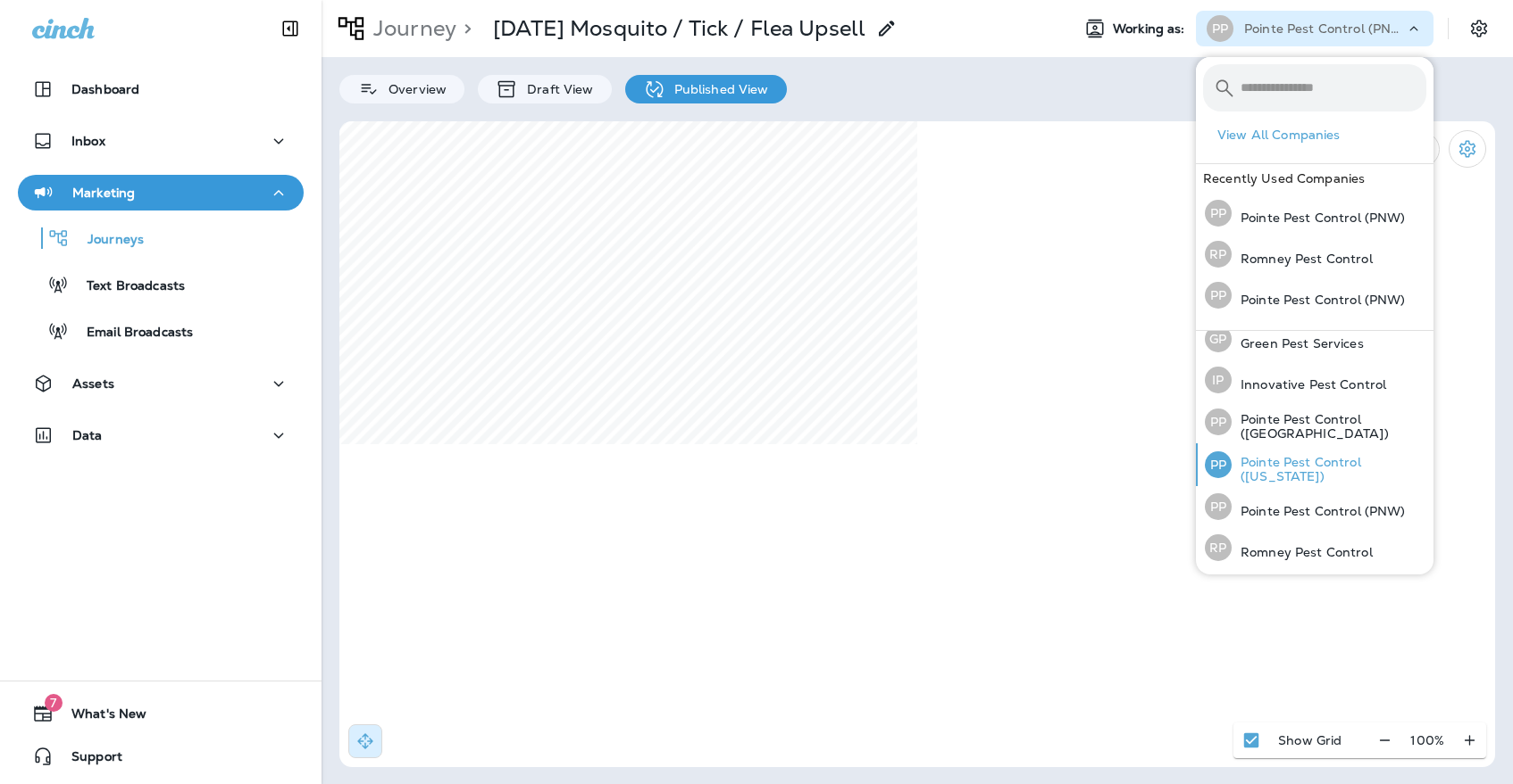
scroll to position [53, 0]
click at [1242, 474] on p "Pointe Pest Control ([US_STATE])" at bounding box center [1329, 470] width 195 height 29
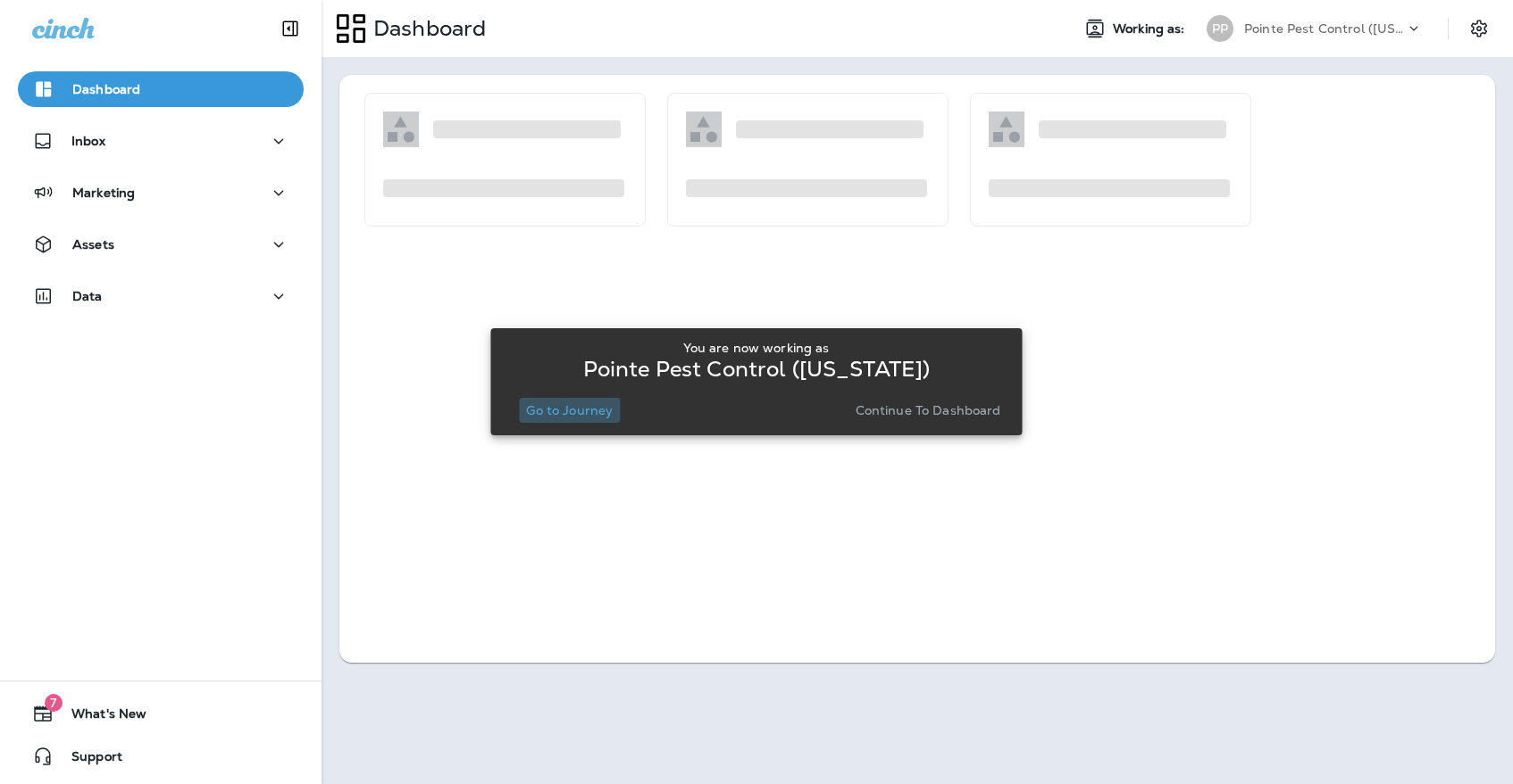
click at [566, 413] on p "Go to Journey" at bounding box center [568, 410] width 87 height 14
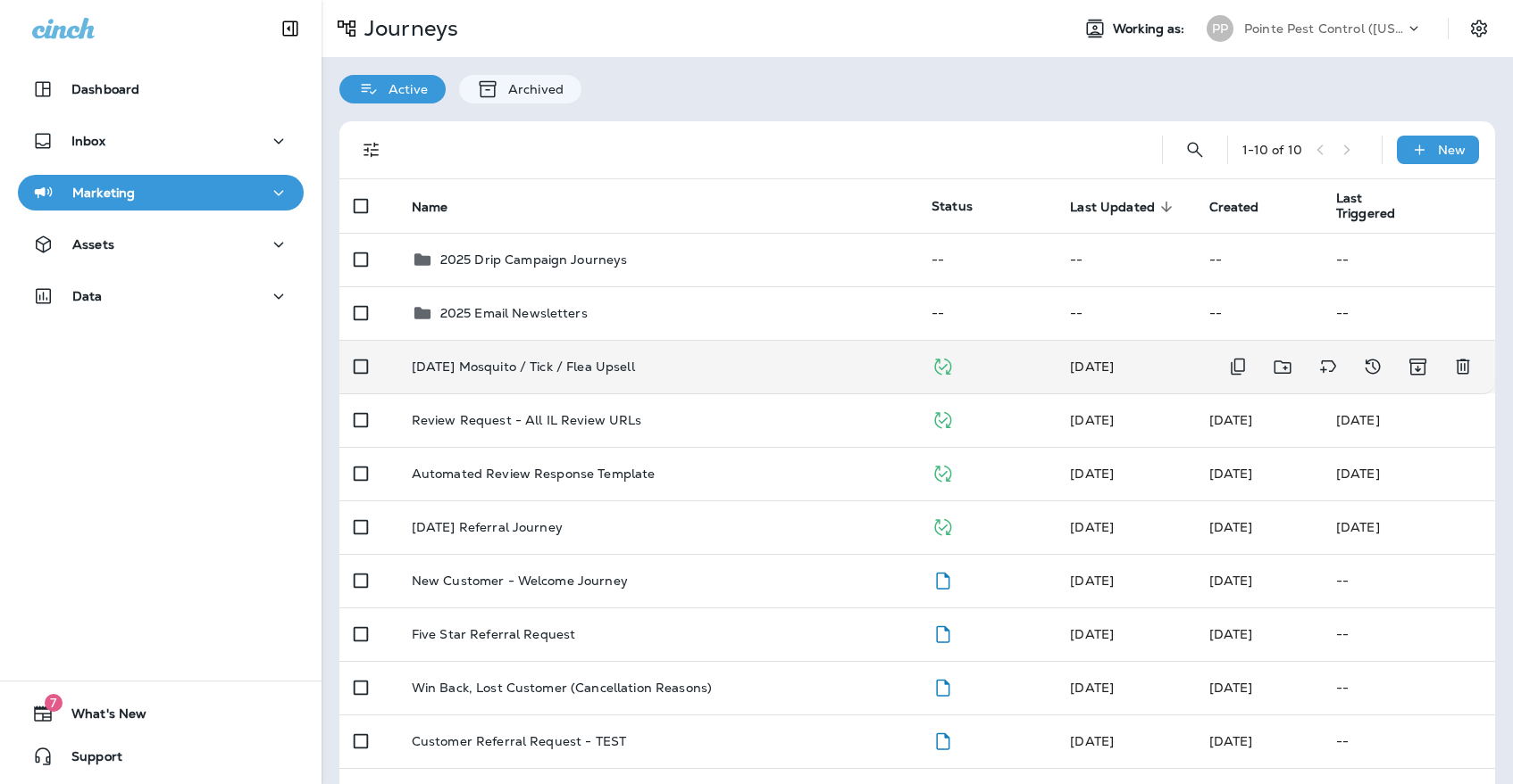
click at [560, 373] on td "[DATE] Mosquito / Tick / Flea Upsell" at bounding box center [657, 367] width 520 height 54
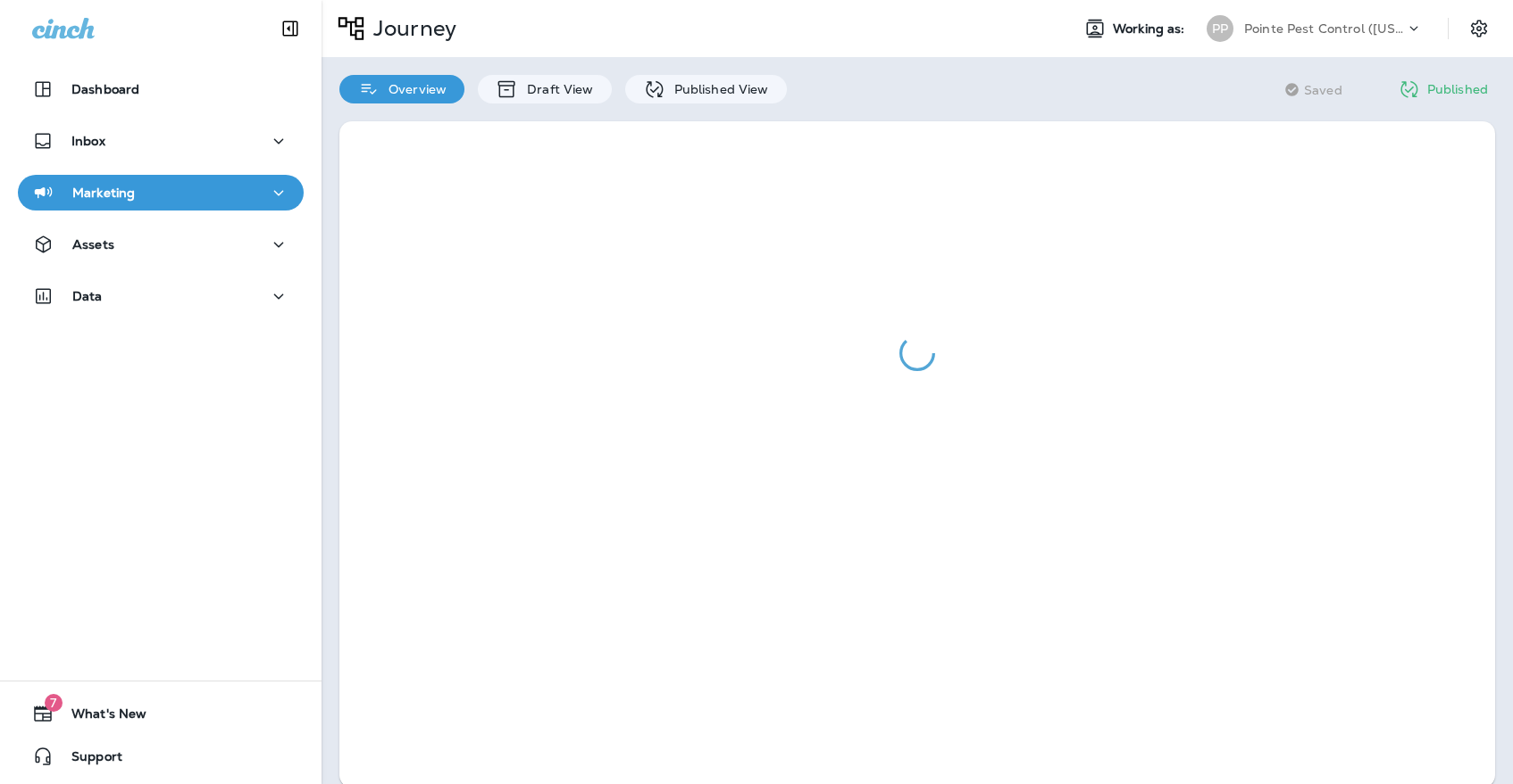
click at [720, 113] on div at bounding box center [917, 455] width 1191 height 702
click at [720, 106] on div at bounding box center [917, 455] width 1191 height 702
click at [726, 87] on p "Published View" at bounding box center [717, 90] width 104 height 14
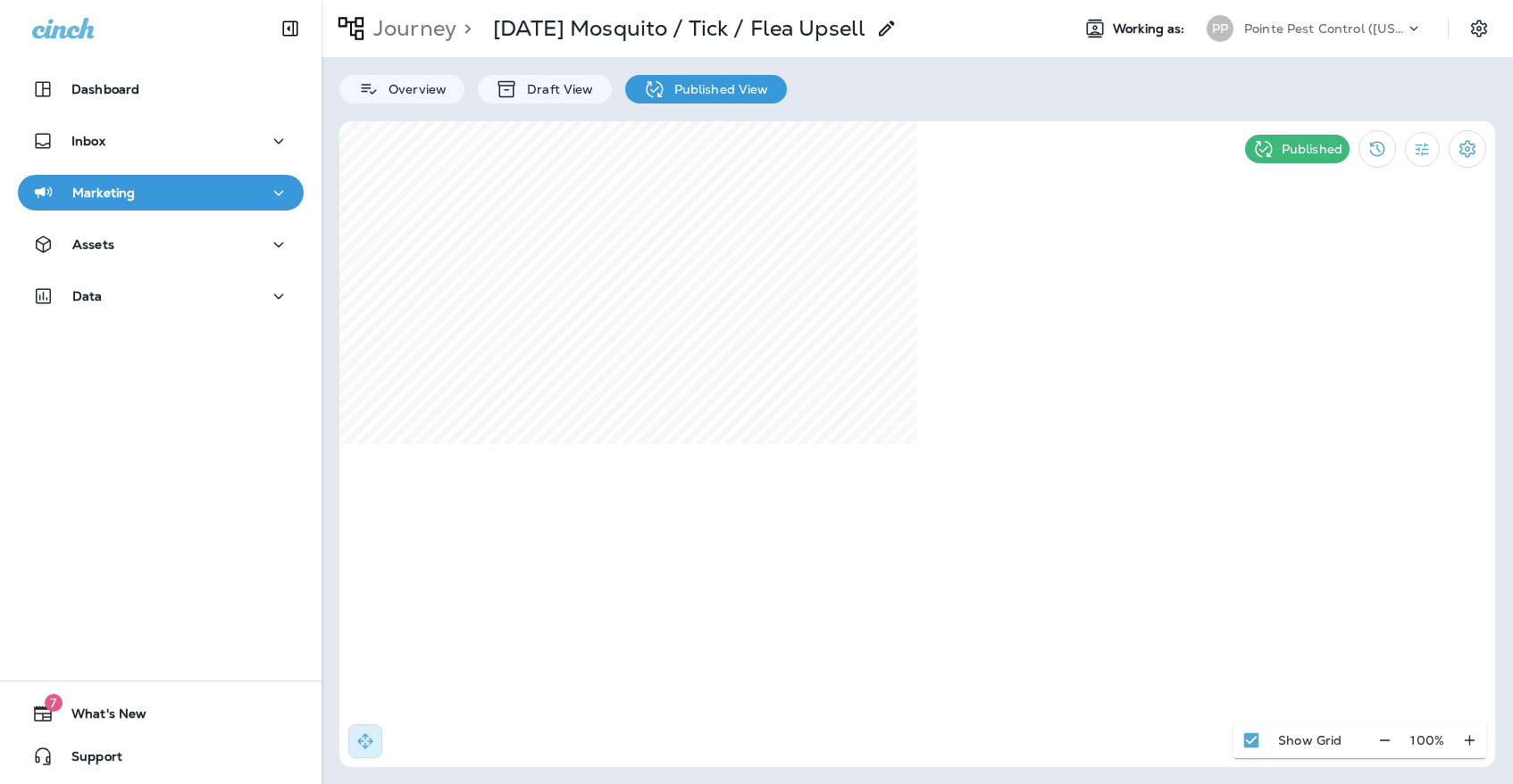
click at [1237, 28] on div "PP" at bounding box center [1219, 28] width 48 height 27
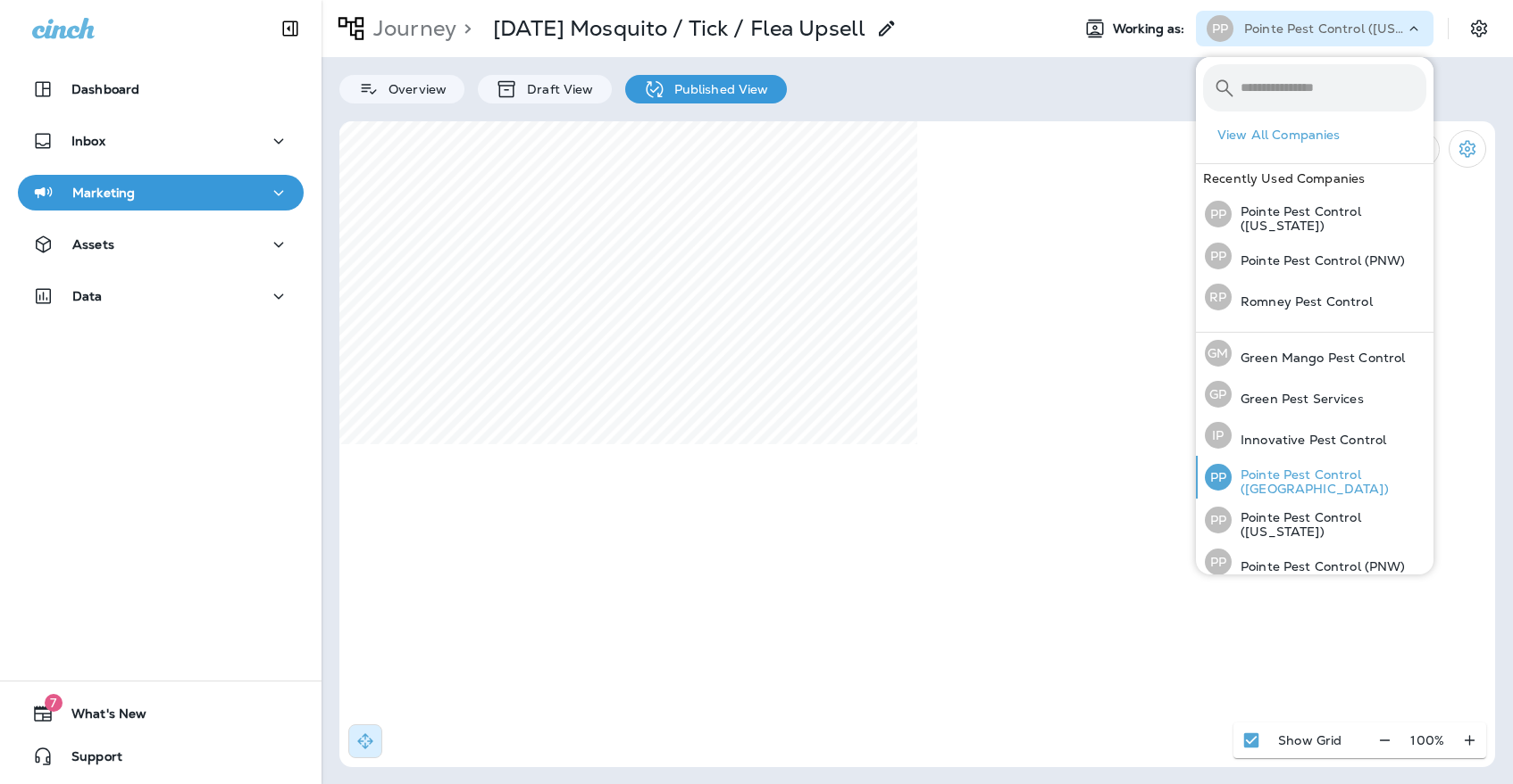
click at [1247, 484] on p "Pointe Pest Control ([GEOGRAPHIC_DATA])" at bounding box center [1329, 482] width 195 height 29
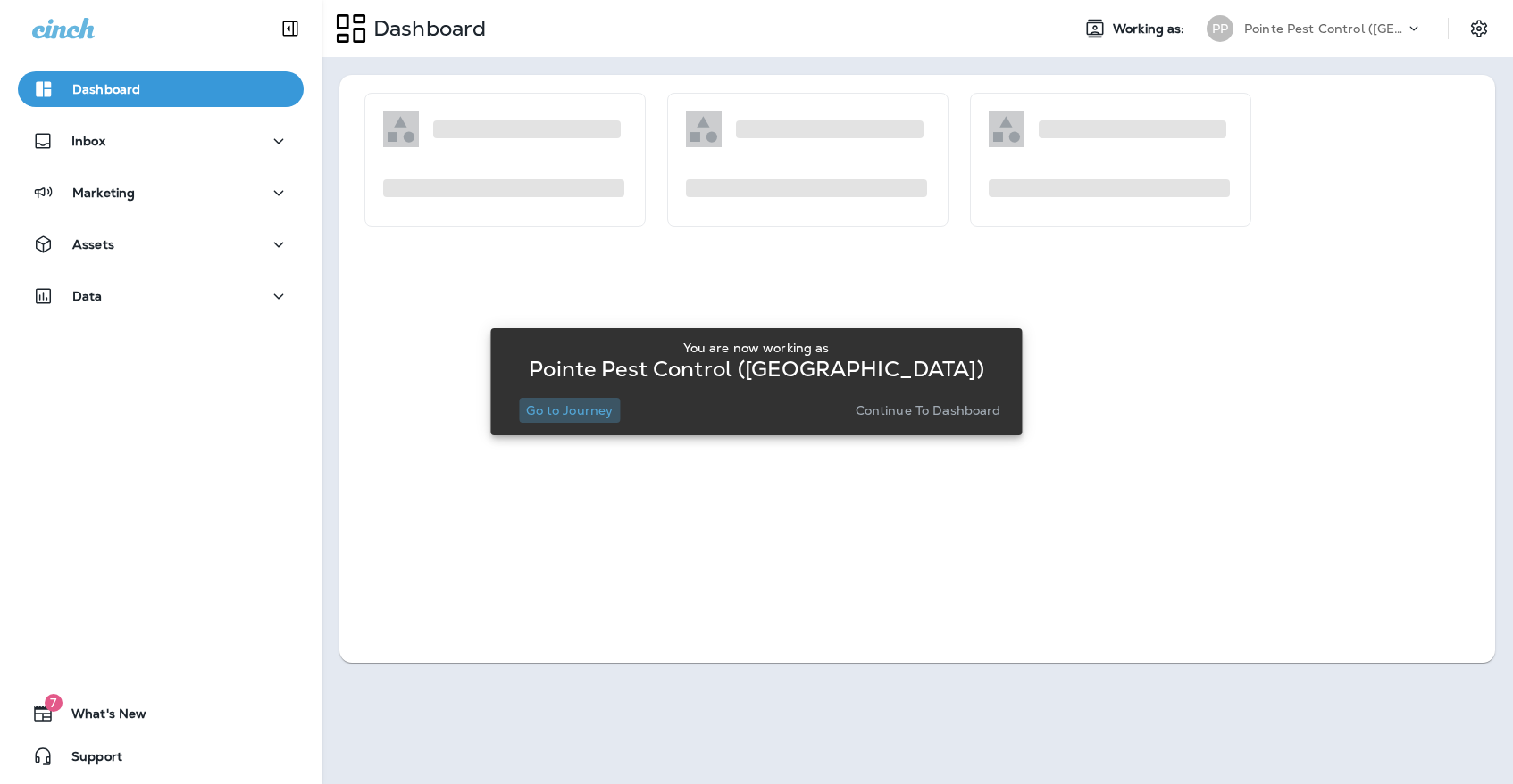
click at [594, 420] on button "Go to Journey" at bounding box center [568, 410] width 101 height 25
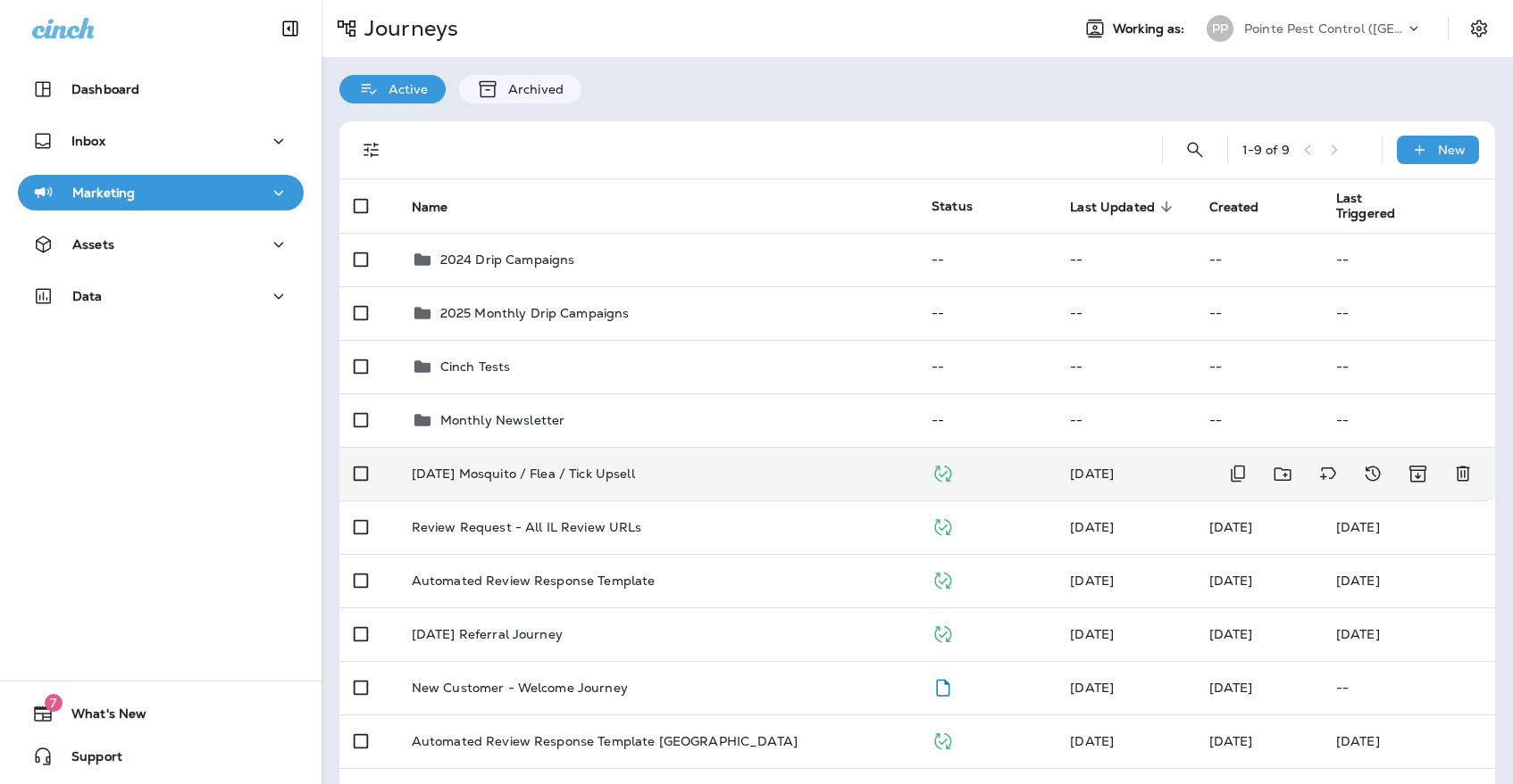
click at [554, 450] on td "[DATE] Mosquito / Flea / Tick Upsell" at bounding box center [657, 474] width 520 height 54
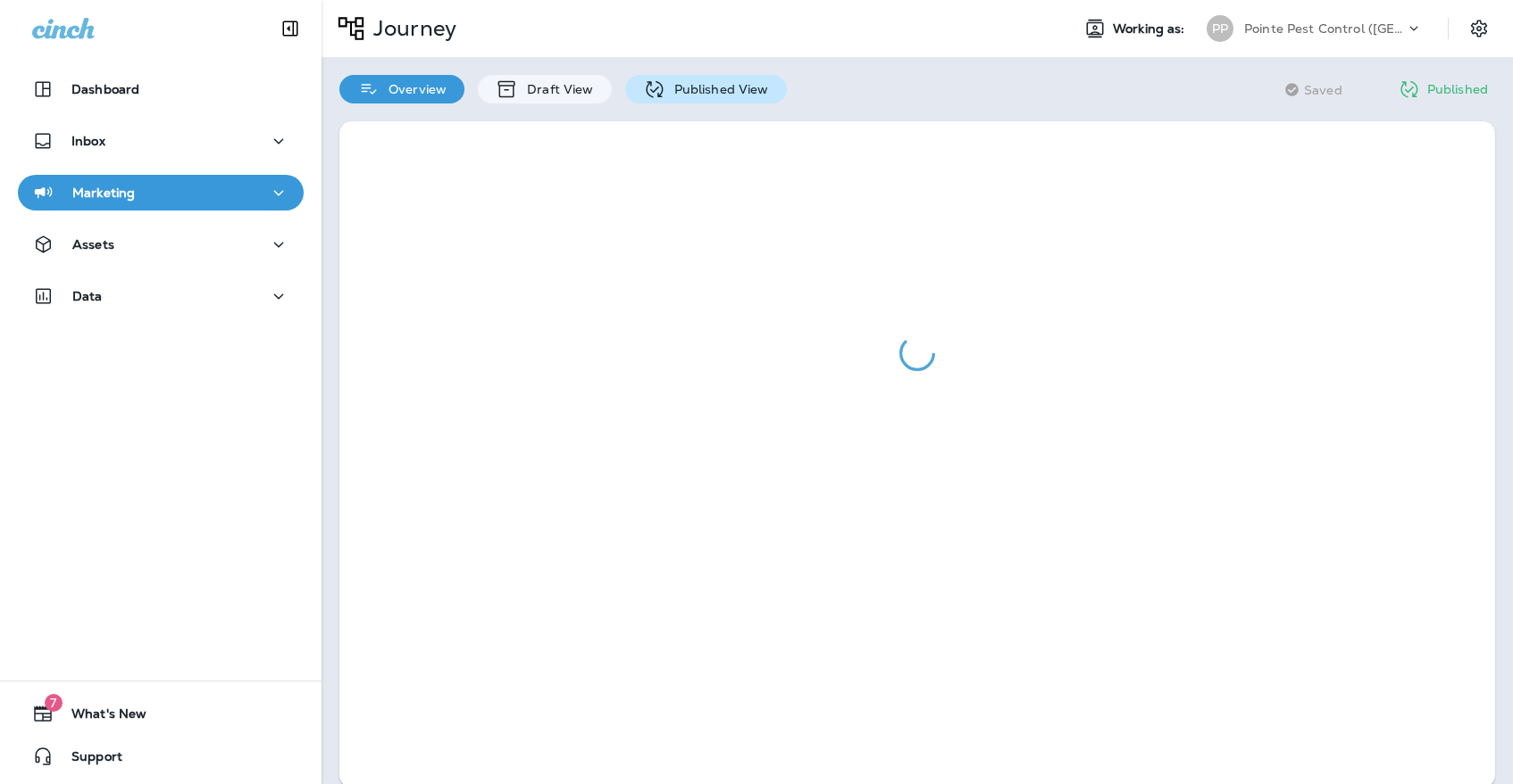
click at [698, 99] on div "Published View" at bounding box center [706, 89] width 161 height 29
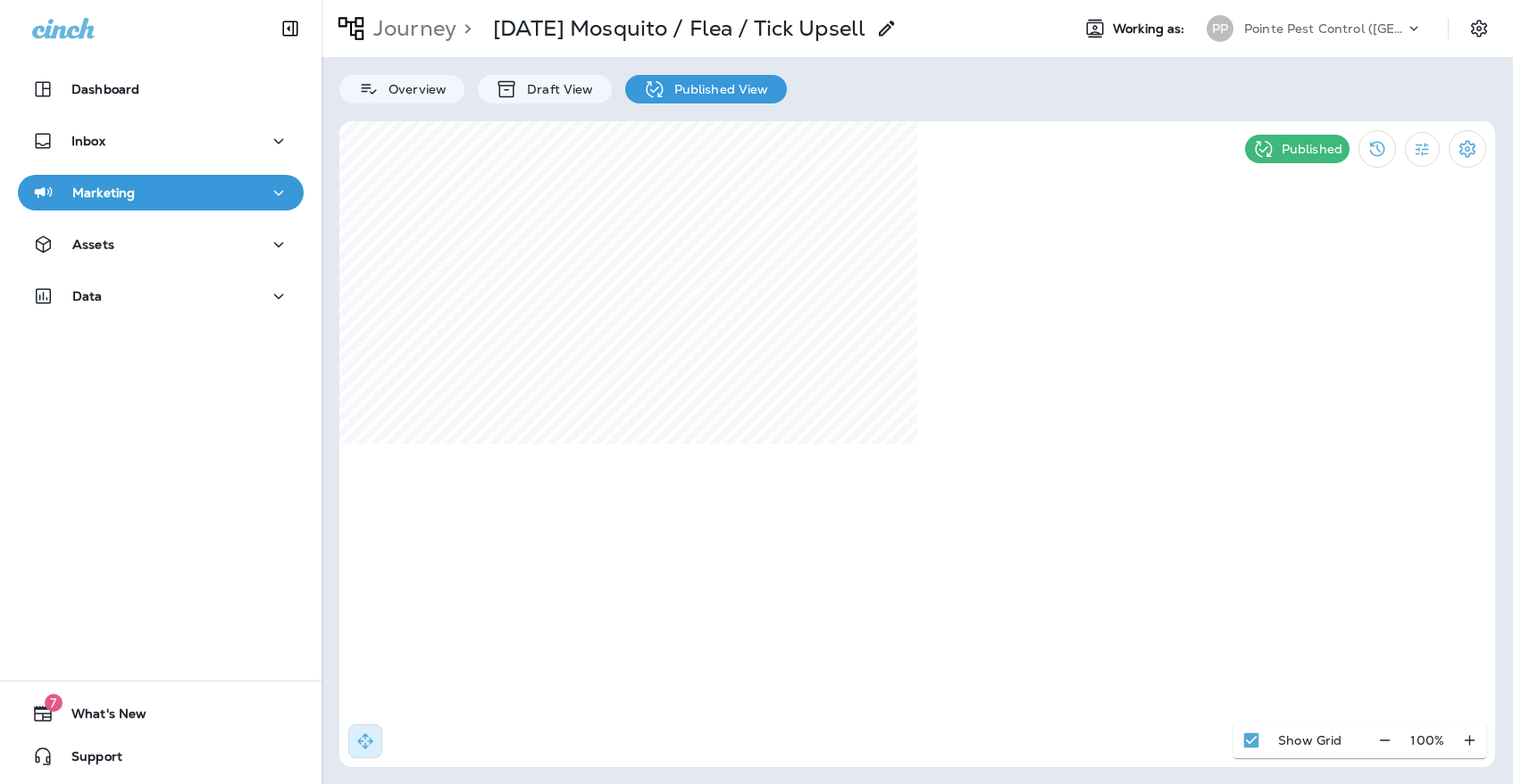
click at [1373, 33] on p "Pointe Pest Control ([GEOGRAPHIC_DATA])" at bounding box center [1324, 29] width 160 height 14
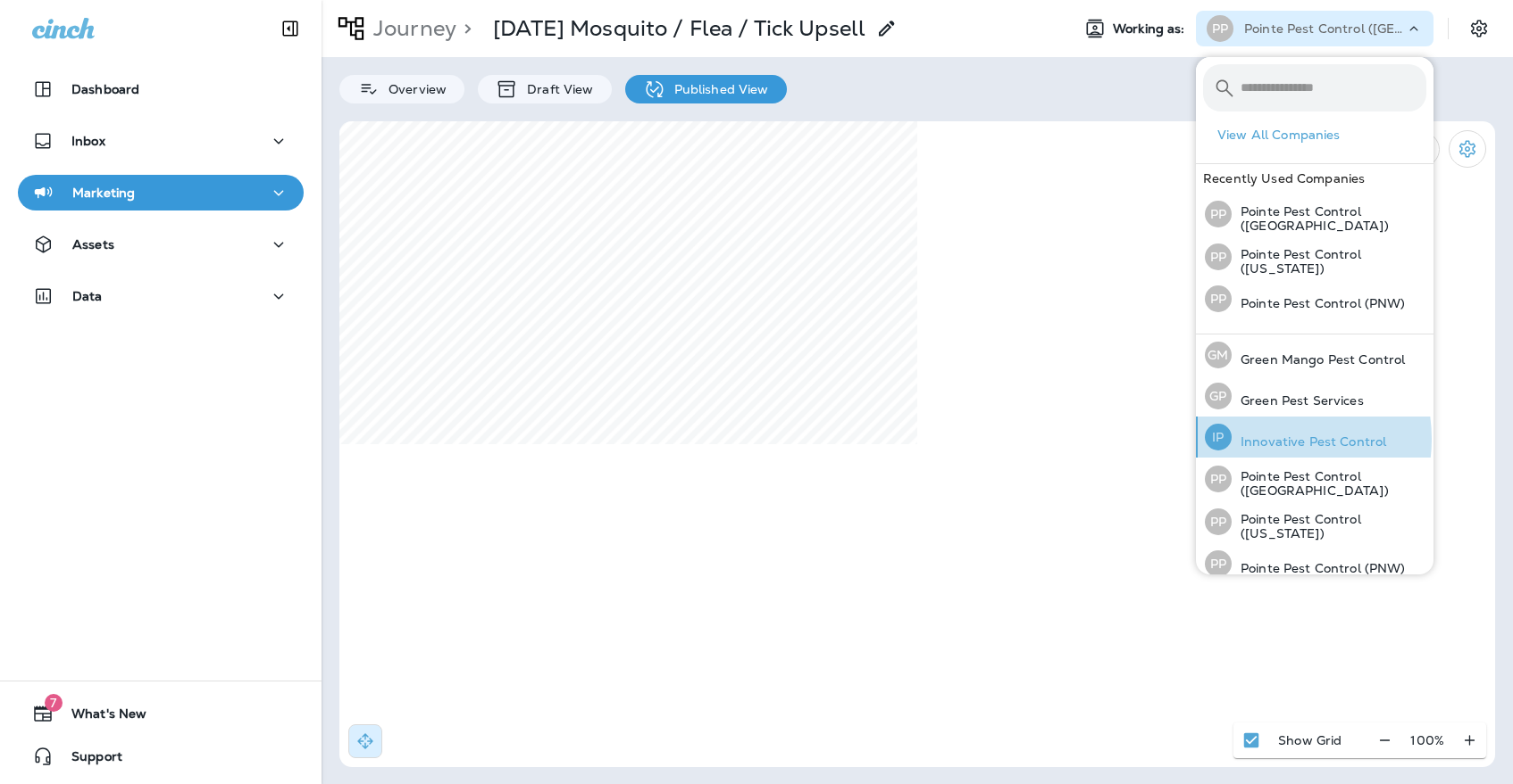
click at [1267, 438] on p "Innovative Pest Control" at bounding box center [1308, 442] width 154 height 14
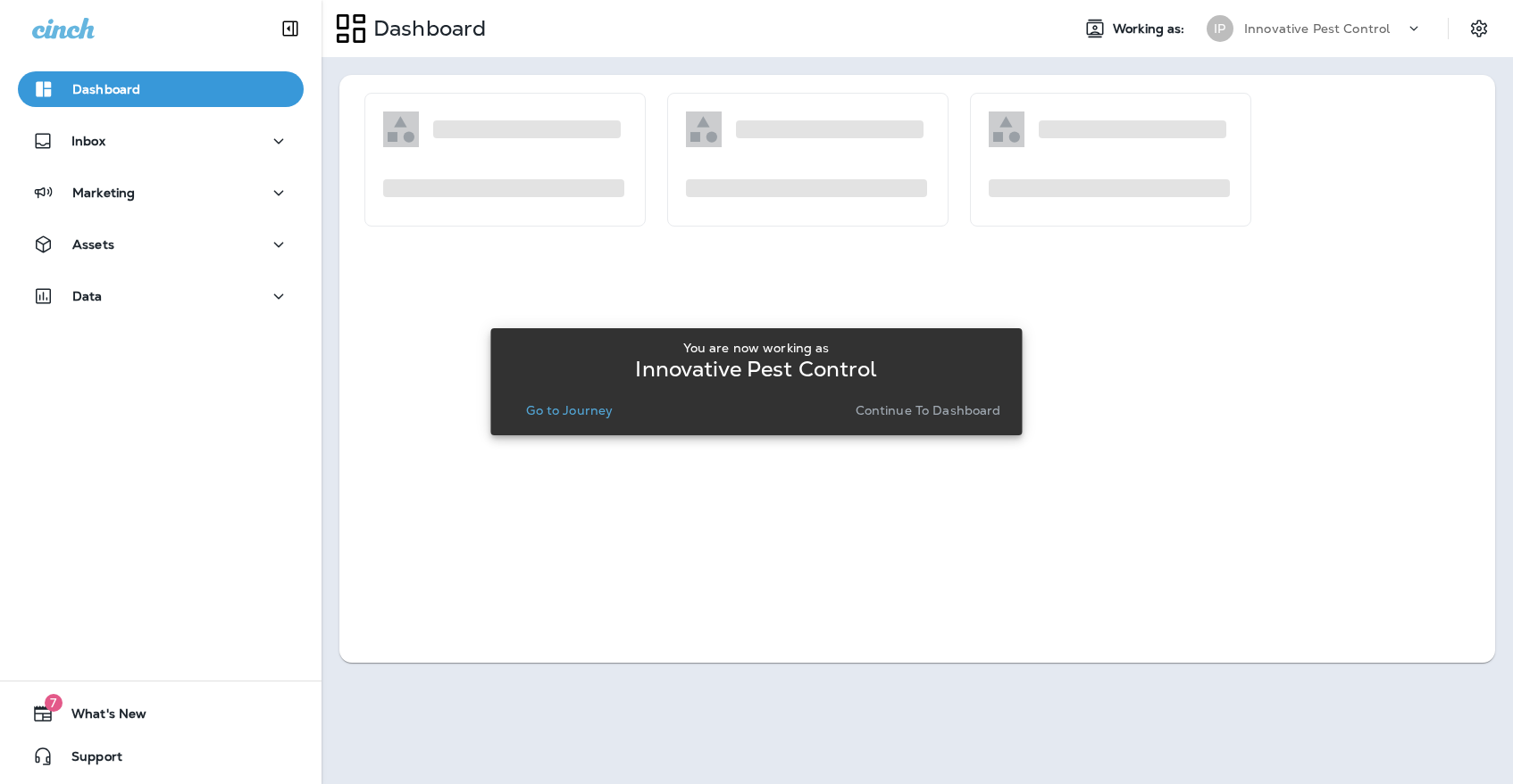
click at [554, 415] on p "Go to Journey" at bounding box center [568, 410] width 87 height 14
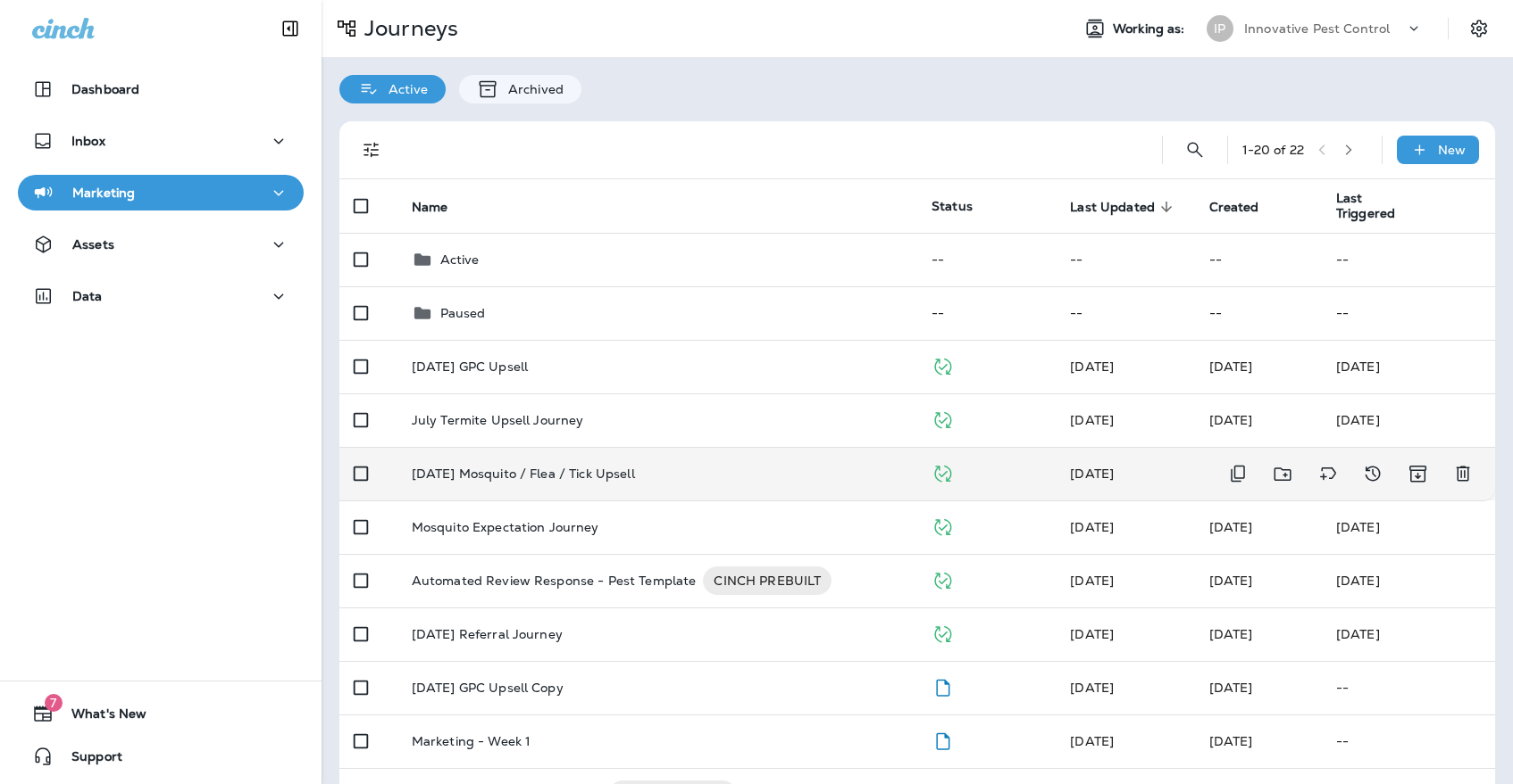
click at [570, 467] on p "[DATE] Mosquito / Flea / Tick Upsell" at bounding box center [524, 474] width 223 height 14
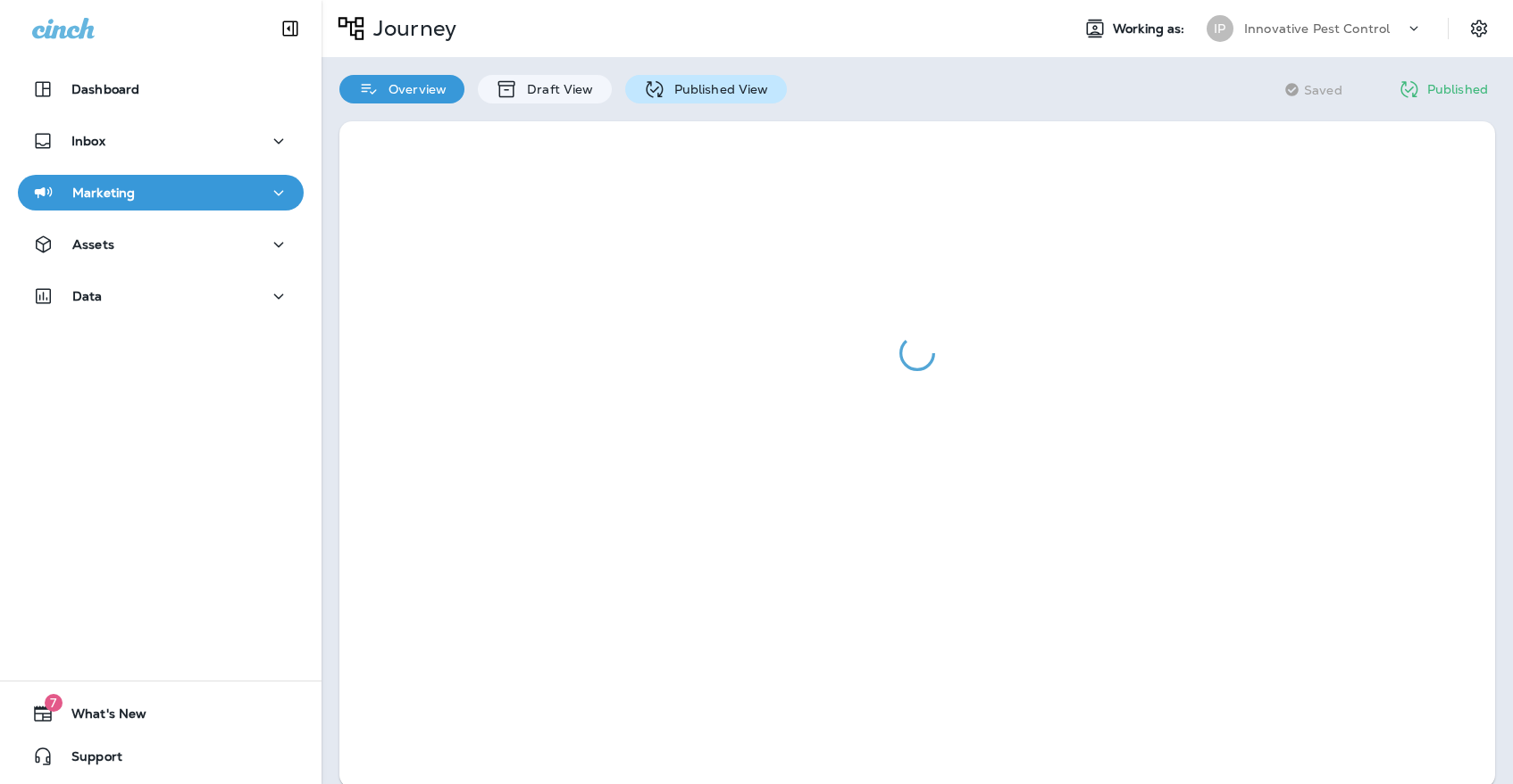
click at [713, 83] on p "Published View" at bounding box center [717, 90] width 104 height 14
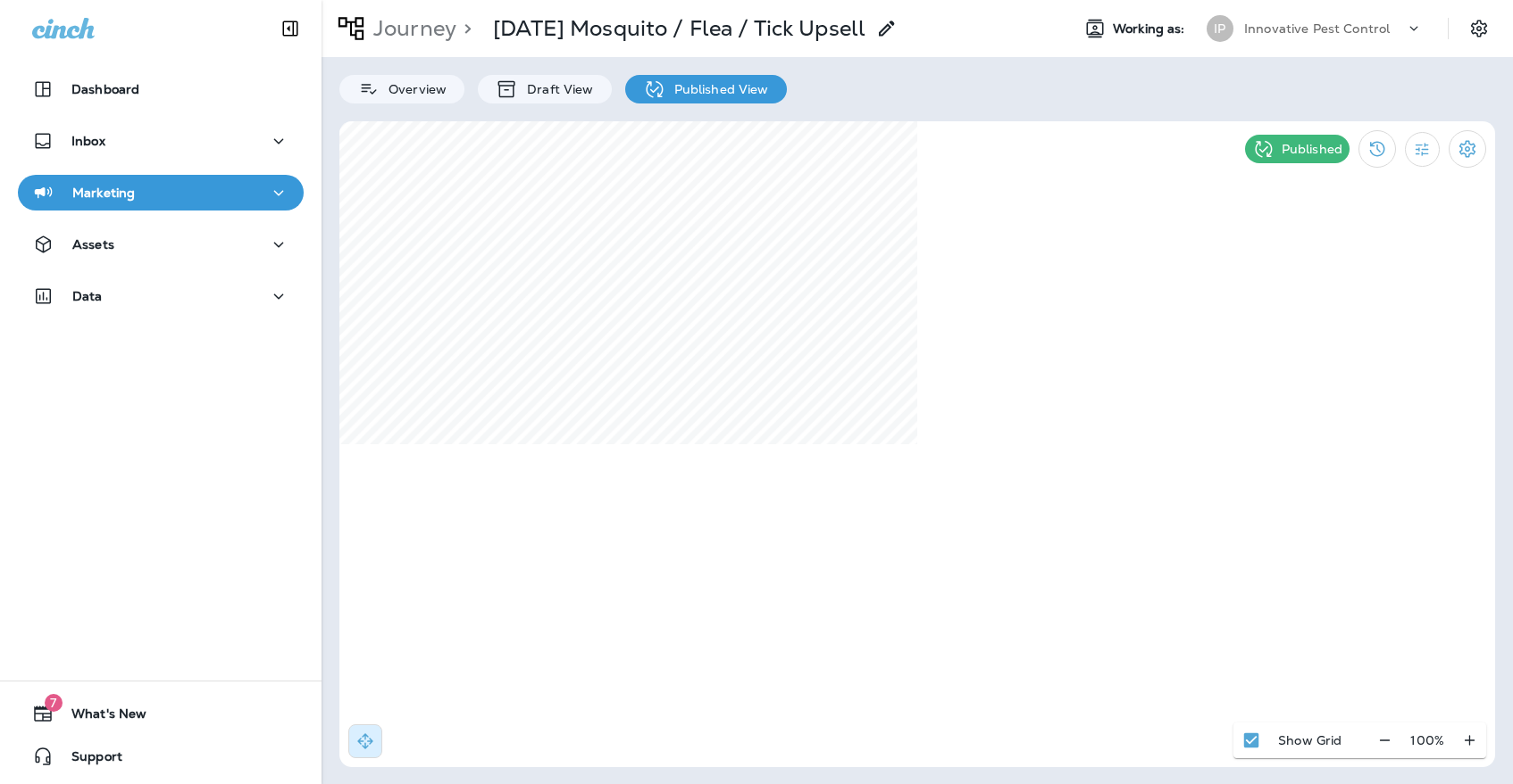
click at [1383, 32] on p "Innovative Pest Control" at bounding box center [1317, 29] width 145 height 14
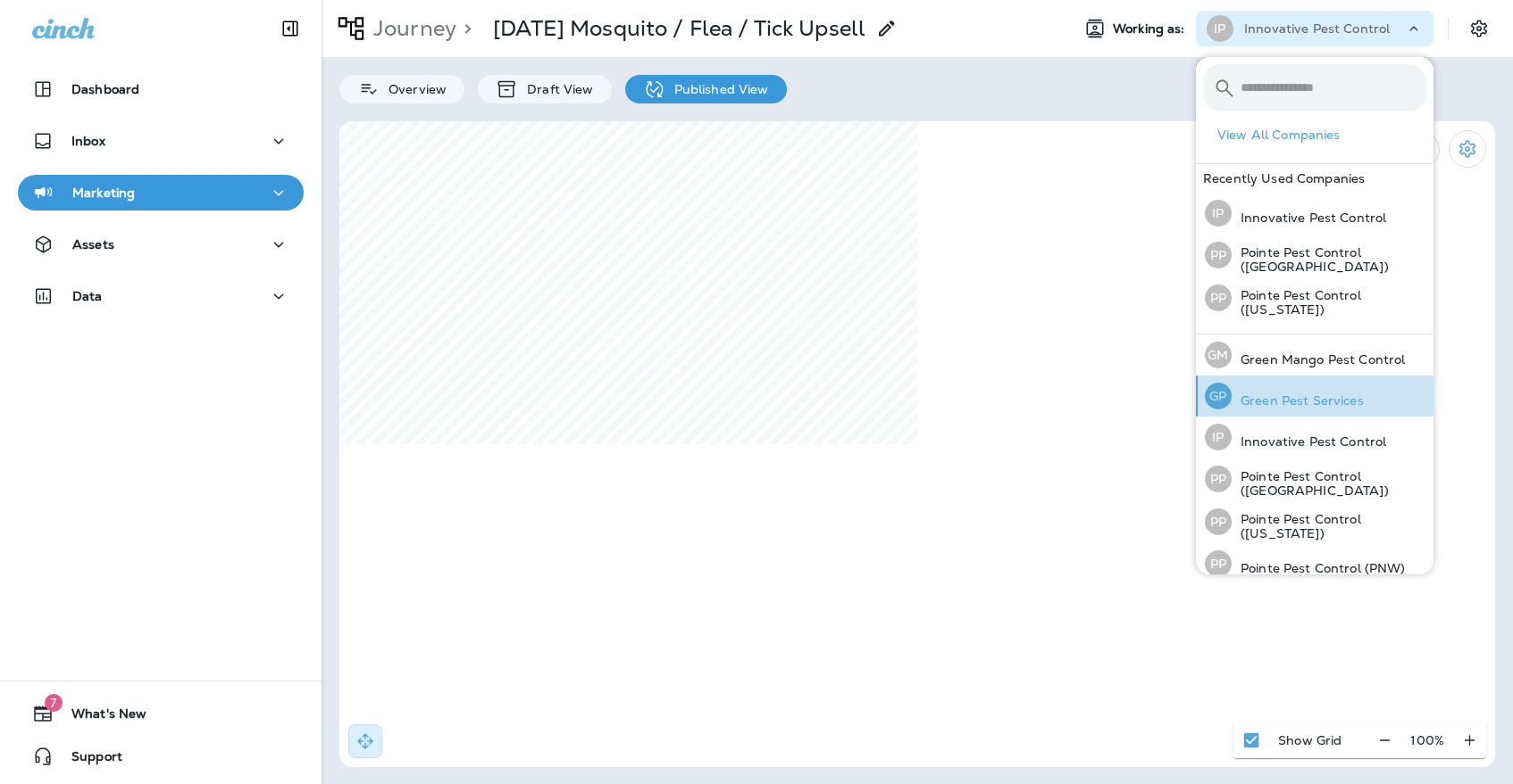
click at [1322, 399] on p "Green Pest Services" at bounding box center [1297, 401] width 132 height 14
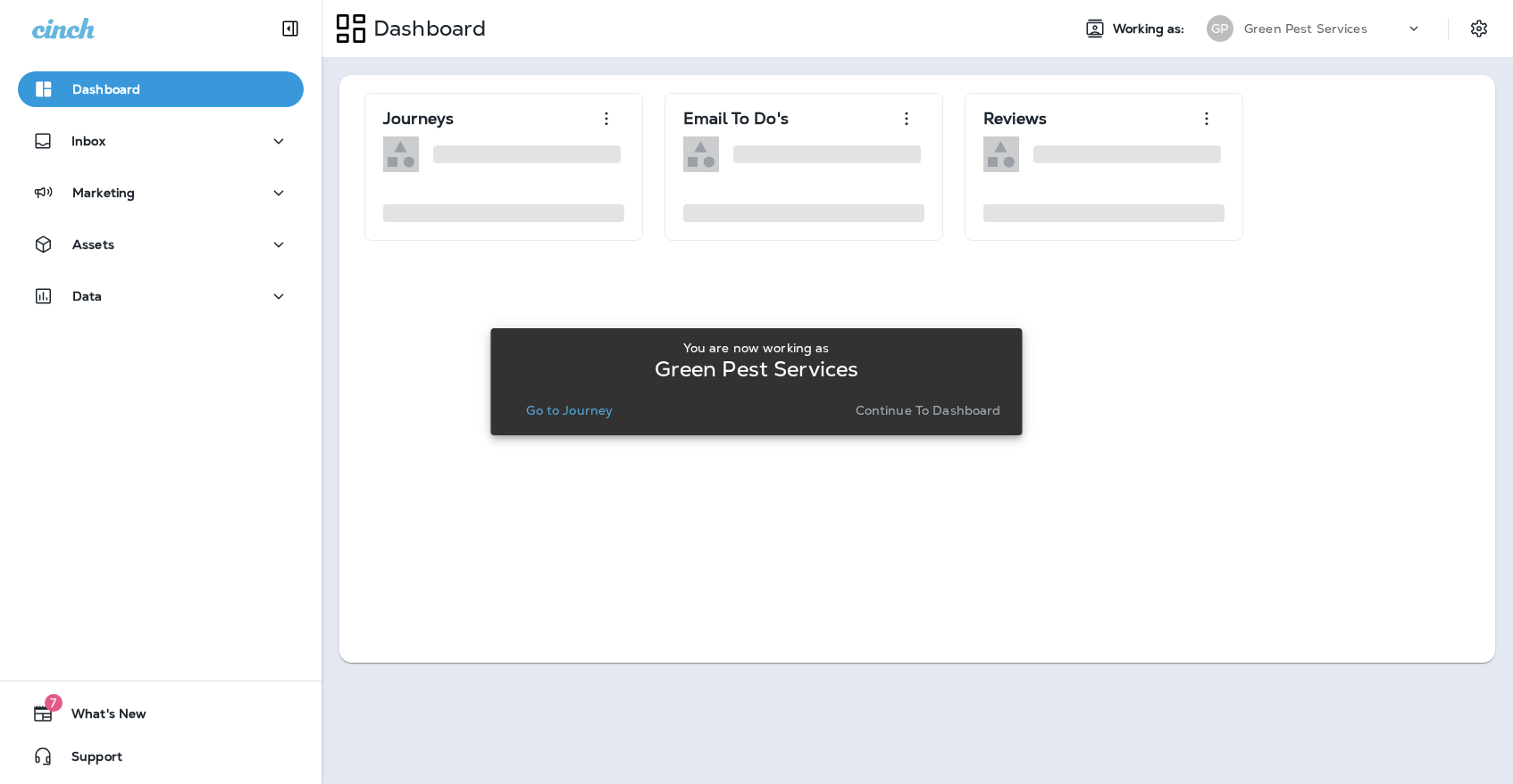
click at [566, 403] on p "Go to Journey" at bounding box center [568, 410] width 87 height 14
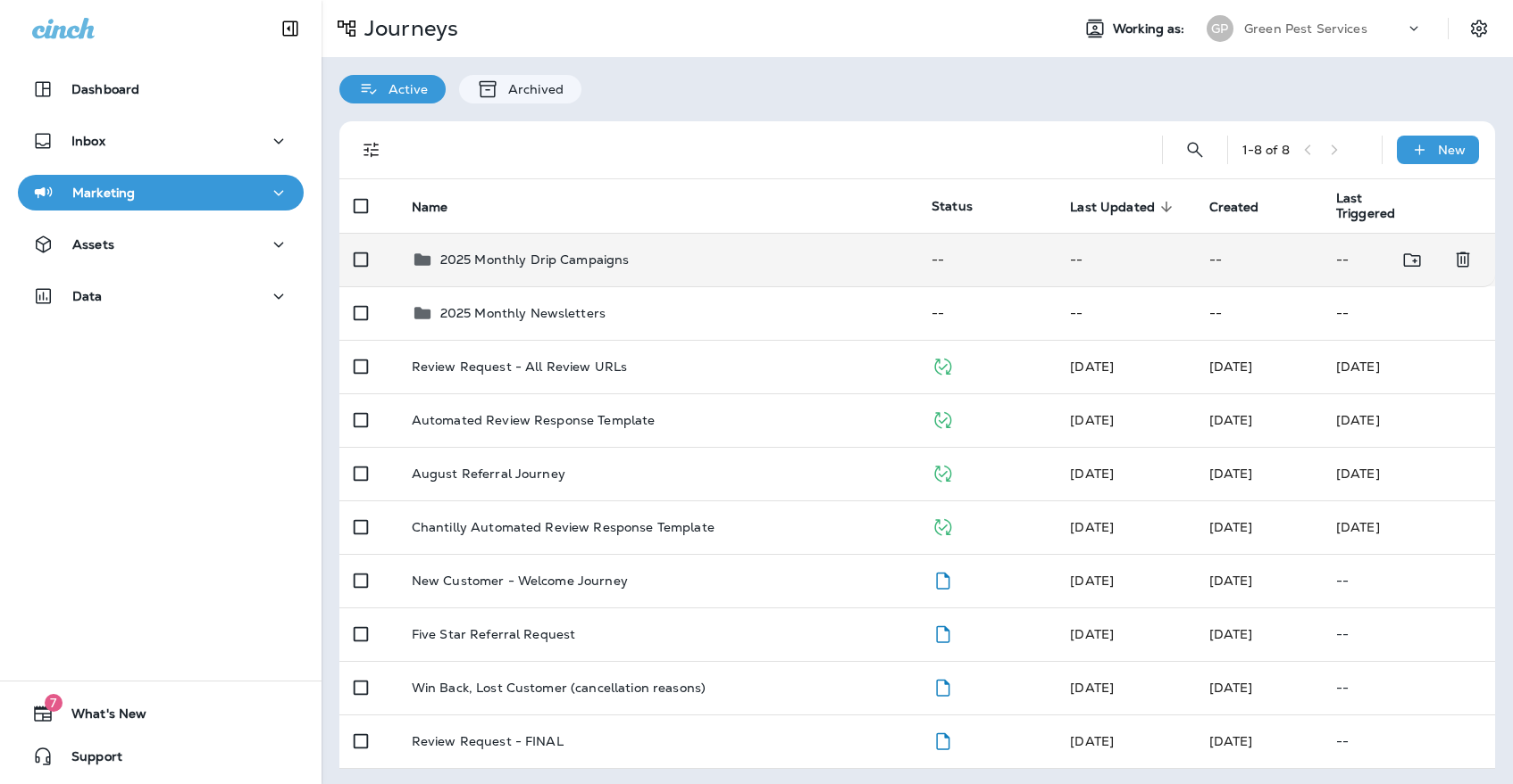
click at [660, 249] on div "2025 Monthly Drip Campaigns" at bounding box center [657, 260] width 491 height 22
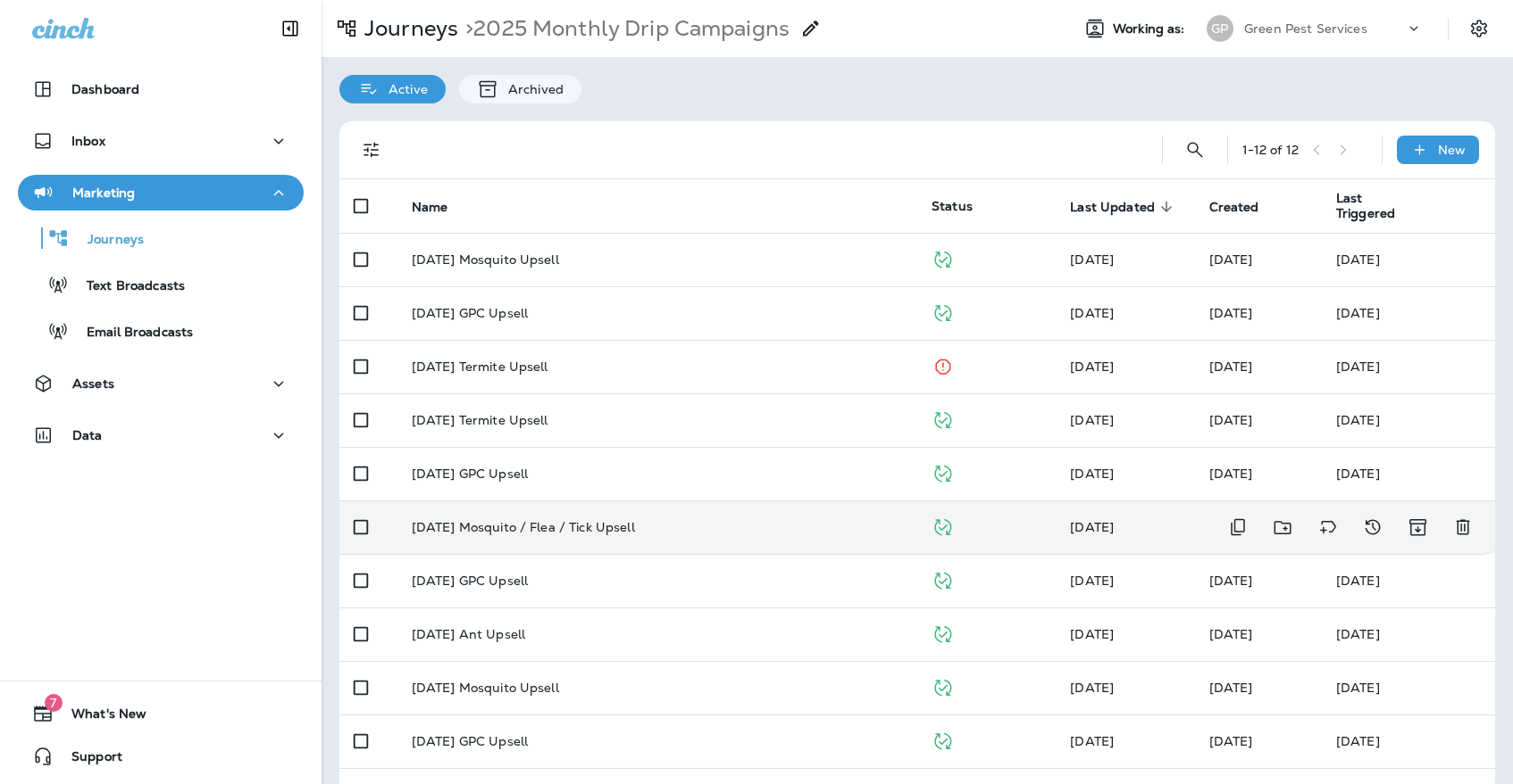
click at [626, 522] on p "[DATE] Mosquito / Flea / Tick Upsell" at bounding box center [524, 527] width 223 height 14
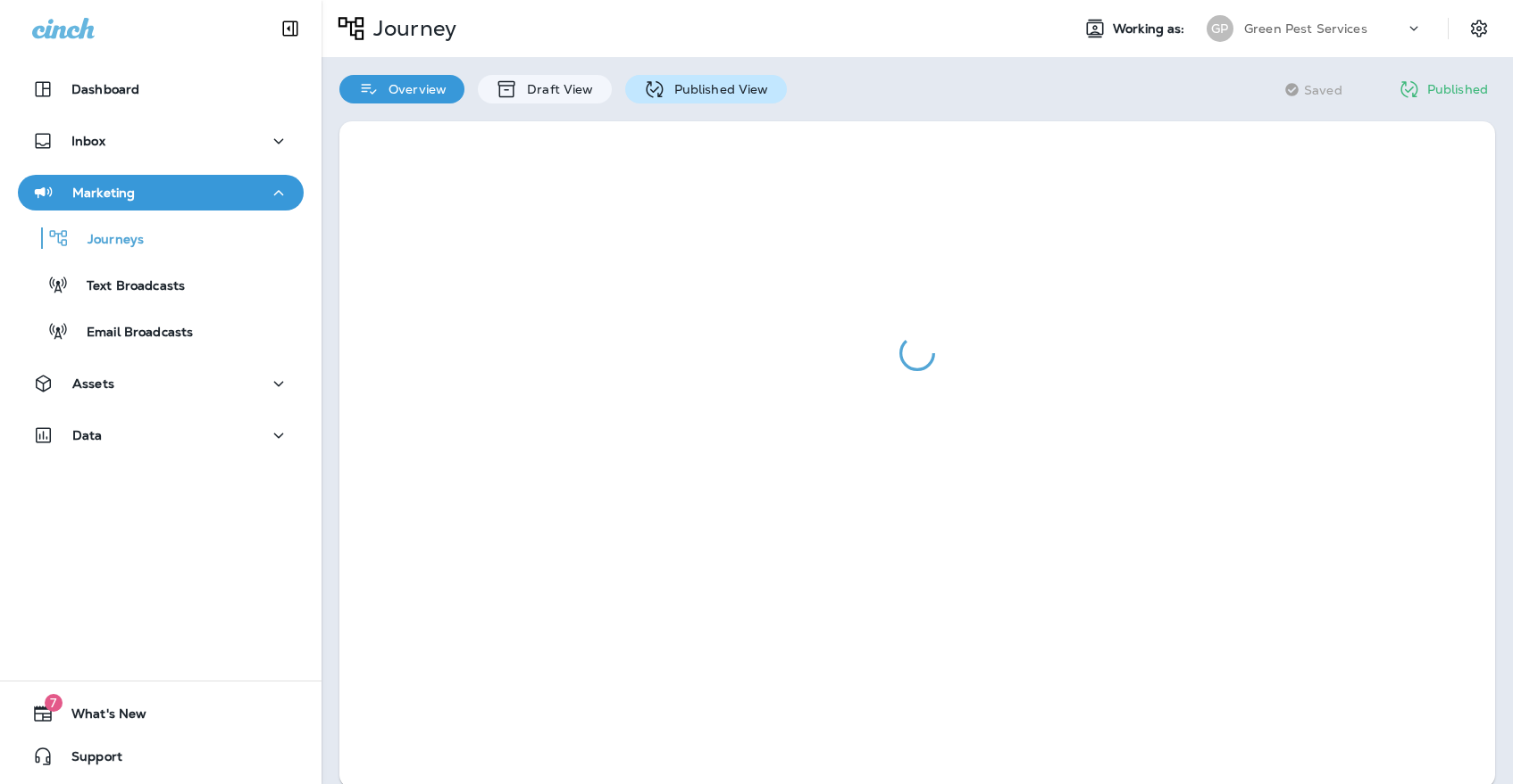
click at [718, 101] on div "Published View" at bounding box center [706, 89] width 161 height 29
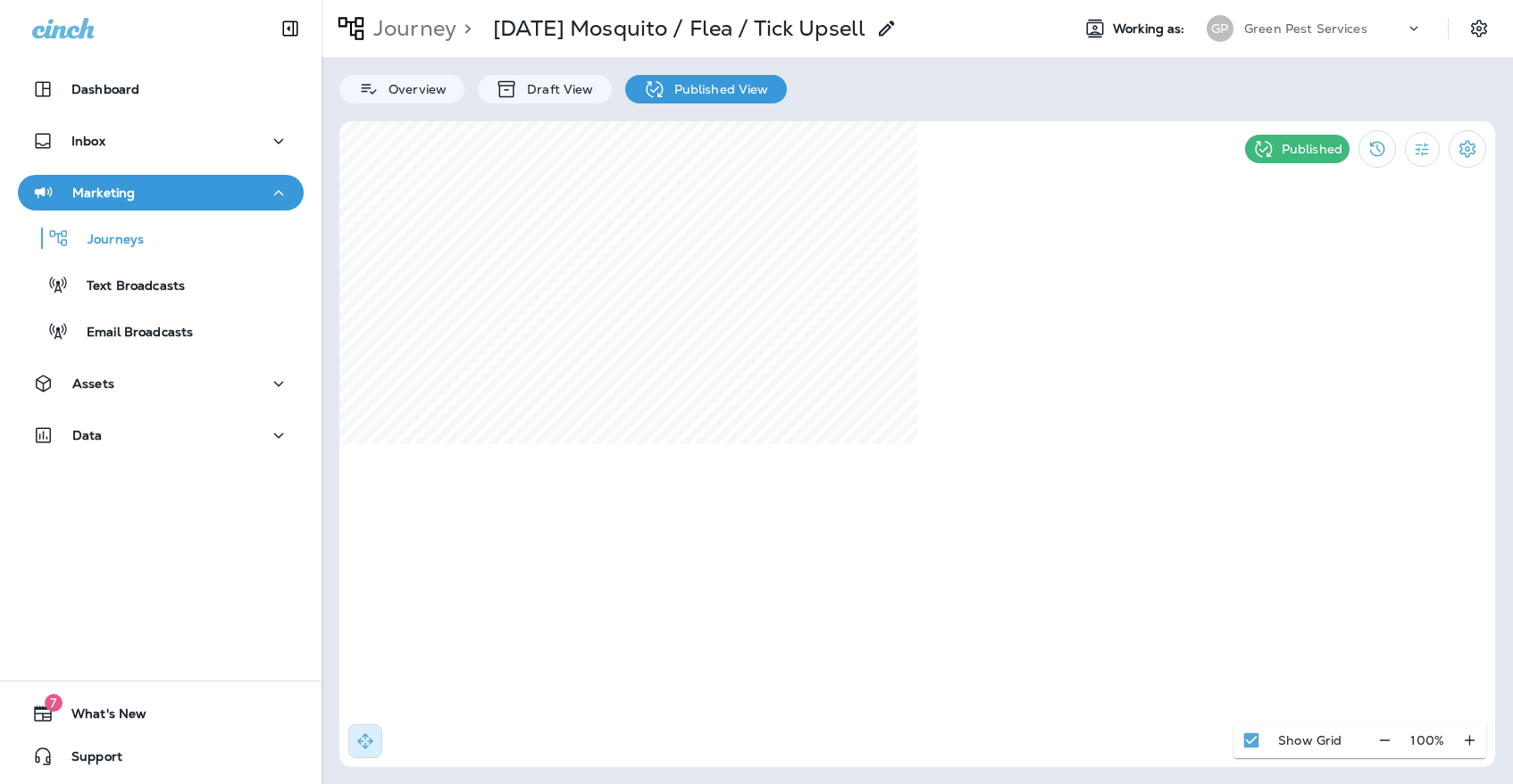
click at [1347, 25] on p "Green Pest Services" at bounding box center [1306, 29] width 123 height 14
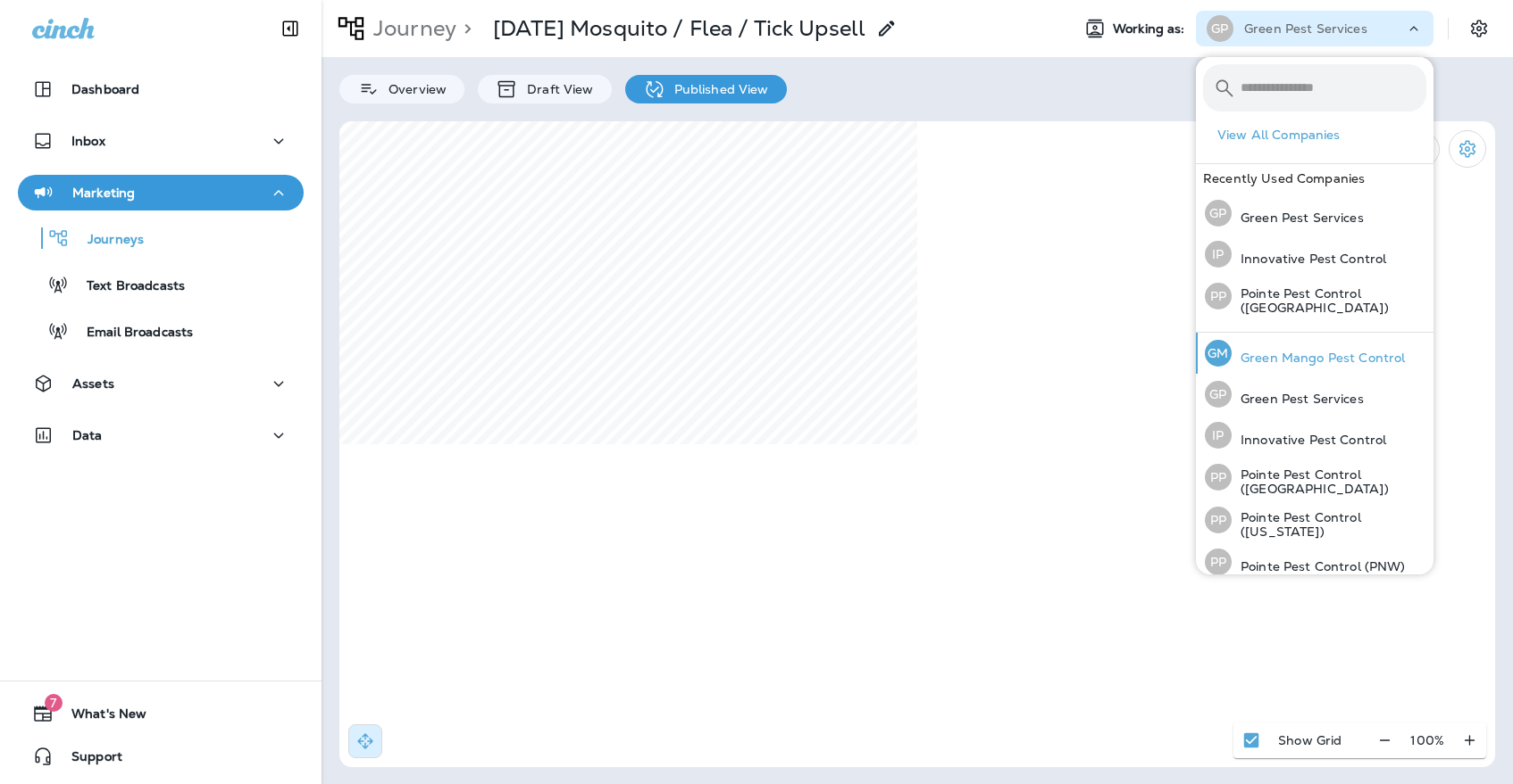
click at [1287, 347] on div "[PERSON_NAME] Mango Pest Control" at bounding box center [1304, 353] width 214 height 41
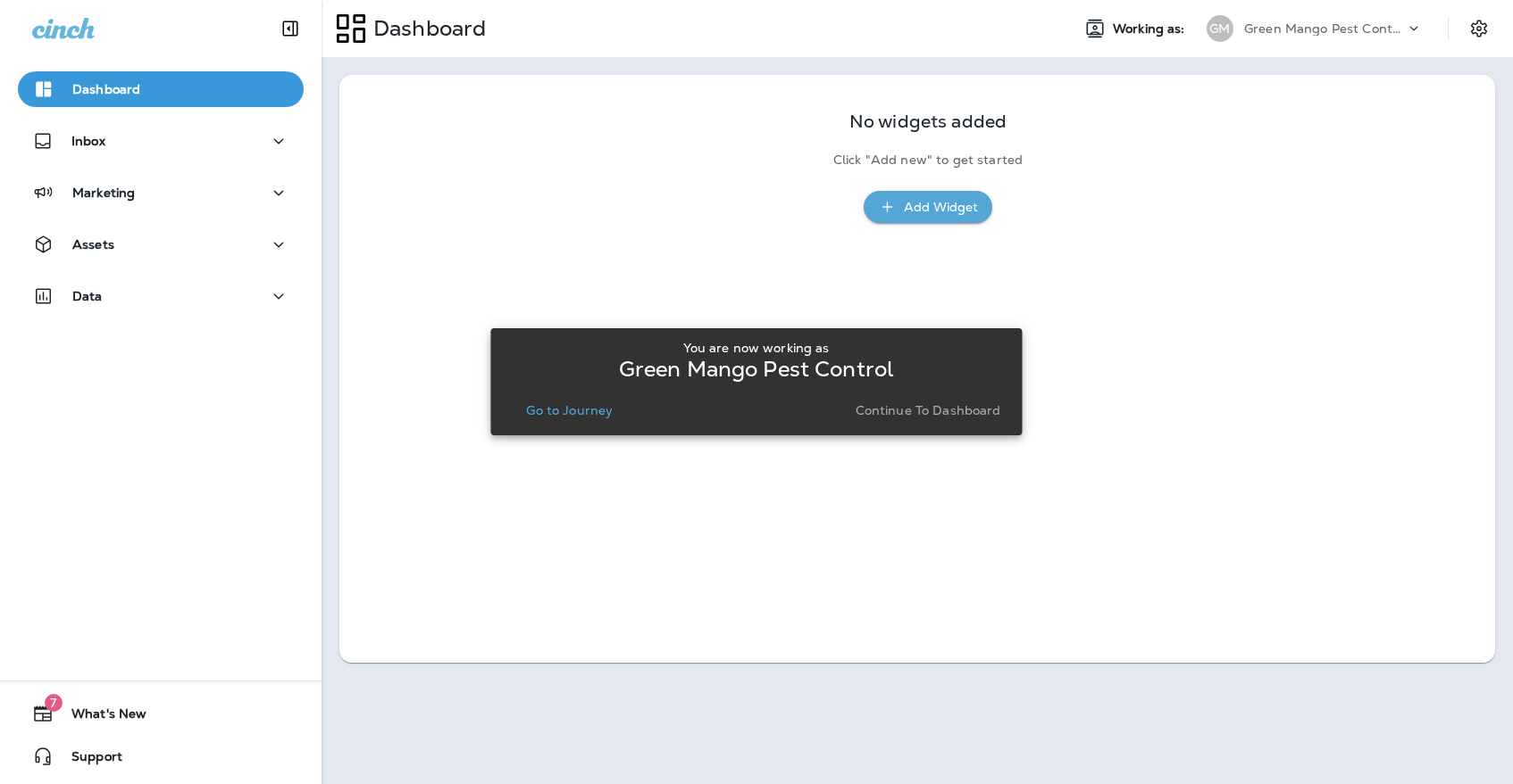
click at [554, 406] on p "Go to Journey" at bounding box center [568, 410] width 87 height 14
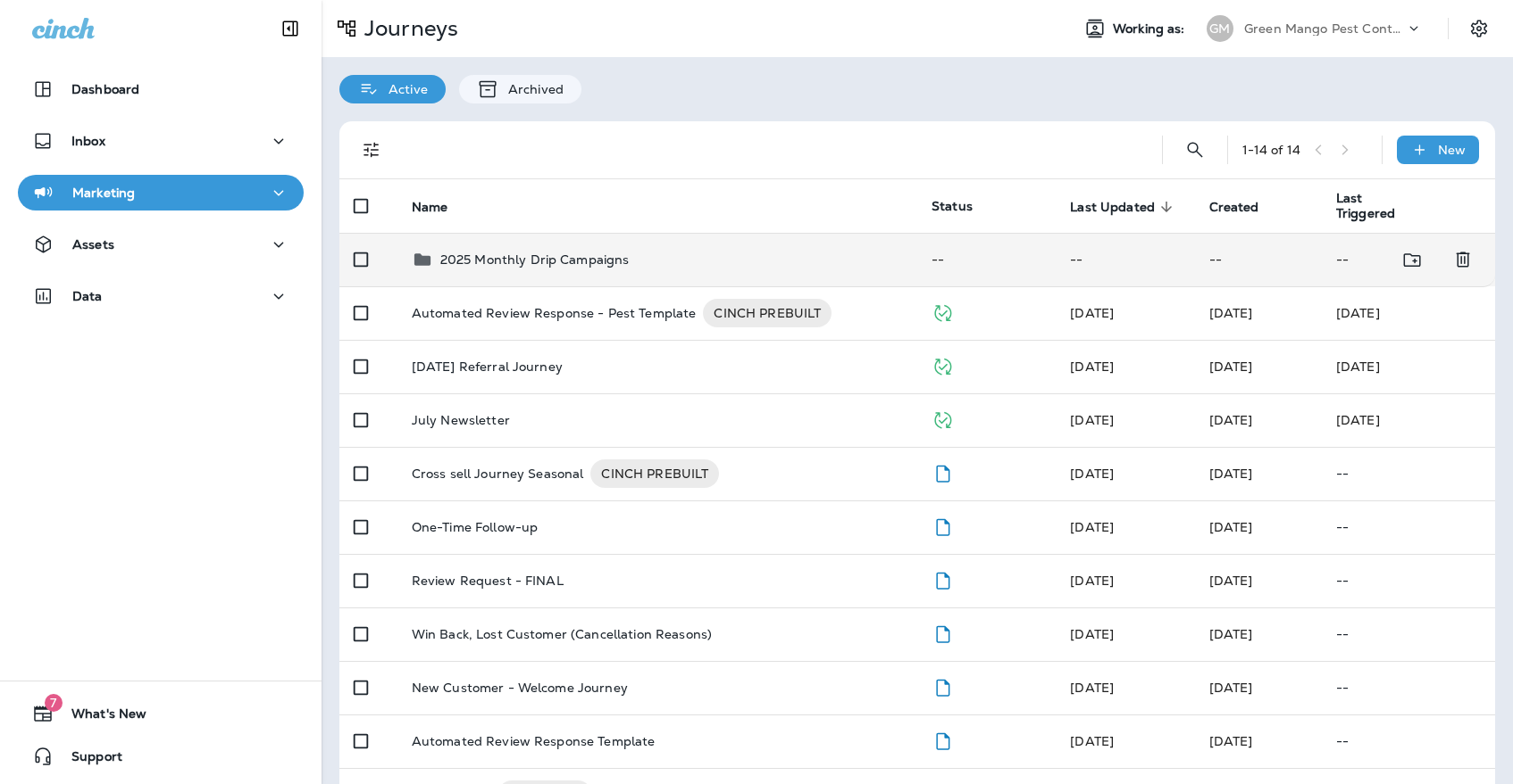
click at [655, 249] on div "2025 Monthly Drip Campaigns" at bounding box center [657, 260] width 491 height 22
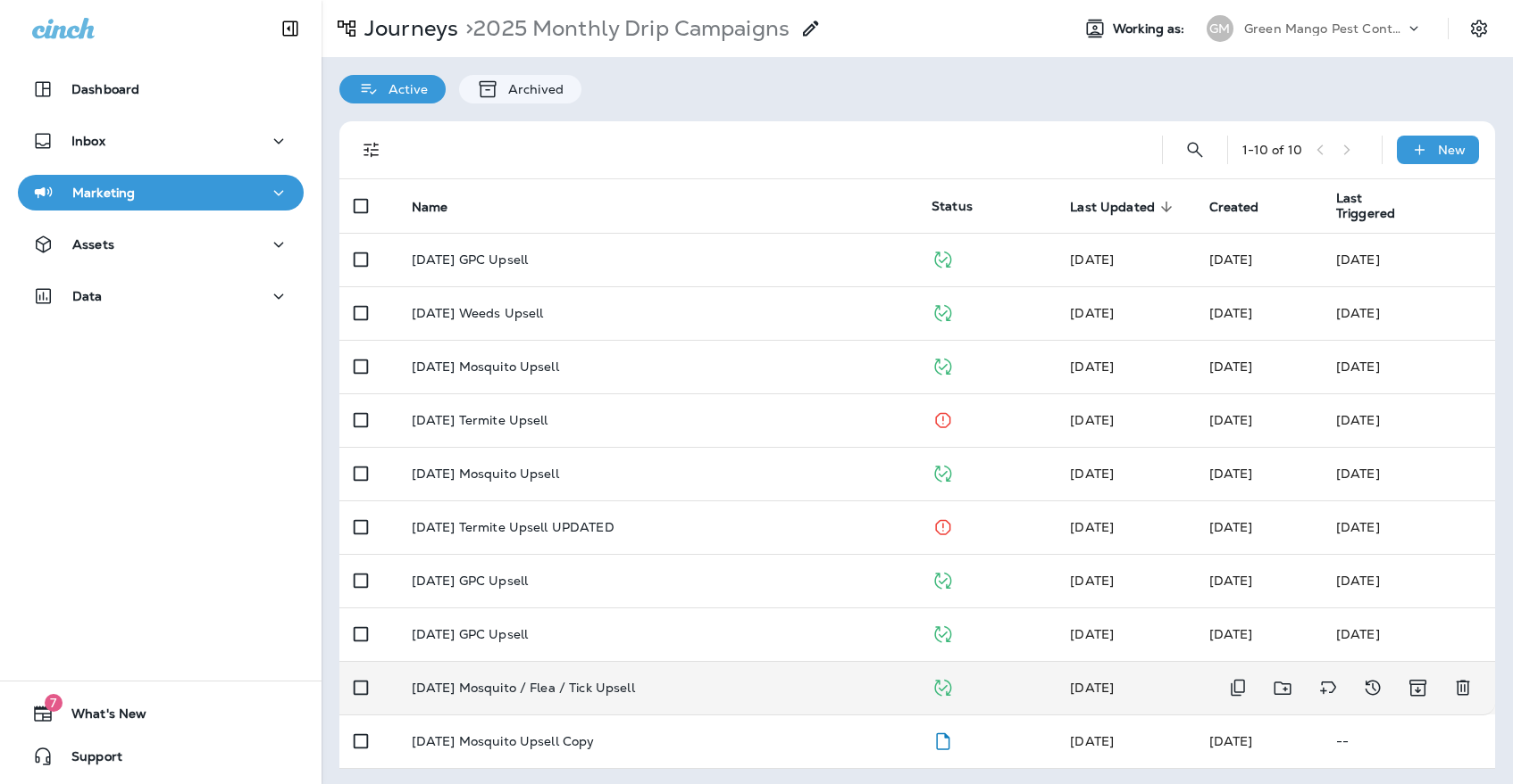
click at [728, 667] on td "[DATE] Mosquito / Flea / Tick Upsell" at bounding box center [657, 688] width 520 height 54
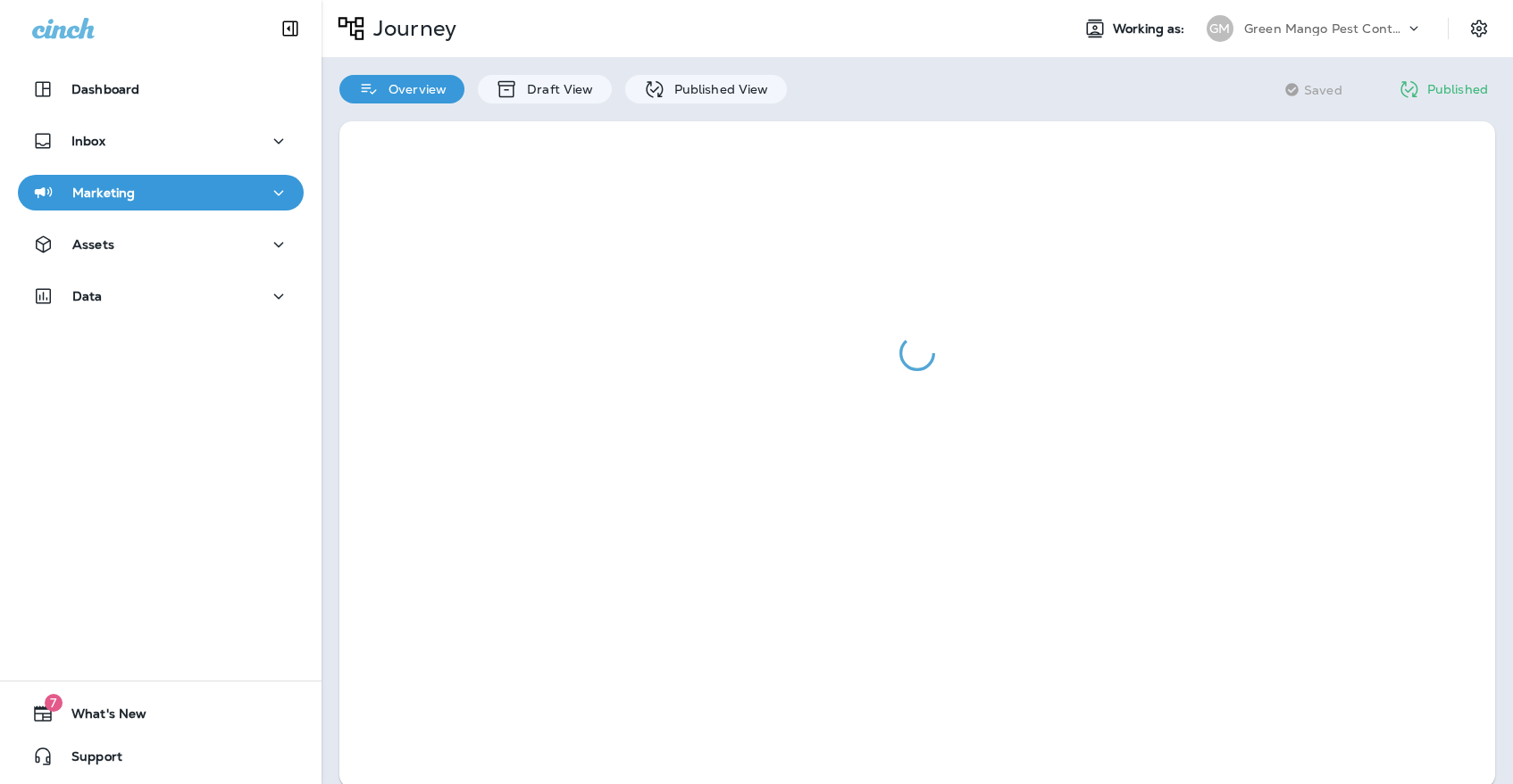
click at [706, 104] on div at bounding box center [917, 455] width 1191 height 702
click at [706, 95] on p "Published View" at bounding box center [717, 90] width 104 height 14
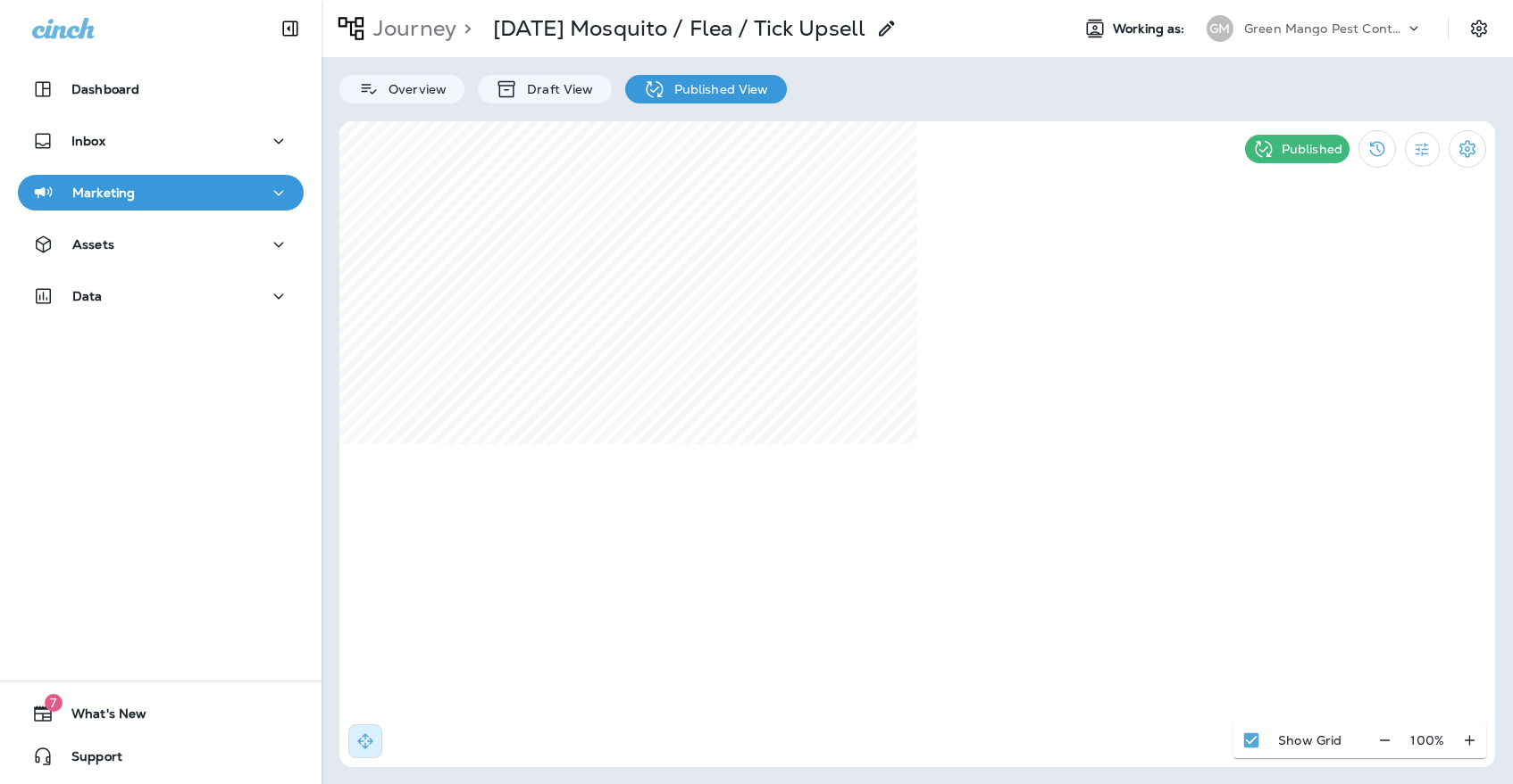
click at [209, 198] on div "Marketing" at bounding box center [160, 193] width 257 height 22
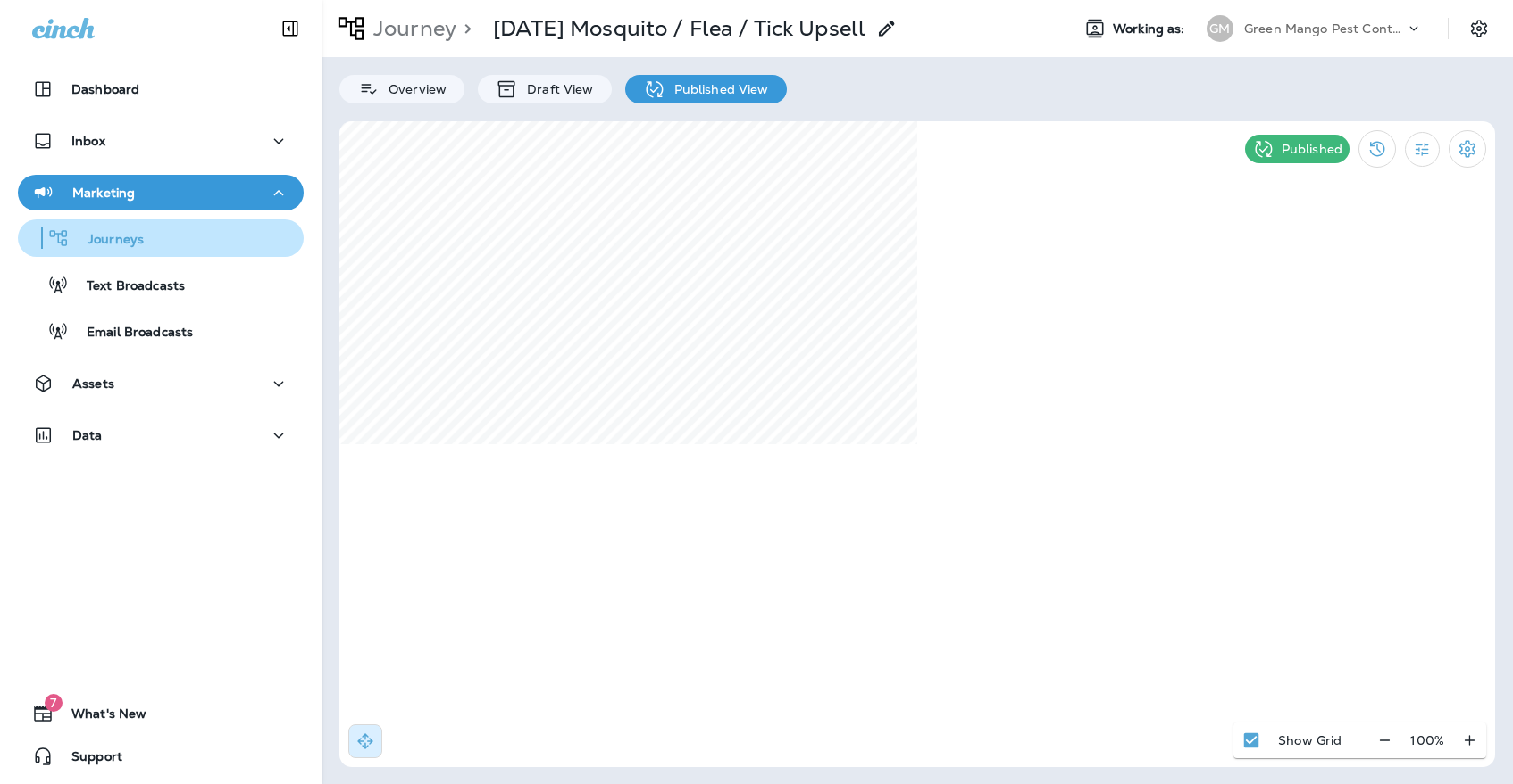
click at [205, 229] on div "Journeys" at bounding box center [160, 238] width 272 height 27
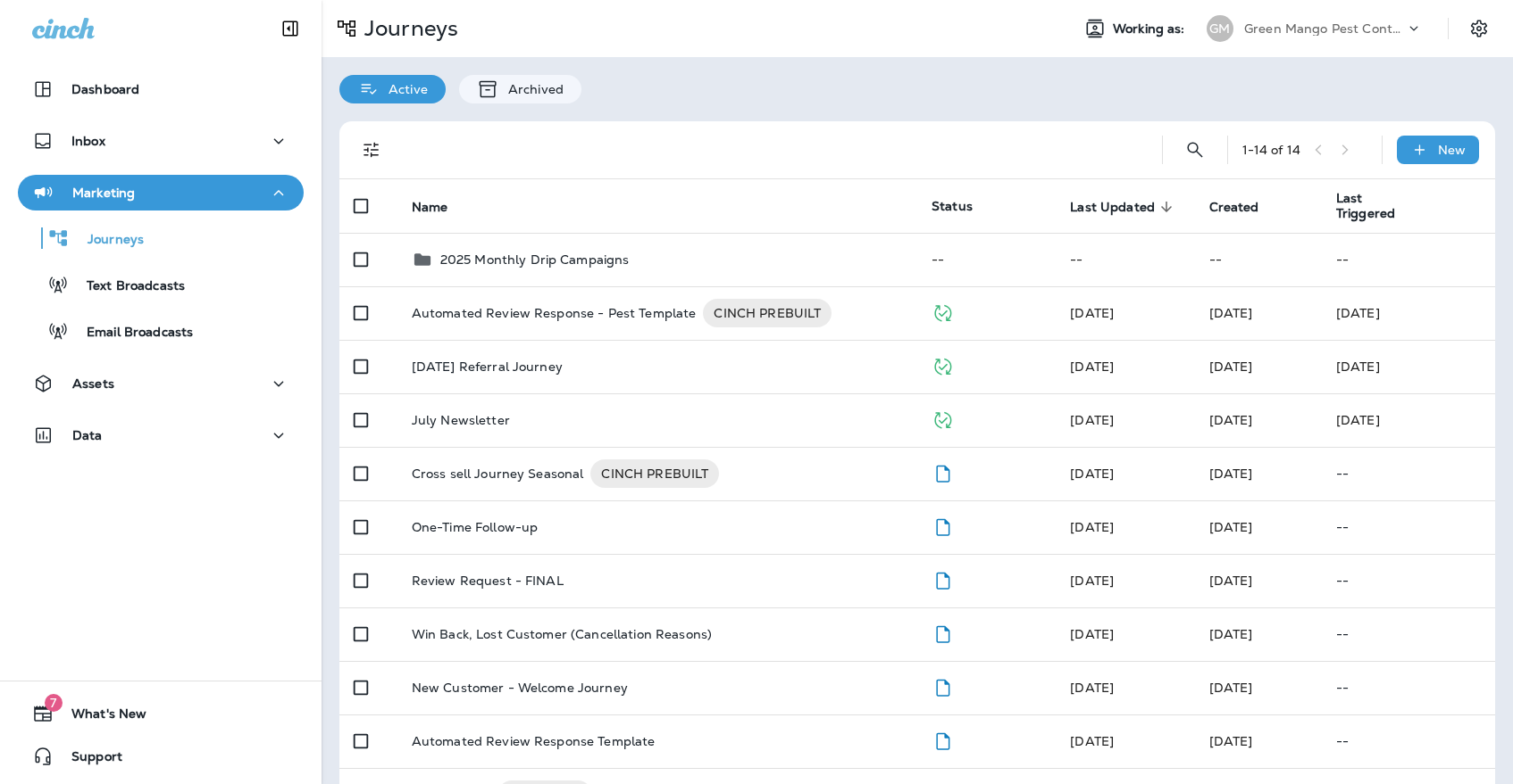
click at [1236, 36] on div "GM" at bounding box center [1219, 28] width 48 height 27
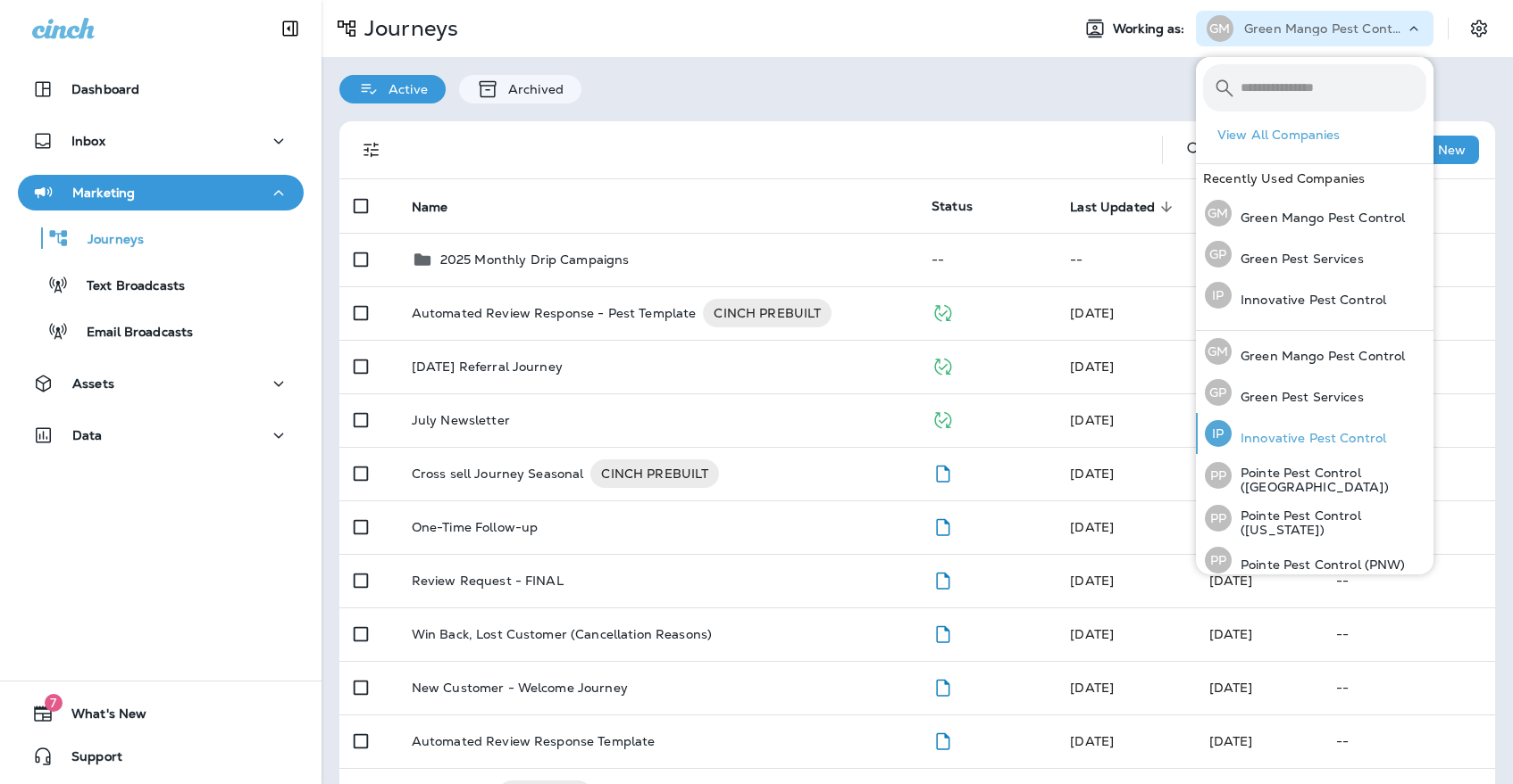
click at [1316, 435] on p "Innovative Pest Control" at bounding box center [1308, 438] width 154 height 14
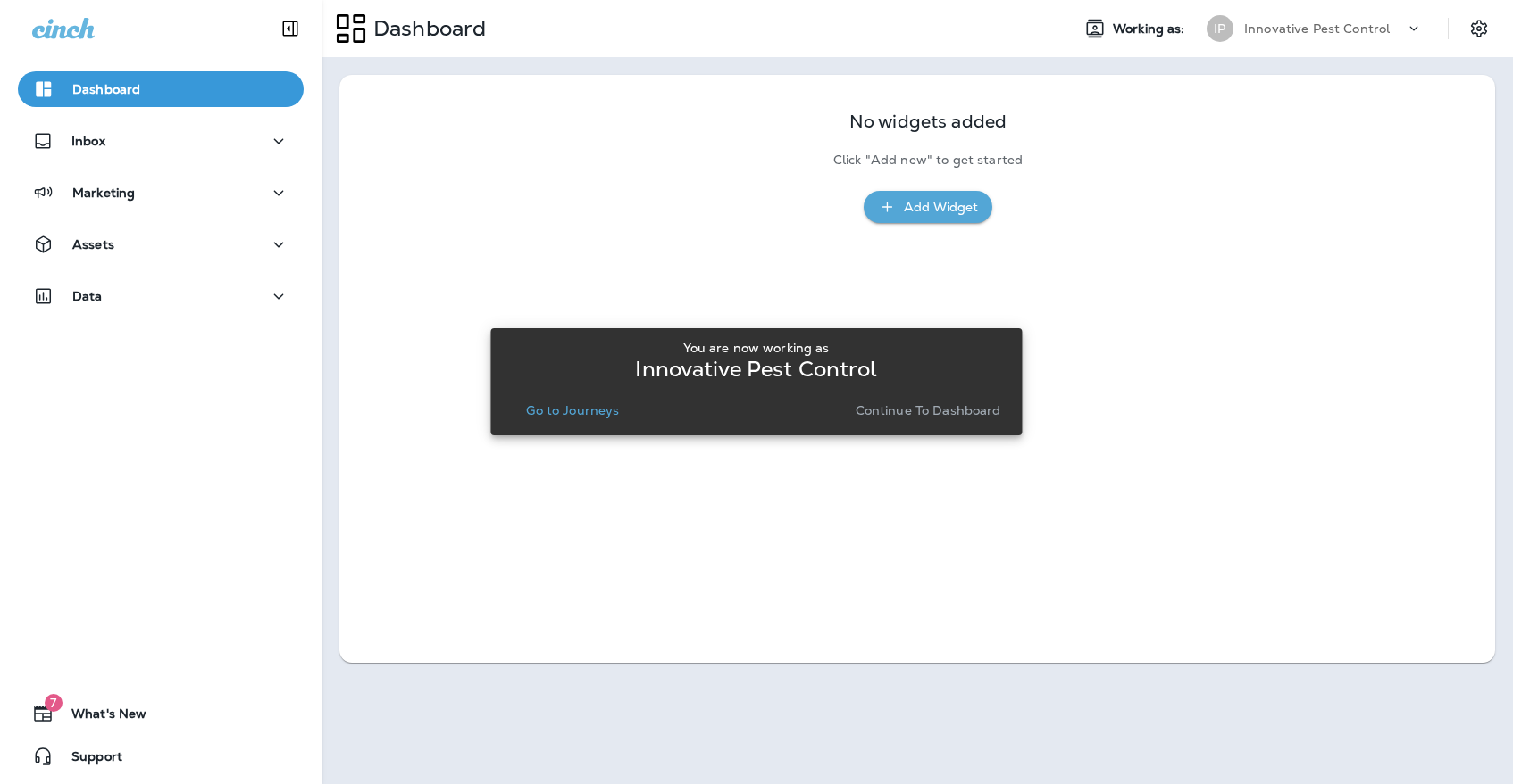
click at [952, 418] on p "Continue to Dashboard" at bounding box center [928, 410] width 145 height 14
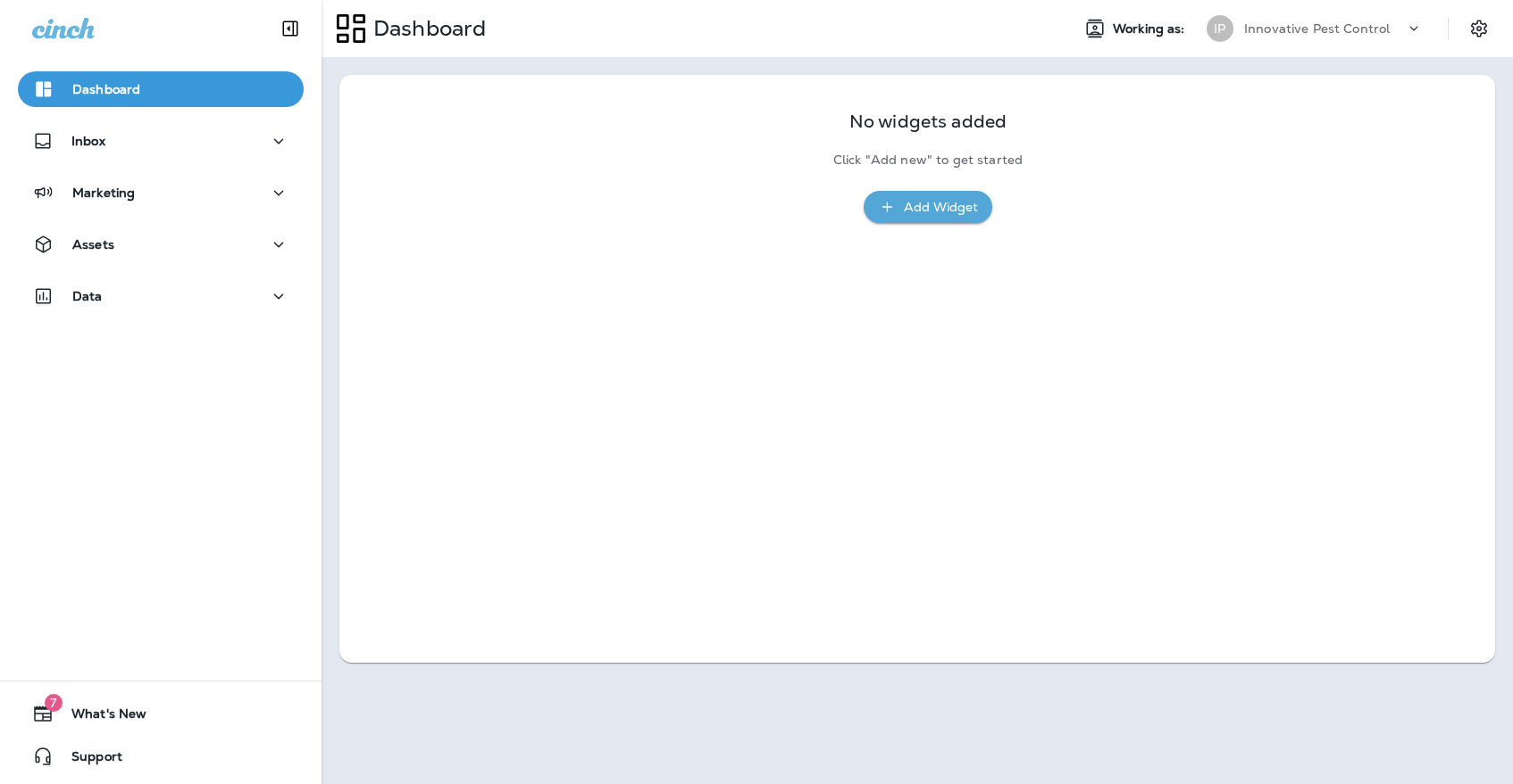
click at [174, 217] on div "Marketing" at bounding box center [160, 197] width 322 height 45
click at [174, 212] on div "Marketing" at bounding box center [160, 197] width 322 height 45
click at [176, 199] on div "Marketing" at bounding box center [160, 193] width 257 height 22
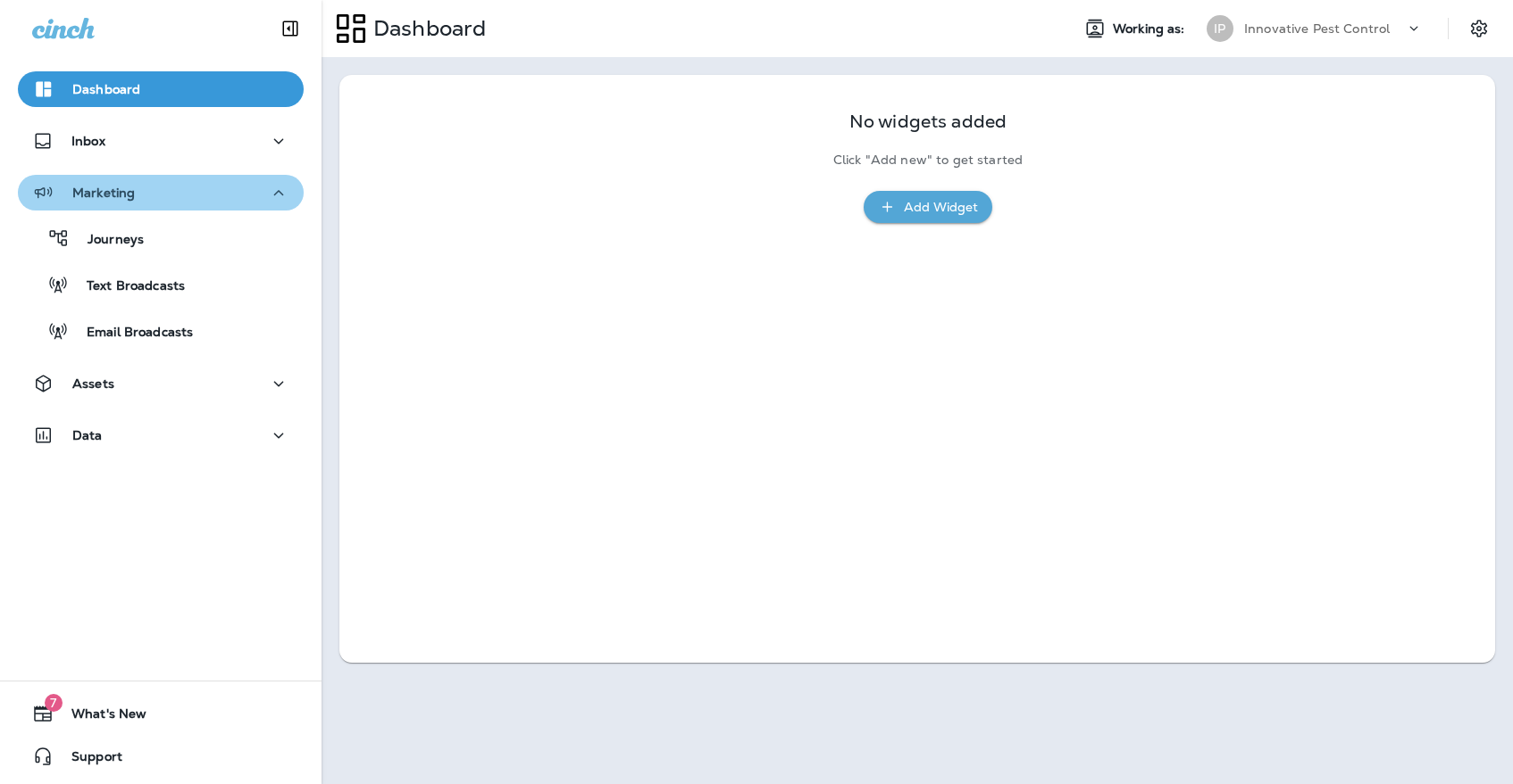
click at [178, 201] on div "Marketing" at bounding box center [160, 193] width 257 height 22
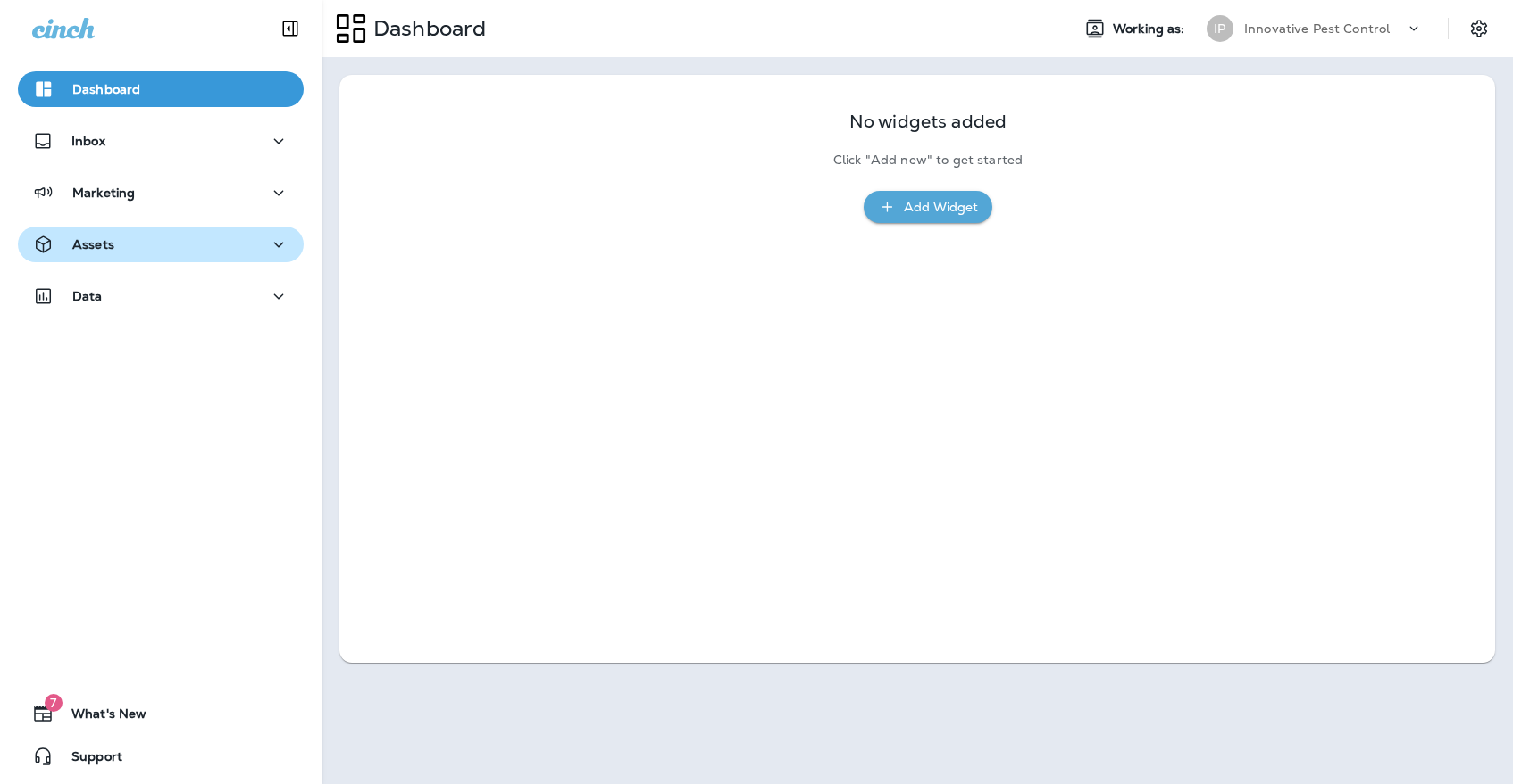
click at [169, 262] on button "Assets" at bounding box center [160, 245] width 286 height 36
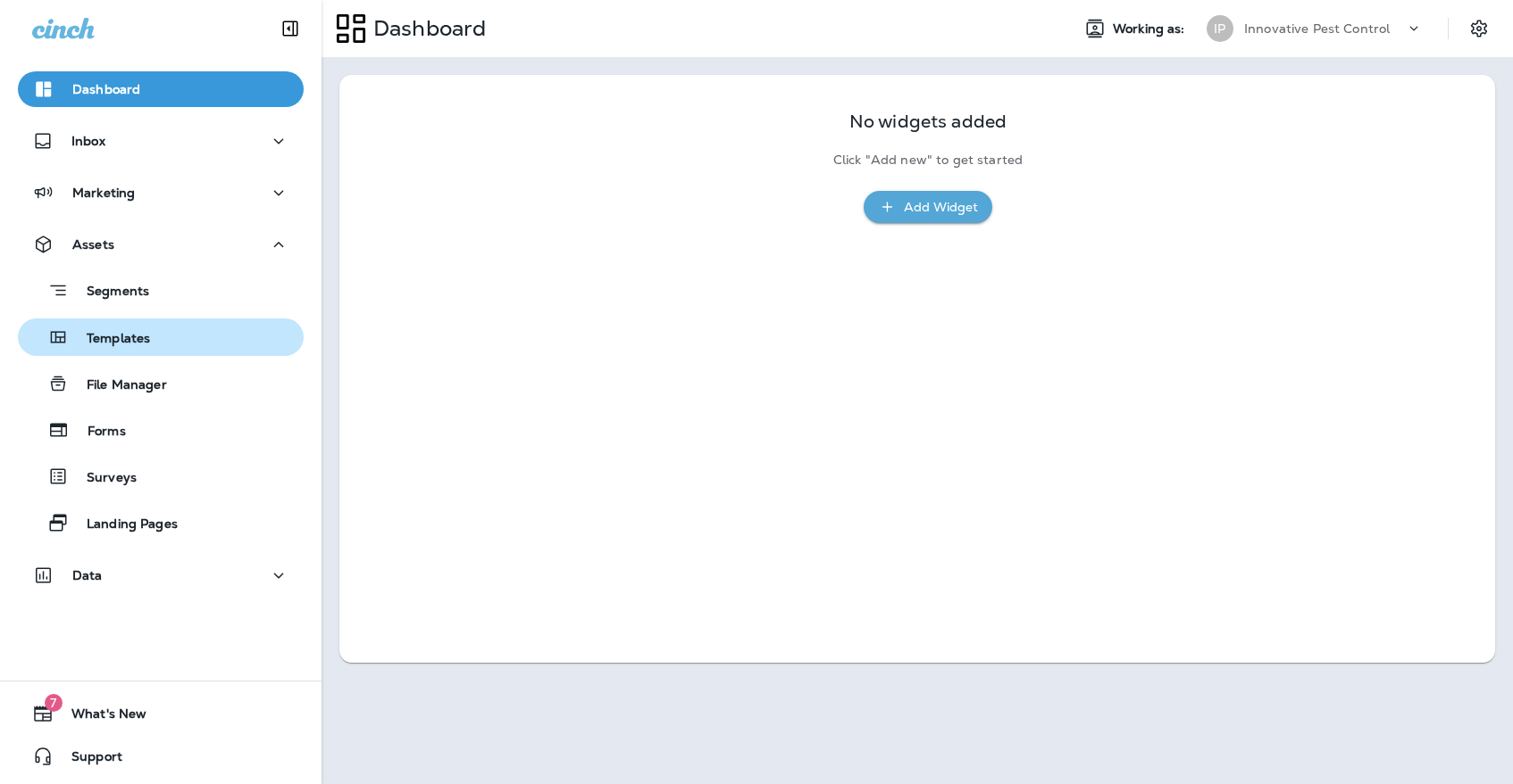
click at [163, 328] on div "Templates" at bounding box center [160, 337] width 272 height 27
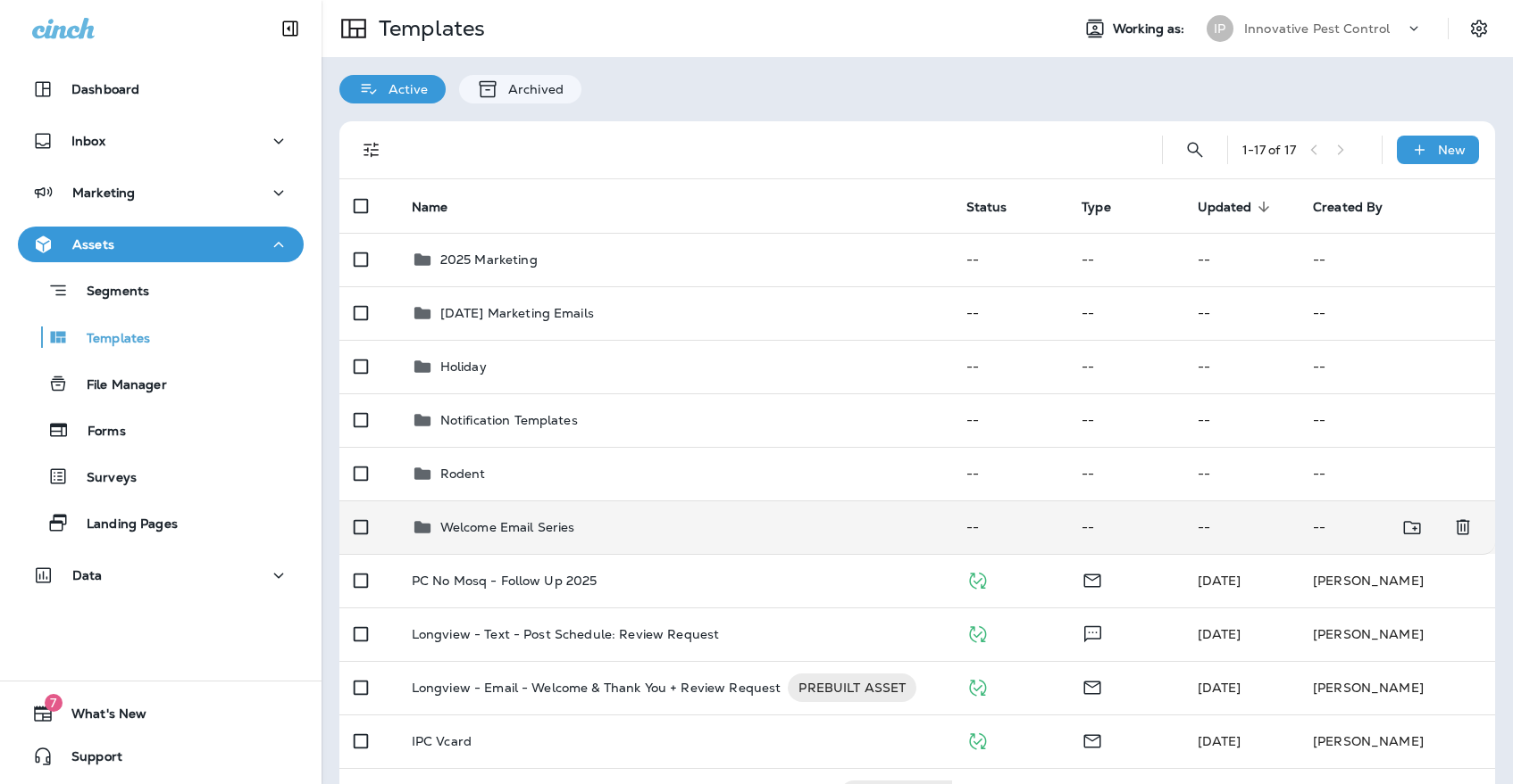
click at [614, 516] on div "Welcome Email Series" at bounding box center [675, 527] width 526 height 22
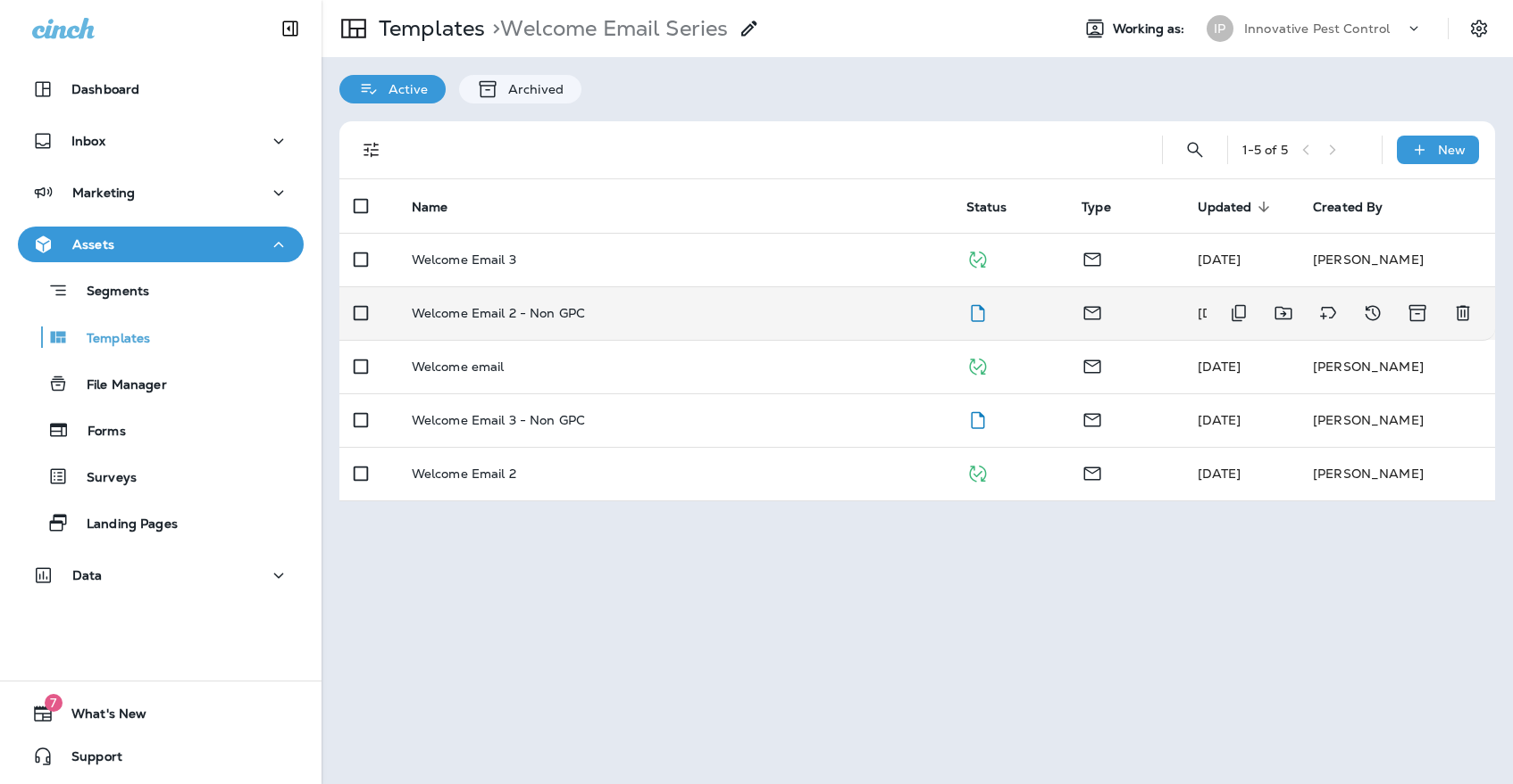
click at [704, 287] on td "Welcome Email 2 - Non GPC" at bounding box center [674, 313] width 554 height 54
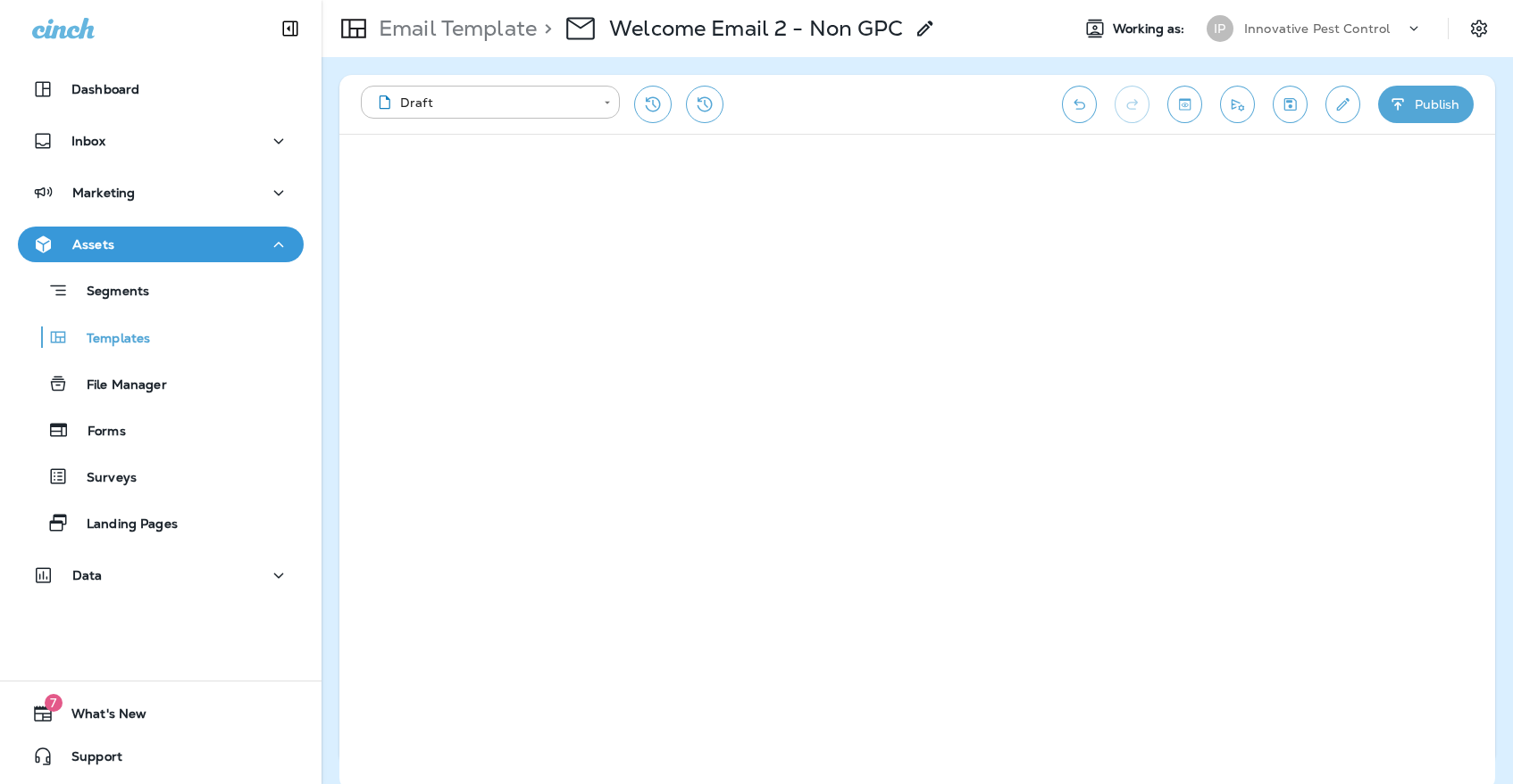
click at [1289, 102] on icon "Save" at bounding box center [1290, 104] width 13 height 13
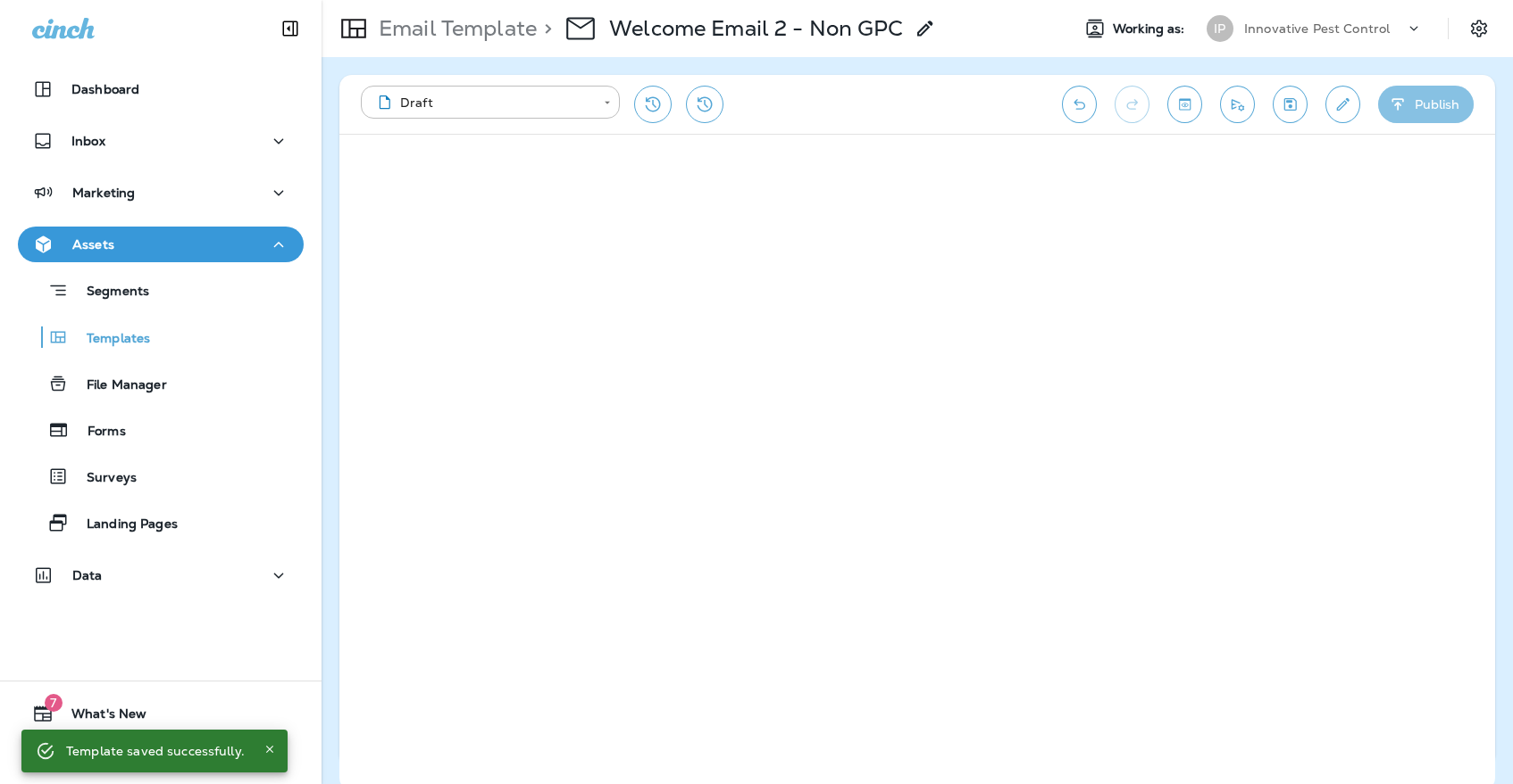
click at [1426, 108] on button "Publish" at bounding box center [1425, 104] width 96 height 38
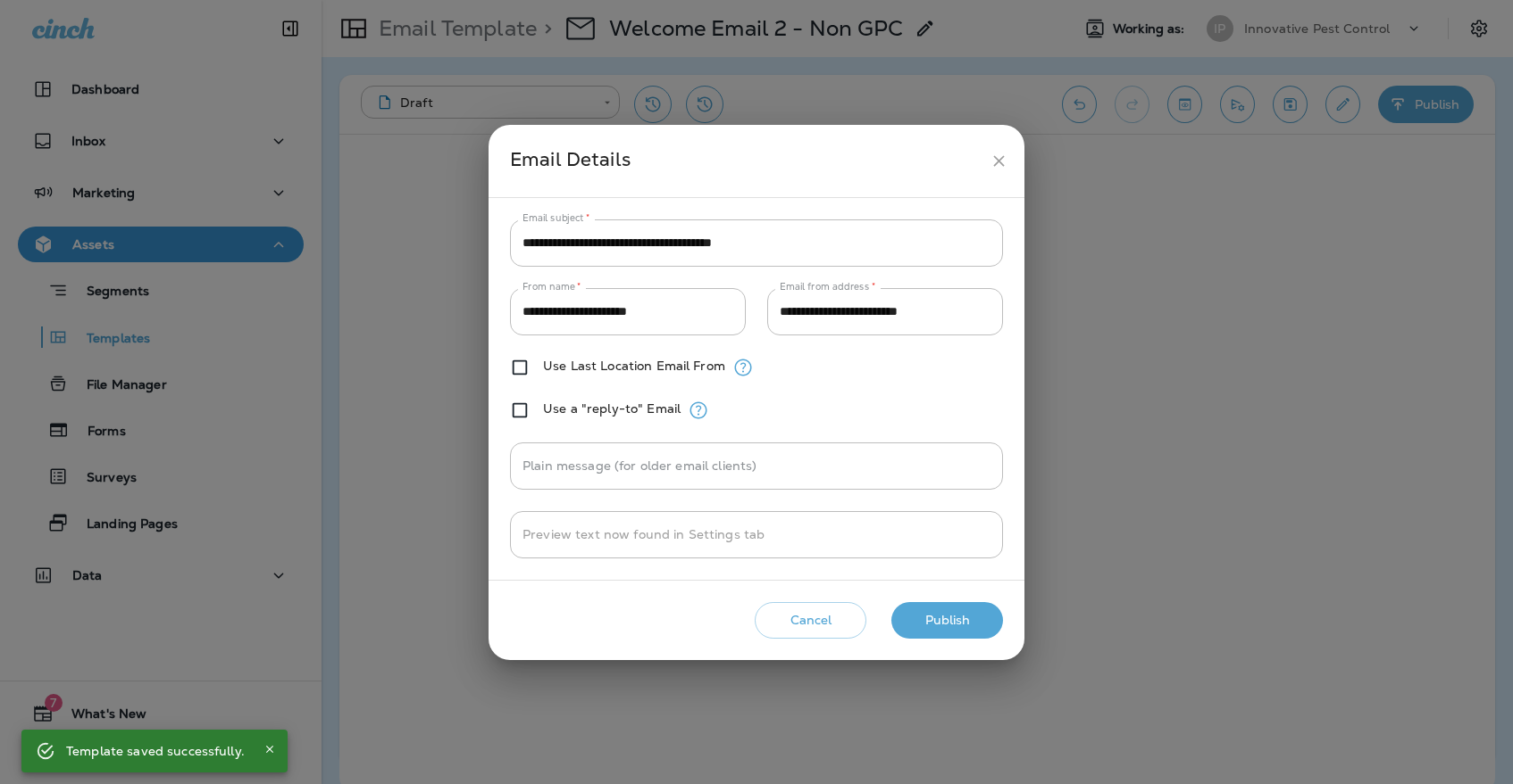
click at [976, 608] on button "Publish" at bounding box center [947, 620] width 111 height 37
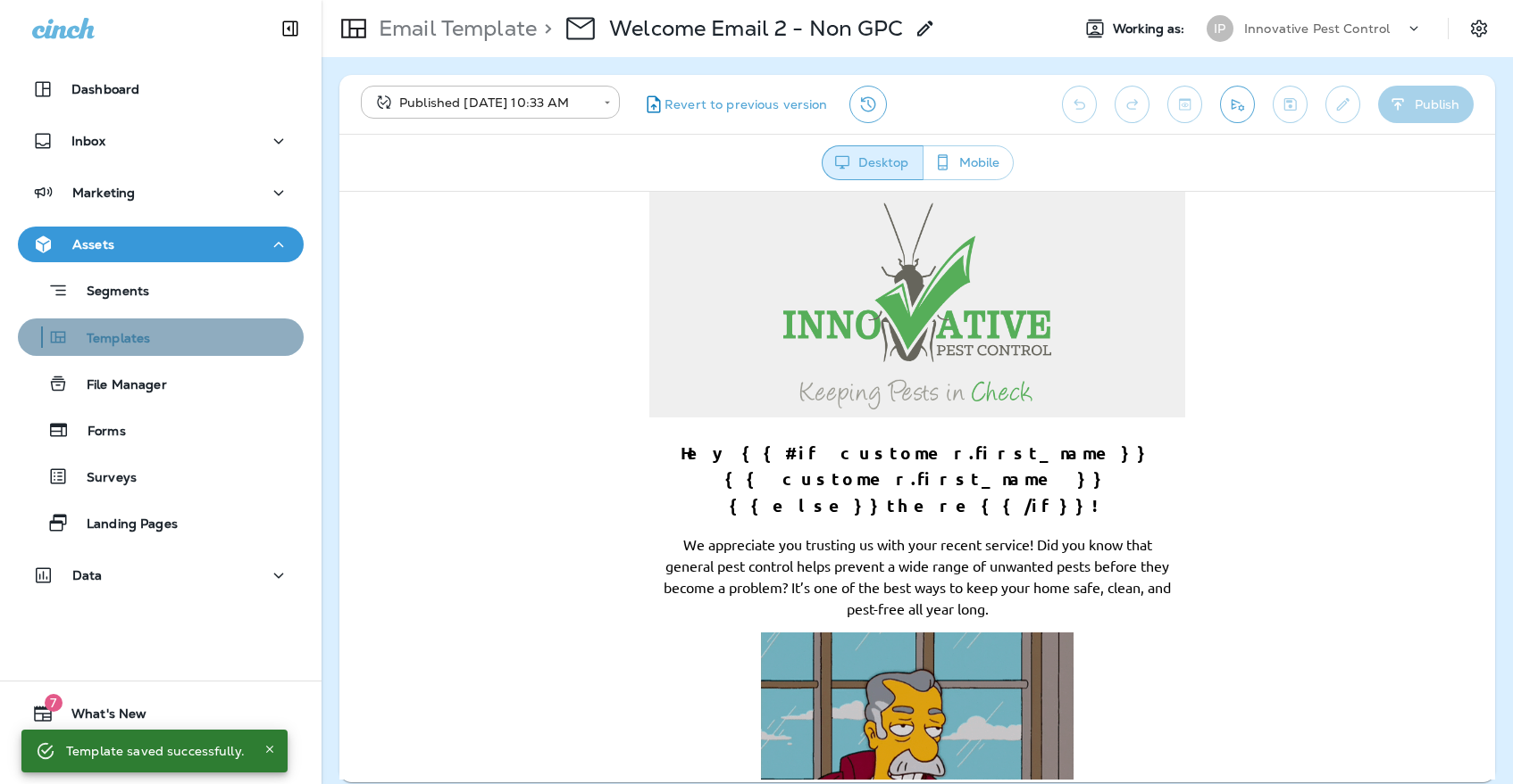
click at [197, 339] on div "Templates" at bounding box center [160, 337] width 272 height 27
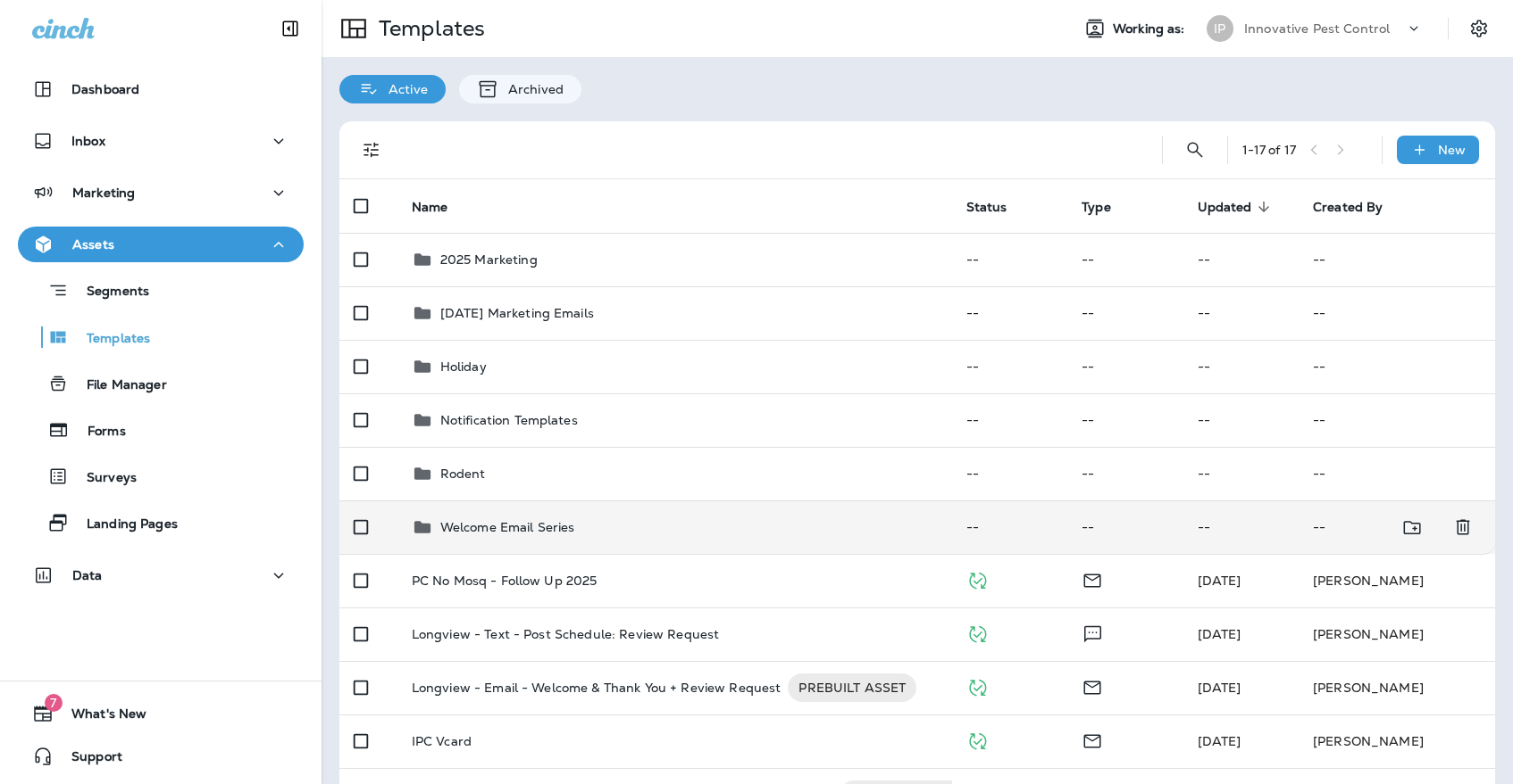
click at [591, 516] on div "Welcome Email Series" at bounding box center [675, 527] width 526 height 22
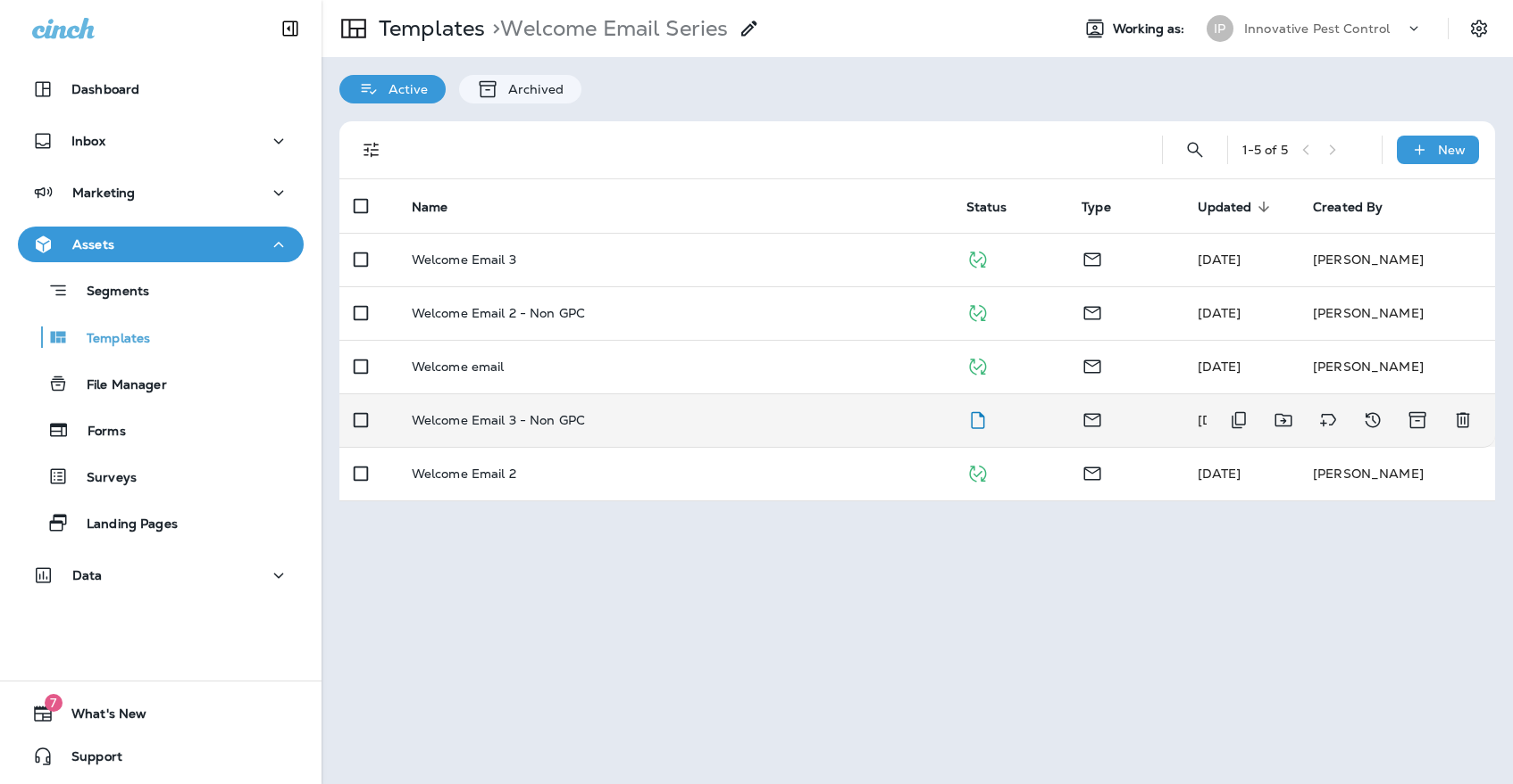
click at [657, 394] on td "Welcome Email 3 - Non GPC" at bounding box center [674, 421] width 554 height 54
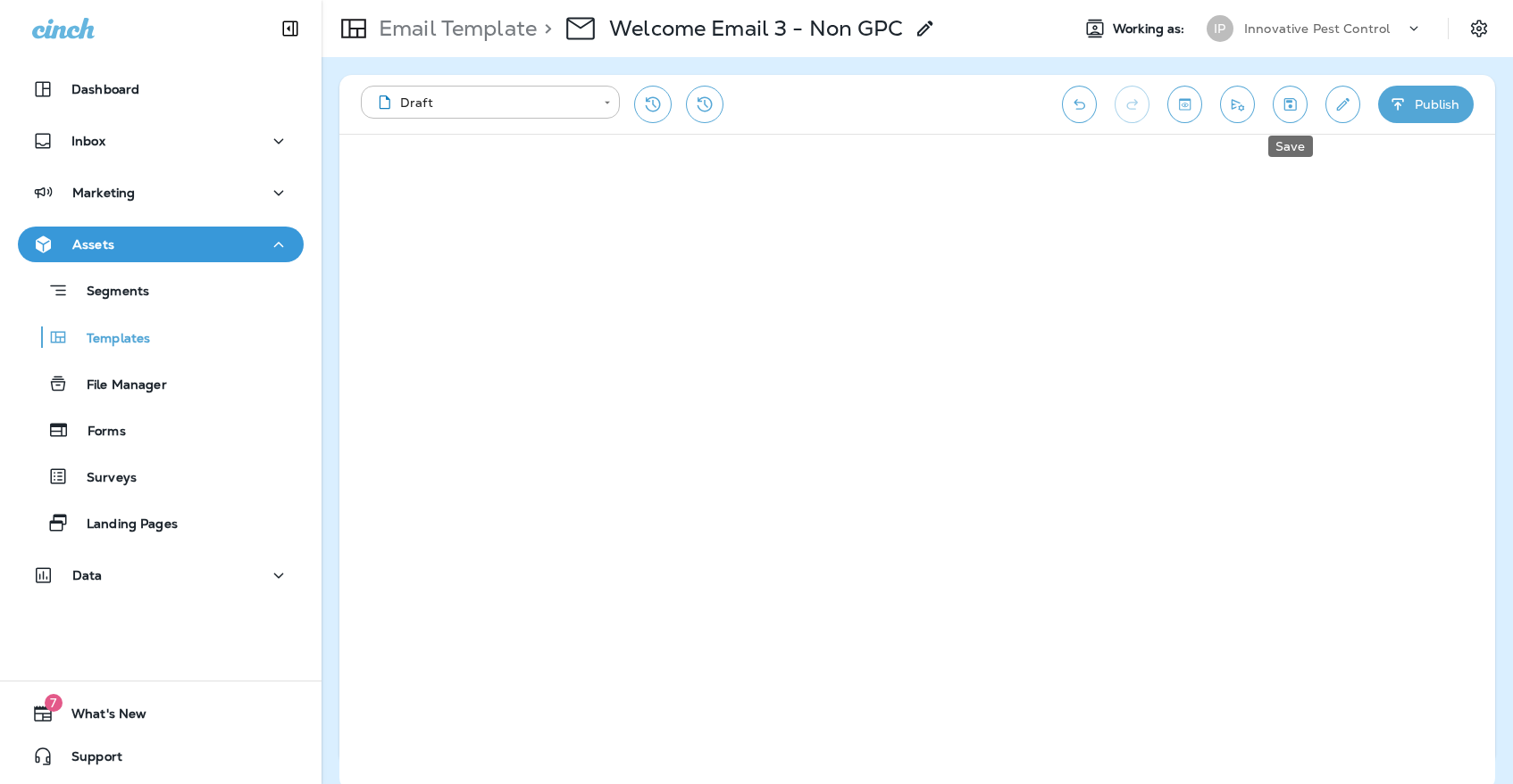
click at [1291, 105] on icon "Save" at bounding box center [1290, 104] width 13 height 13
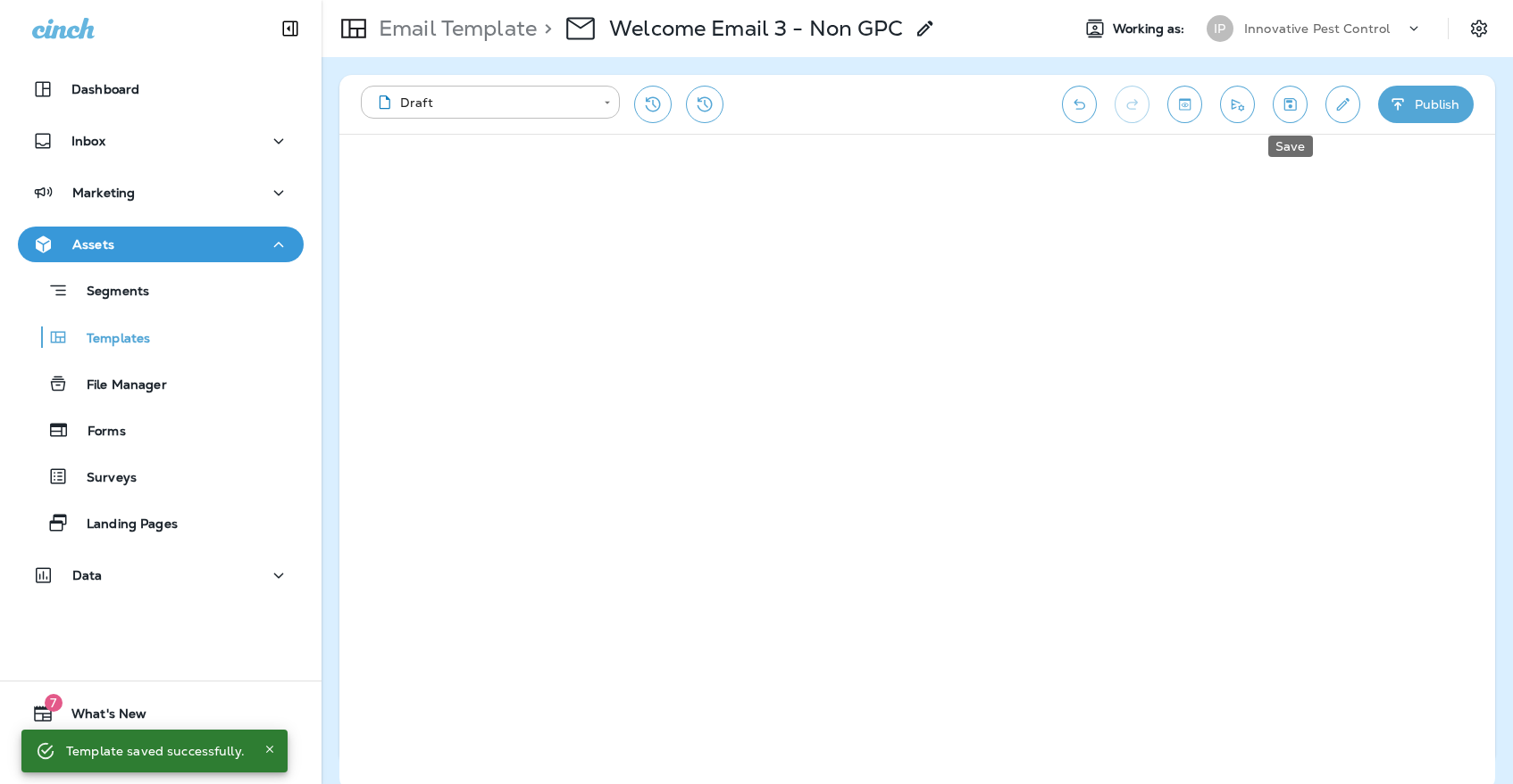
click at [1283, 117] on button "Save" at bounding box center [1289, 104] width 35 height 38
click at [1235, 109] on icon "Send test email" at bounding box center [1236, 104] width 19 height 18
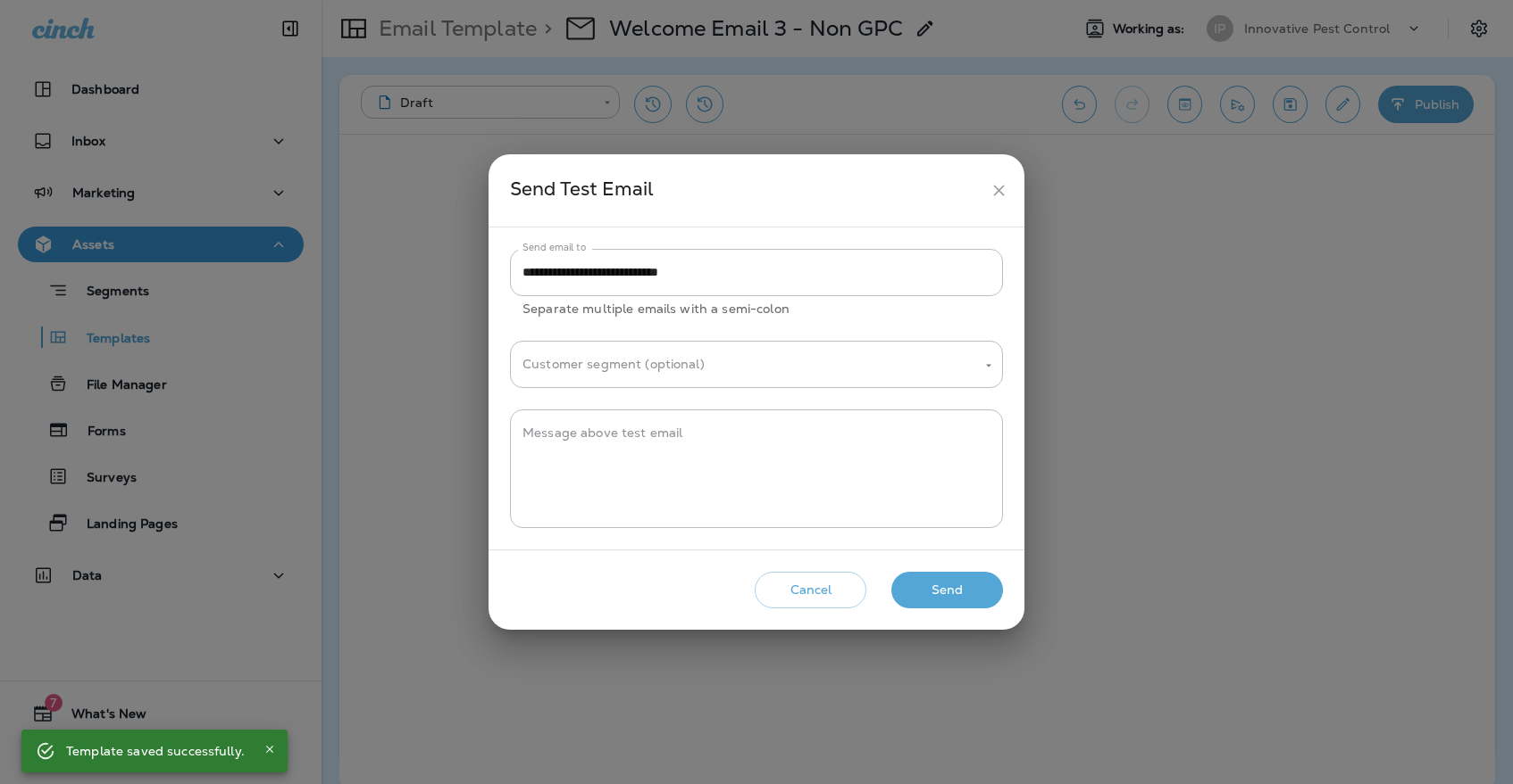
drag, startPoint x: 987, startPoint y: 194, endPoint x: 979, endPoint y: 199, distance: 9.4
click at [984, 196] on button "close" at bounding box center [998, 190] width 33 height 33
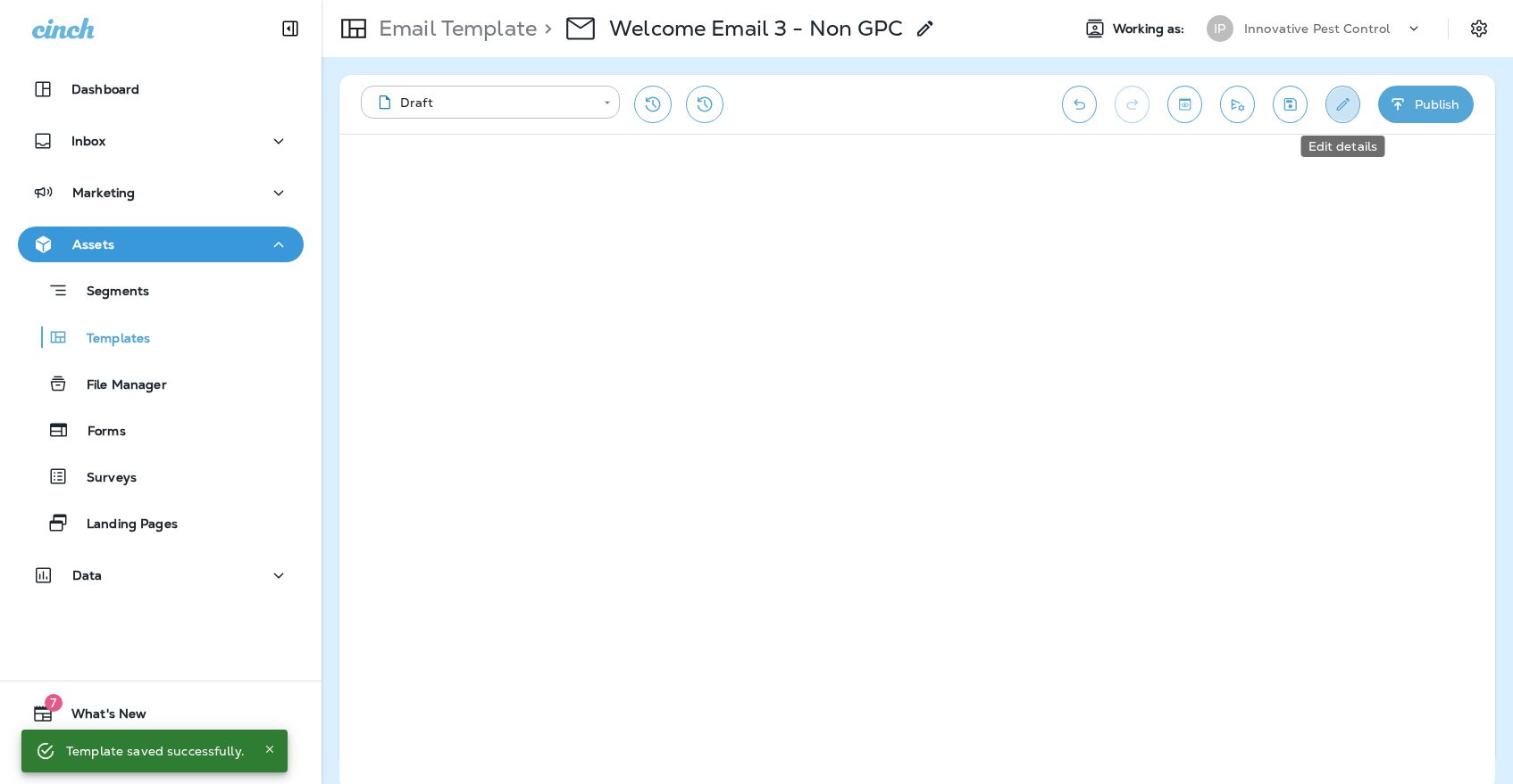
click at [1340, 102] on icon "Edit details" at bounding box center [1342, 104] width 19 height 18
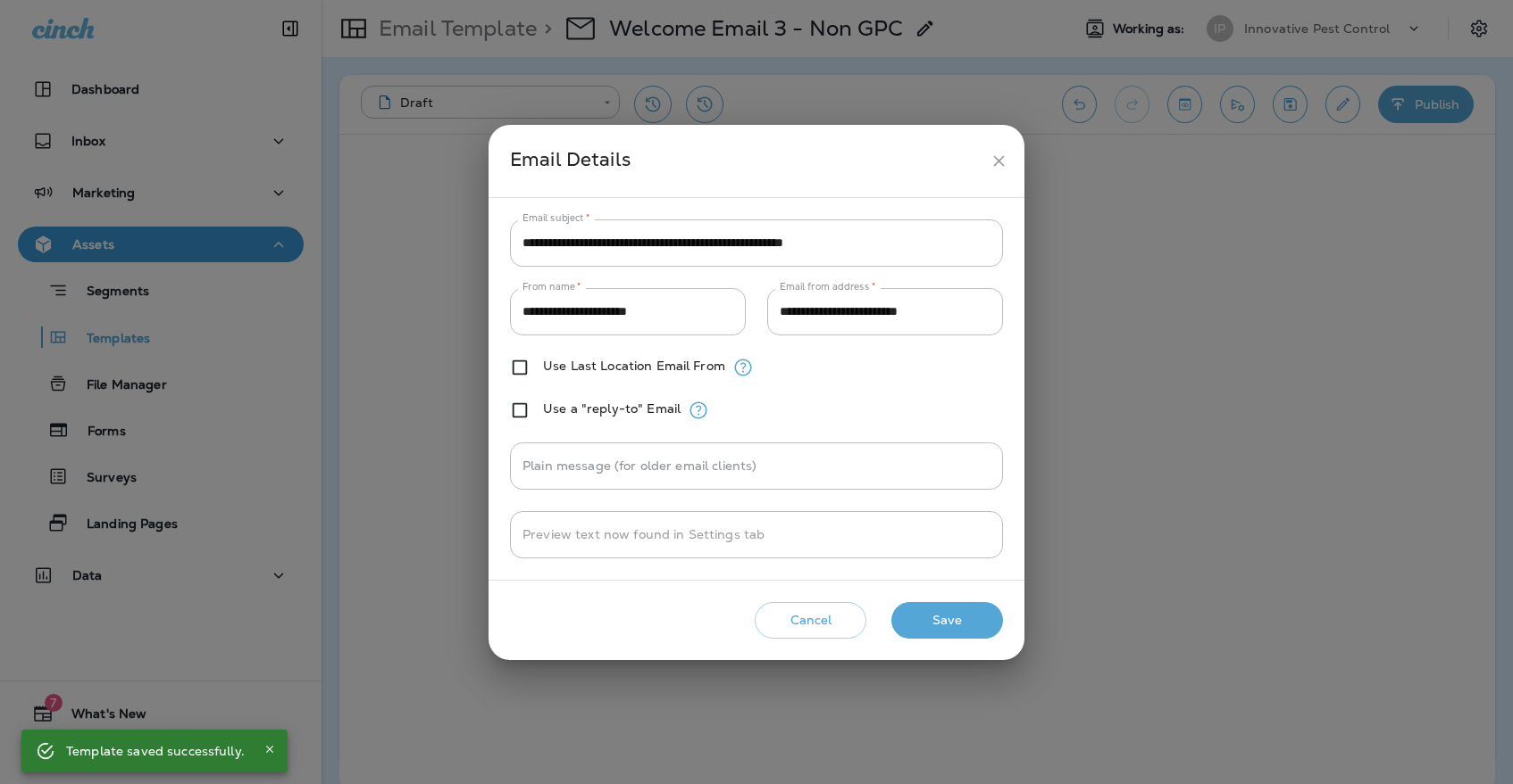
click at [1007, 160] on icon "close" at bounding box center [998, 160] width 19 height 19
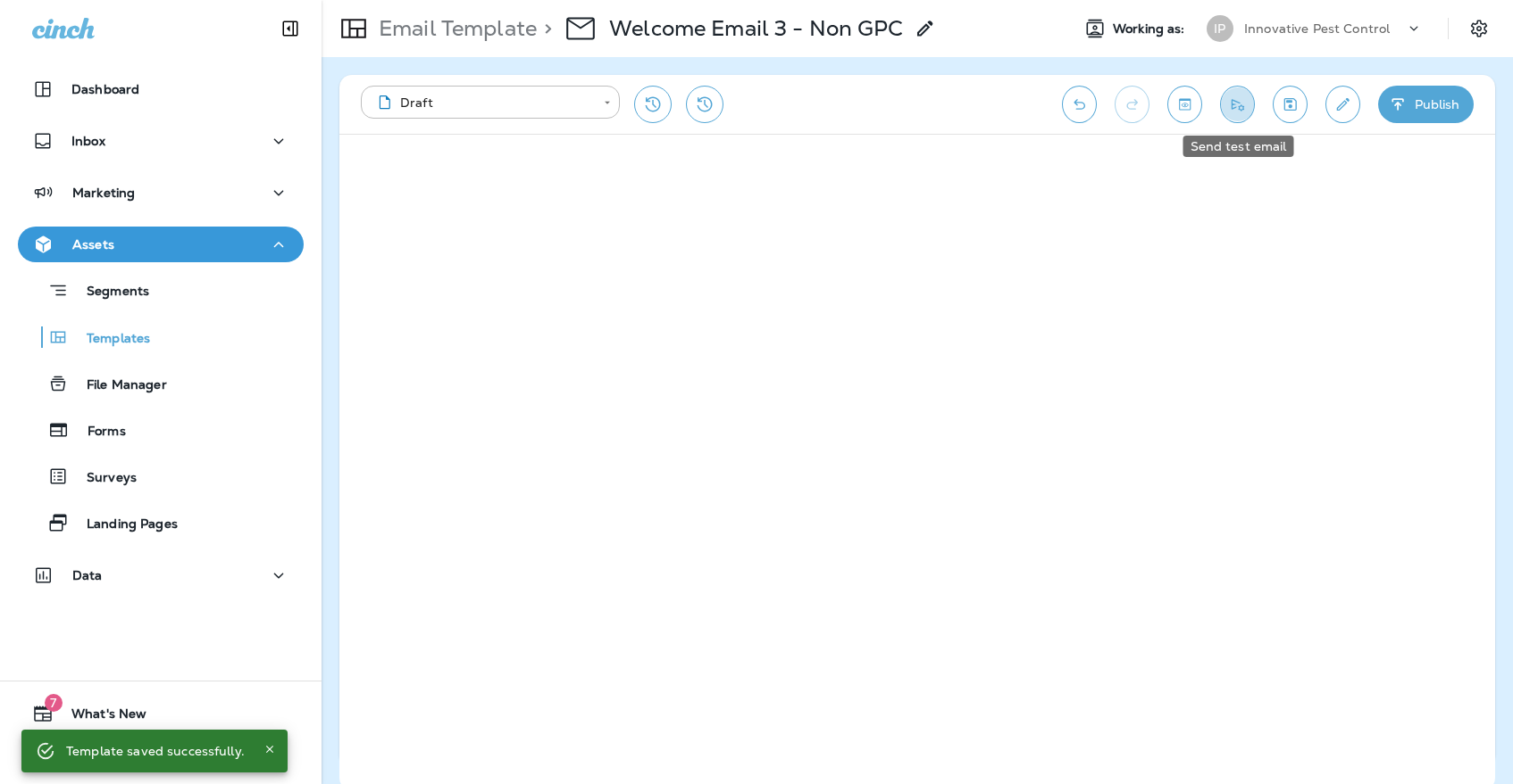
click at [1239, 114] on button "Send test email" at bounding box center [1236, 104] width 35 height 38
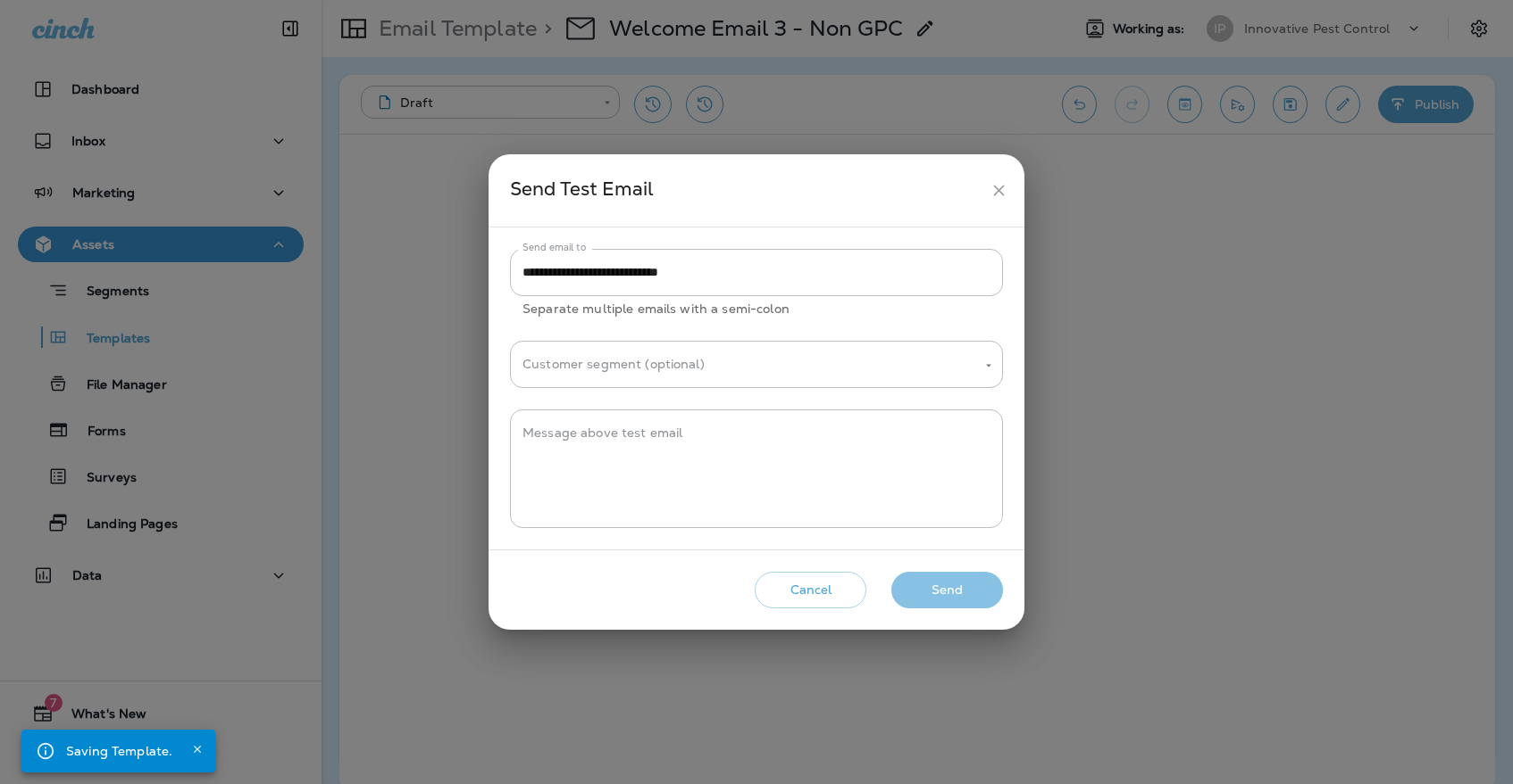
click at [946, 600] on button "Send" at bounding box center [947, 590] width 111 height 37
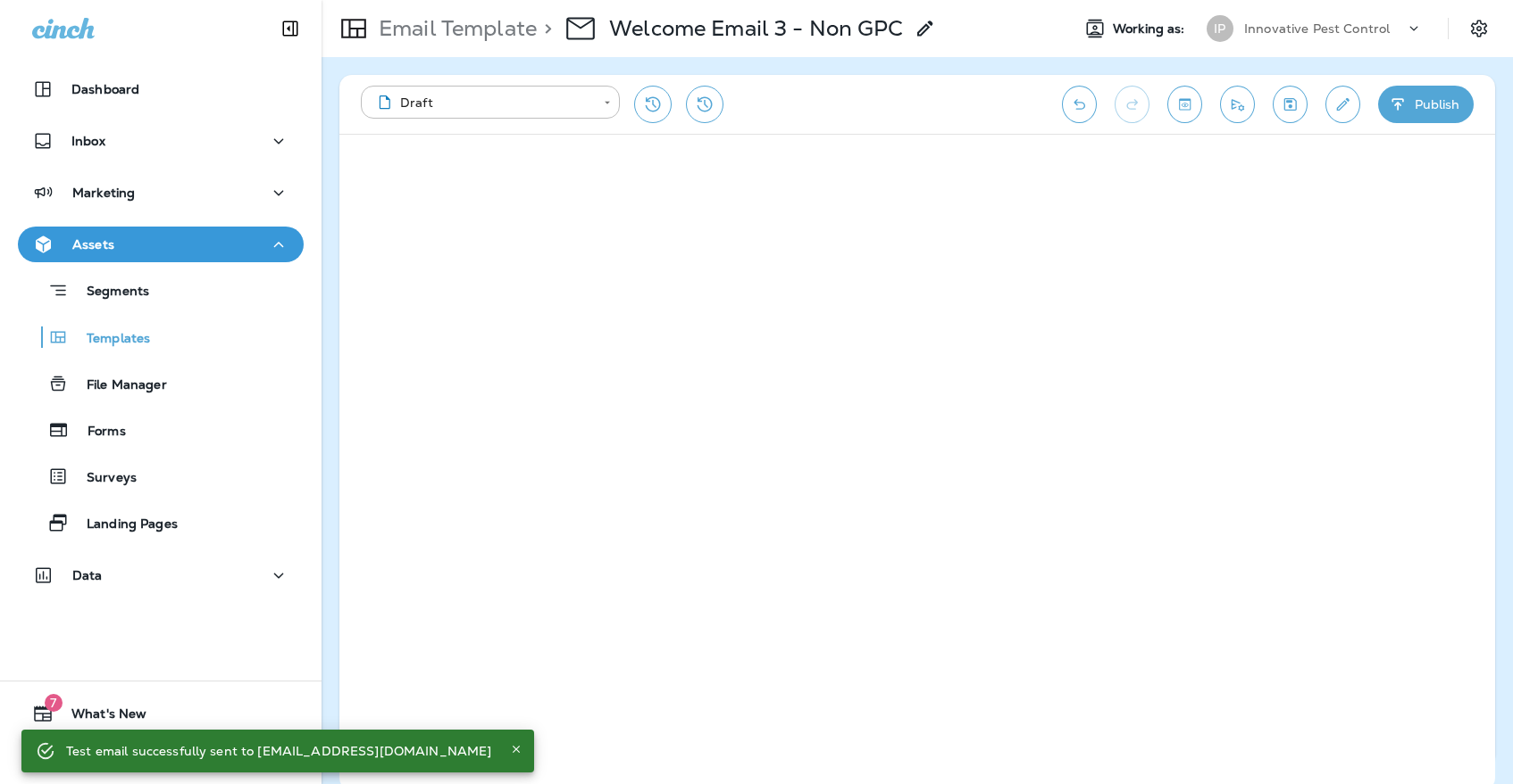
click at [1402, 105] on icon "button" at bounding box center [1398, 104] width 19 height 18
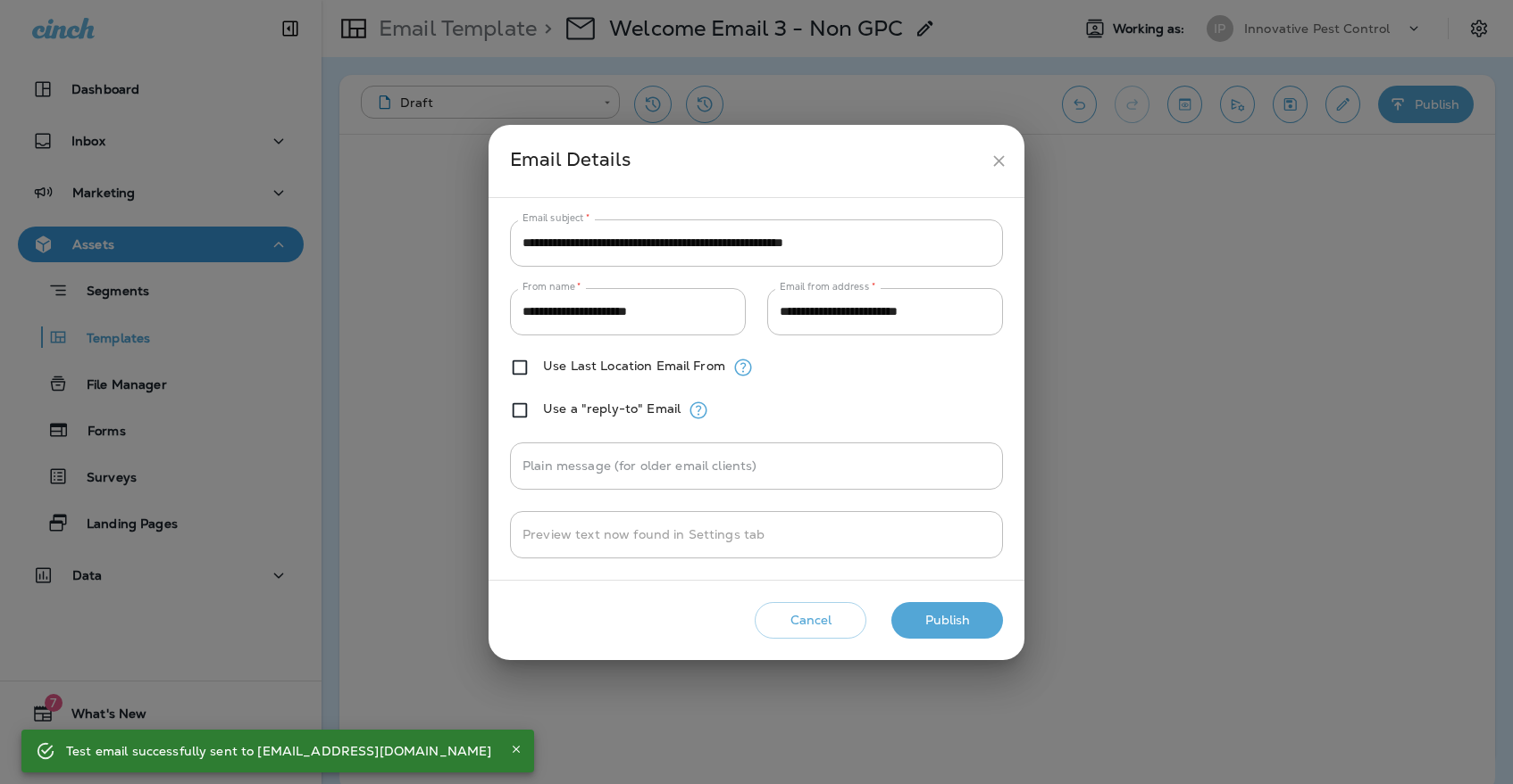
click at [968, 619] on button "Publish" at bounding box center [947, 620] width 111 height 37
